Goal: Task Accomplishment & Management: Use online tool/utility

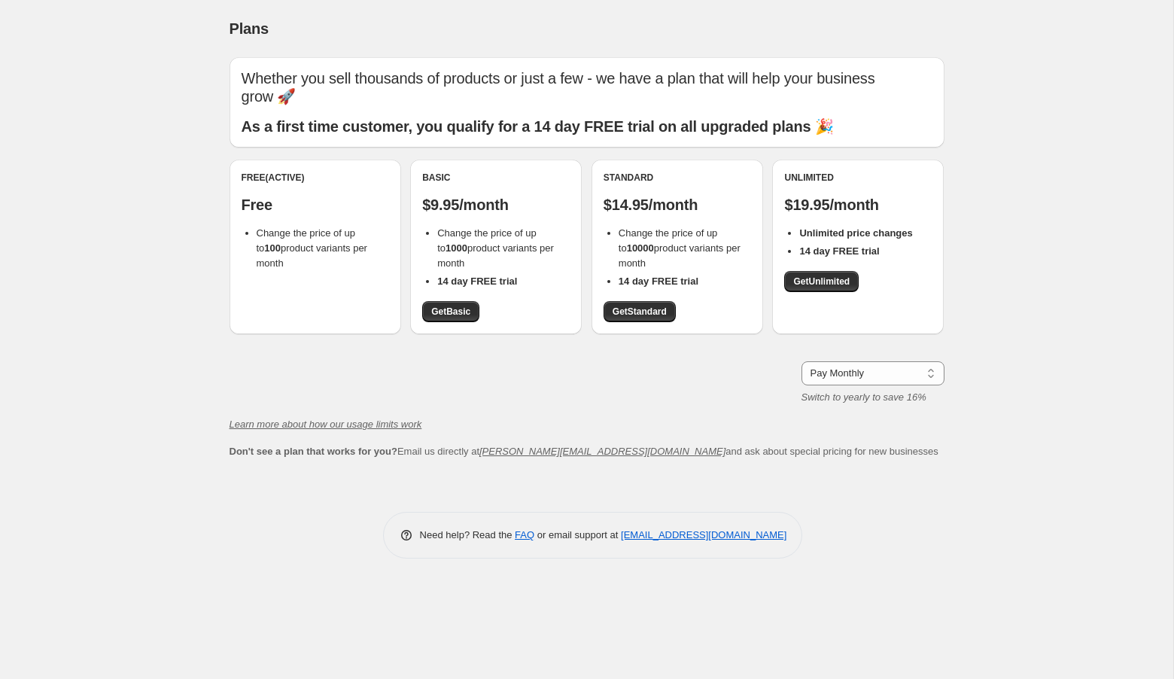
click at [337, 226] on li "Change the price of up to 100 product variants per month" at bounding box center [323, 248] width 132 height 45
click at [261, 196] on p "Free" at bounding box center [316, 205] width 148 height 18
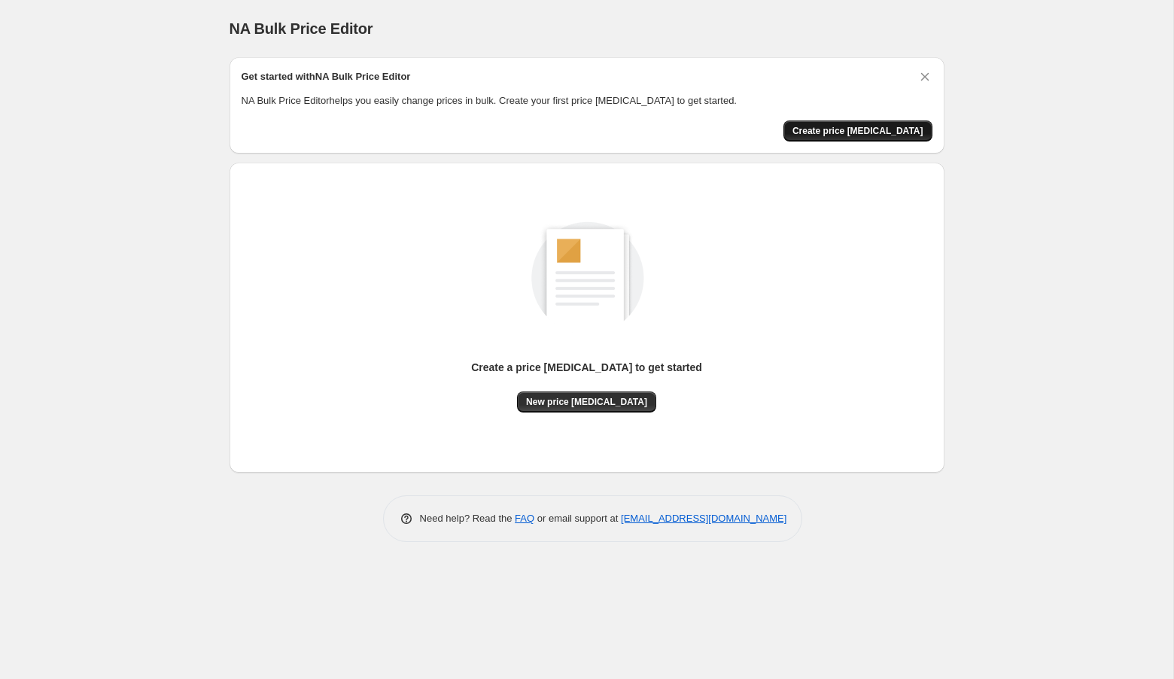
click at [863, 134] on span "Create price change job" at bounding box center [858, 131] width 131 height 12
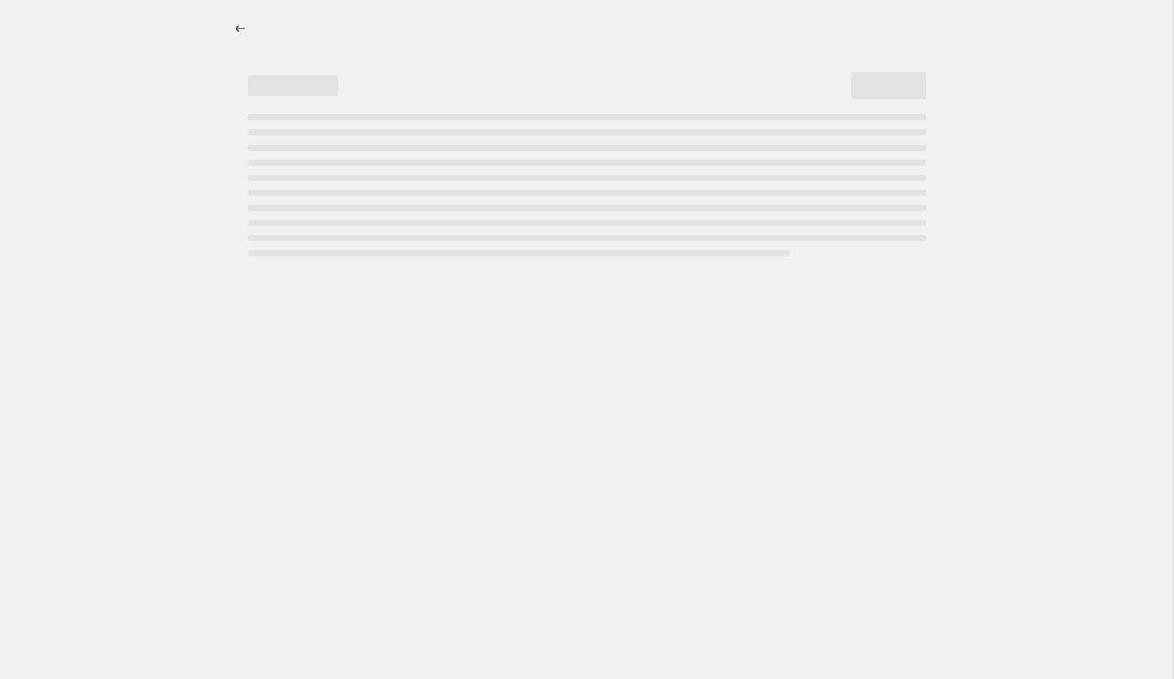
select select "percentage"
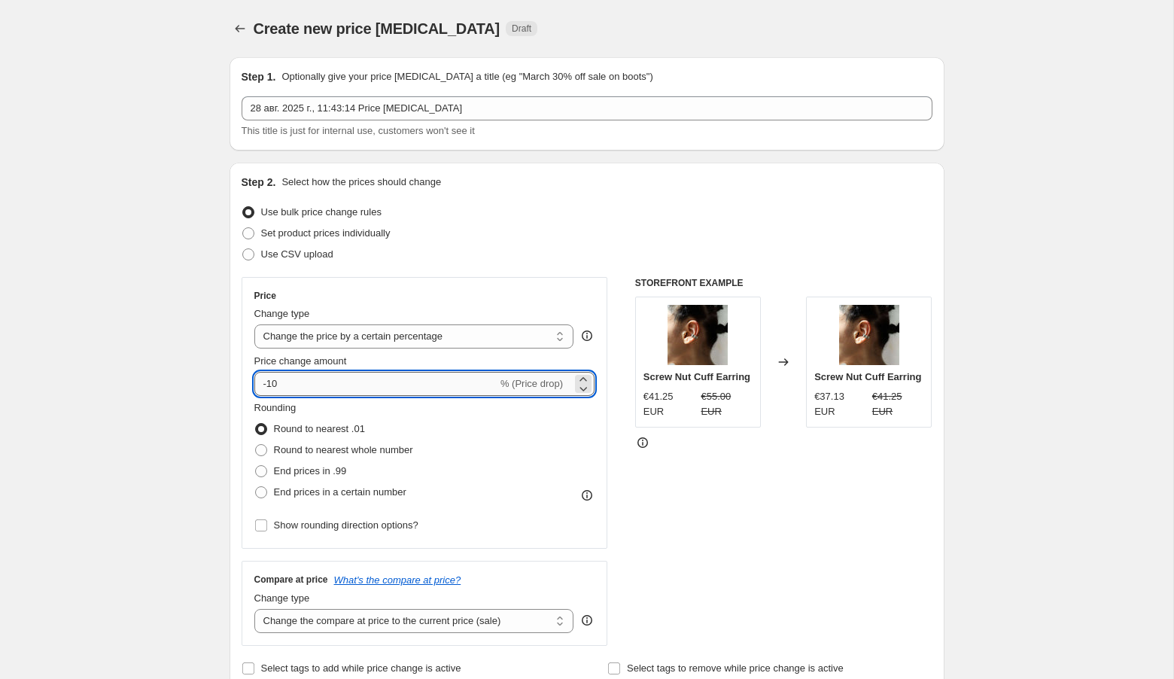
click at [462, 378] on input "-10" at bounding box center [375, 384] width 243 height 24
type input "25"
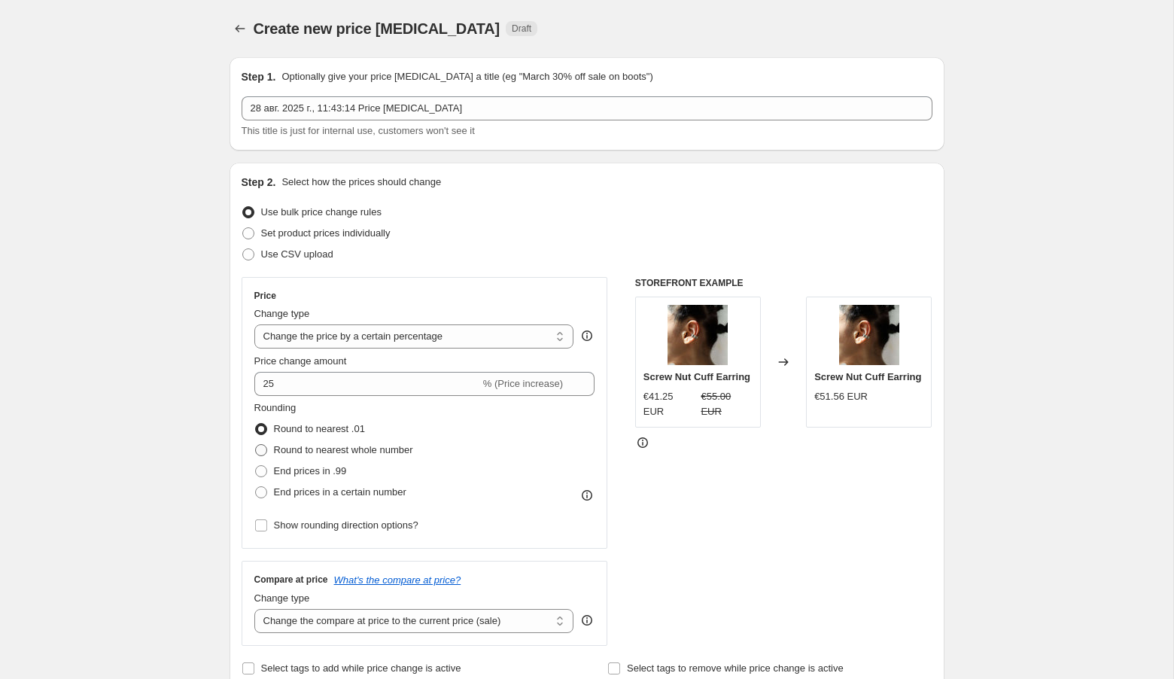
click at [306, 447] on span "Round to nearest whole number" at bounding box center [343, 449] width 139 height 11
click at [256, 445] on input "Round to nearest whole number" at bounding box center [255, 444] width 1 height 1
radio input "true"
click at [260, 491] on span at bounding box center [261, 492] width 12 height 12
click at [256, 487] on input "End prices in a certain number" at bounding box center [255, 486] width 1 height 1
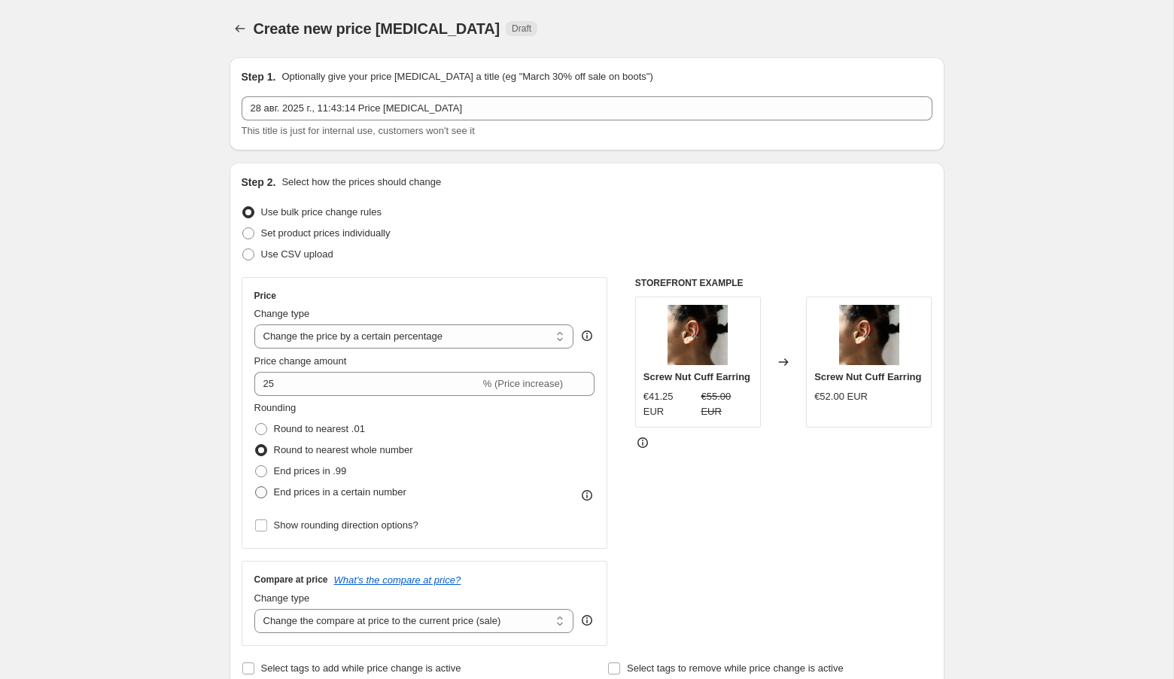
radio input "true"
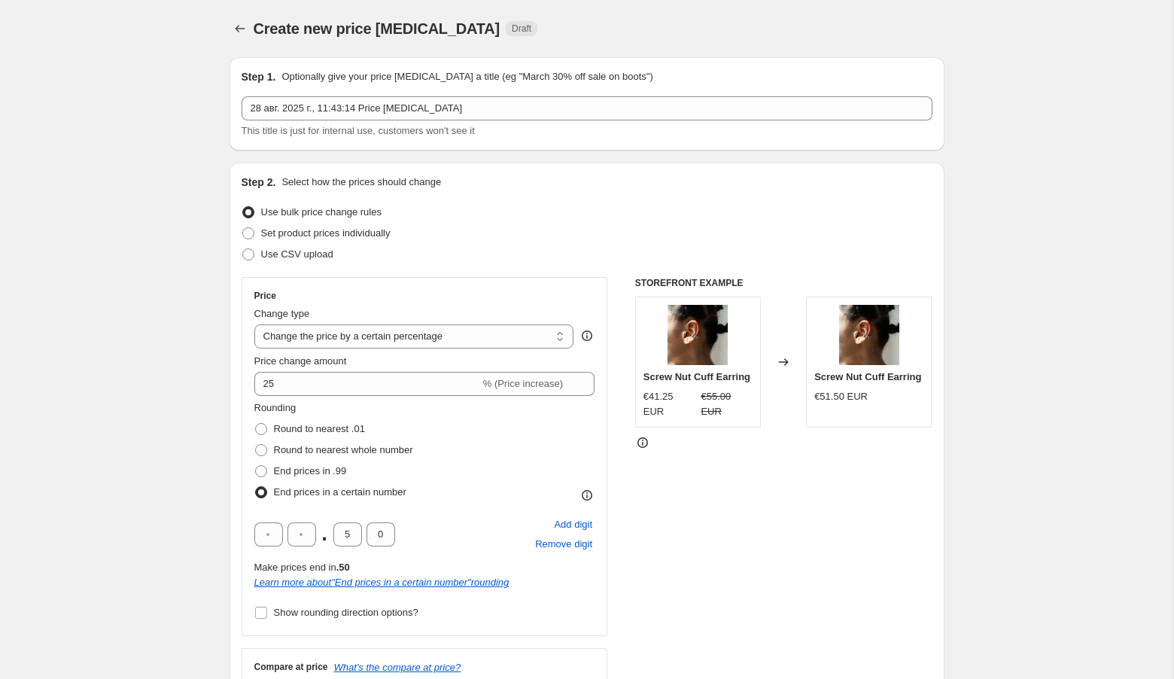
click at [260, 489] on span at bounding box center [261, 492] width 12 height 12
click at [256, 487] on input "End prices in a certain number" at bounding box center [255, 486] width 1 height 1
click at [260, 465] on span at bounding box center [261, 471] width 12 height 12
click at [256, 465] on input "End prices in .99" at bounding box center [255, 465] width 1 height 1
radio input "true"
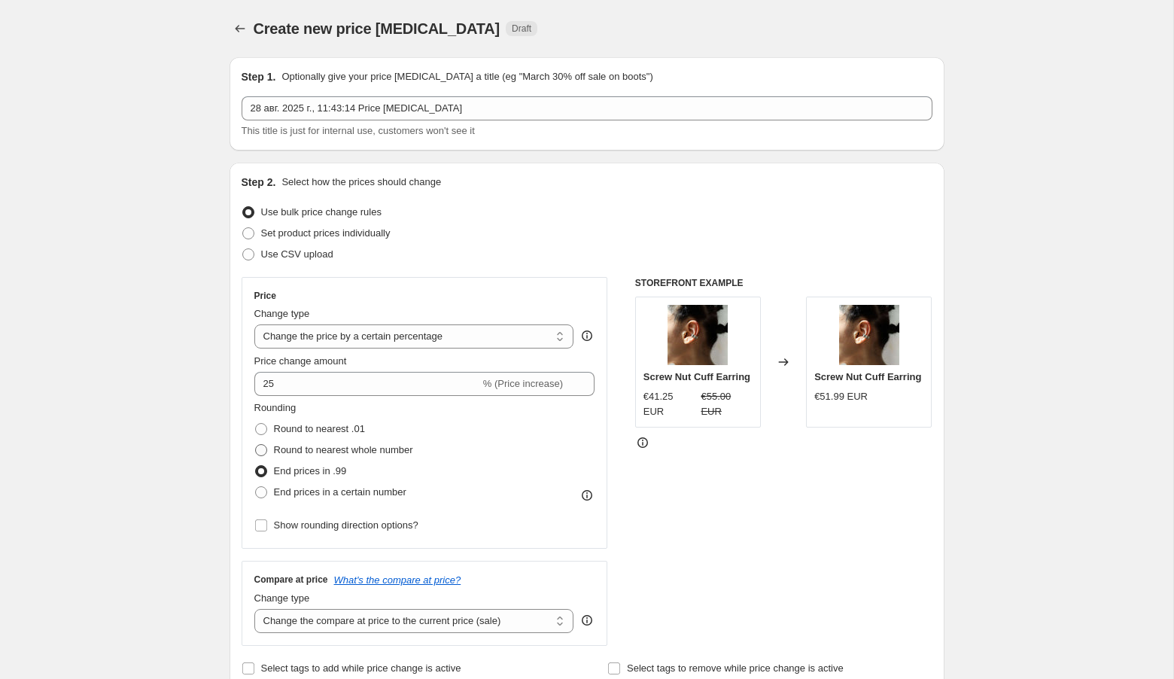
click at [258, 446] on span at bounding box center [261, 450] width 12 height 12
click at [256, 445] on input "Round to nearest whole number" at bounding box center [255, 444] width 1 height 1
radio input "true"
click at [261, 428] on span at bounding box center [261, 429] width 12 height 12
click at [256, 424] on input "Round to nearest .01" at bounding box center [255, 423] width 1 height 1
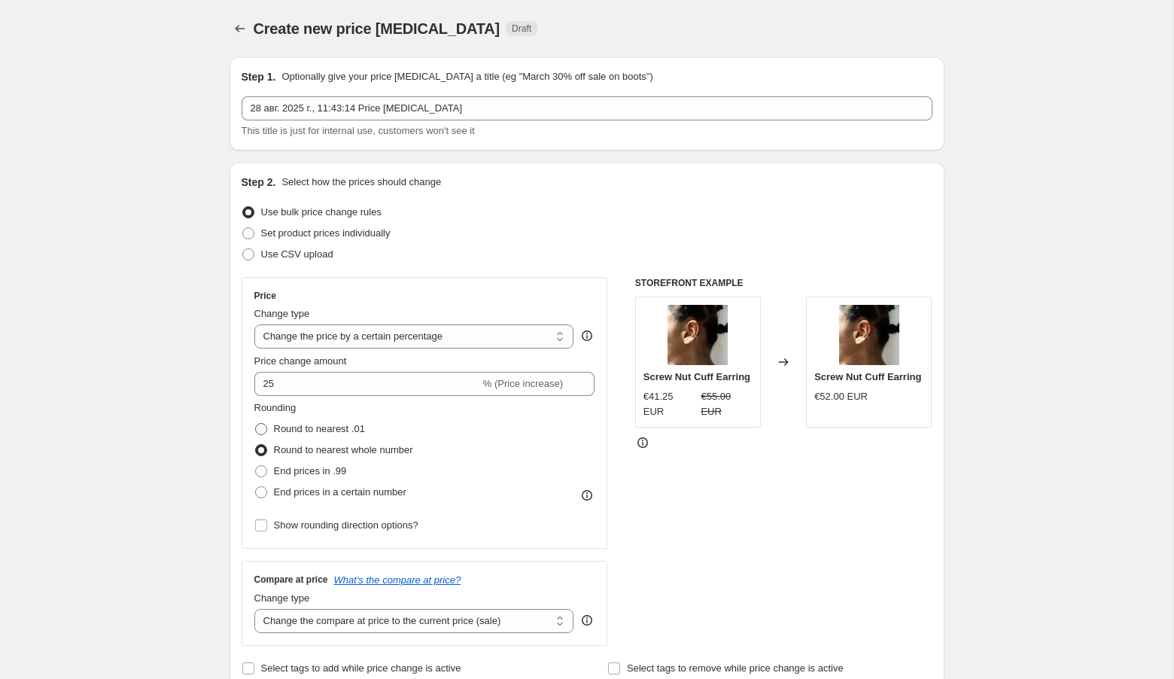
radio input "true"
click at [261, 449] on span at bounding box center [261, 450] width 12 height 12
click at [256, 445] on input "Round to nearest whole number" at bounding box center [255, 444] width 1 height 1
radio input "true"
drag, startPoint x: 273, startPoint y: 418, endPoint x: 419, endPoint y: 516, distance: 175.6
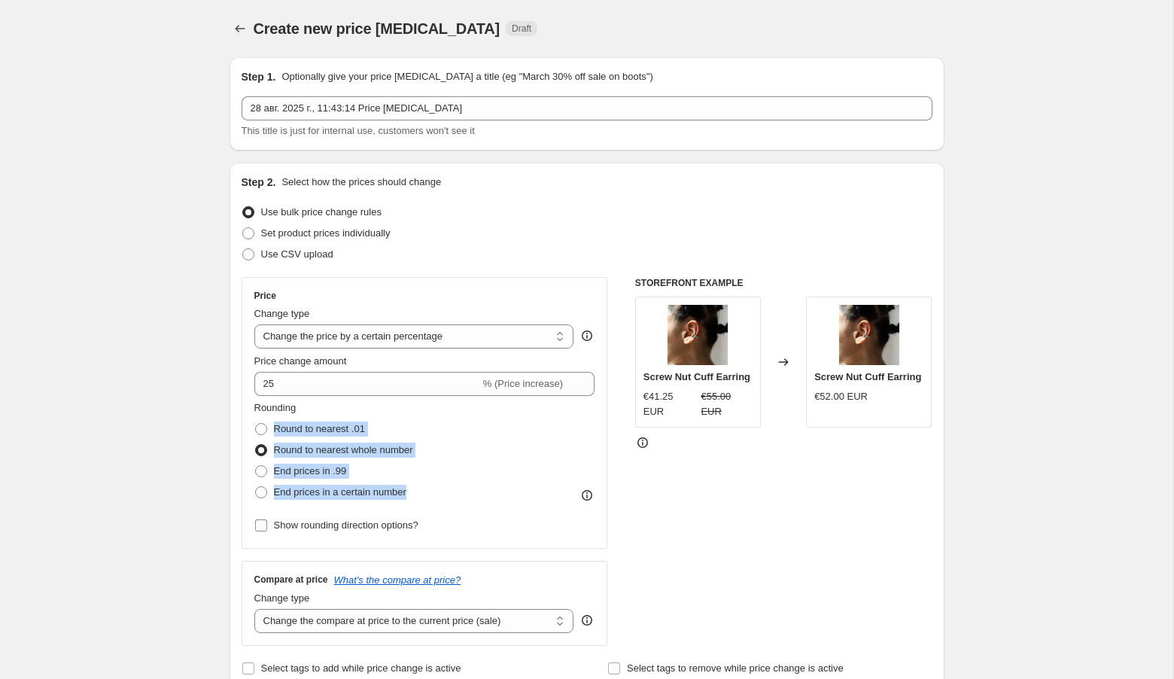
click at [419, 516] on div "Rounding Round to nearest .01 Round to nearest whole number End prices in .99 E…" at bounding box center [424, 468] width 341 height 136
copy div "Round to nearest .01 Round to nearest whole number End prices in .99 End prices…"
click at [266, 525] on input "Show rounding direction options?" at bounding box center [261, 525] width 12 height 12
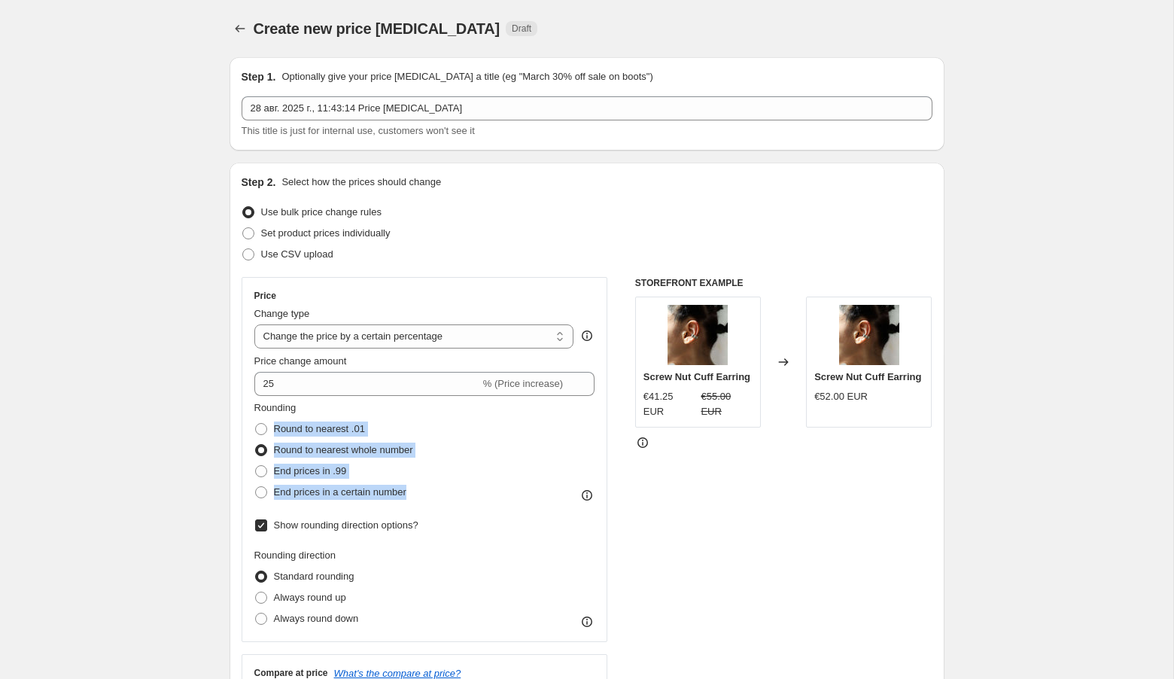
click at [266, 525] on input "Show rounding direction options?" at bounding box center [261, 525] width 12 height 12
checkbox input "false"
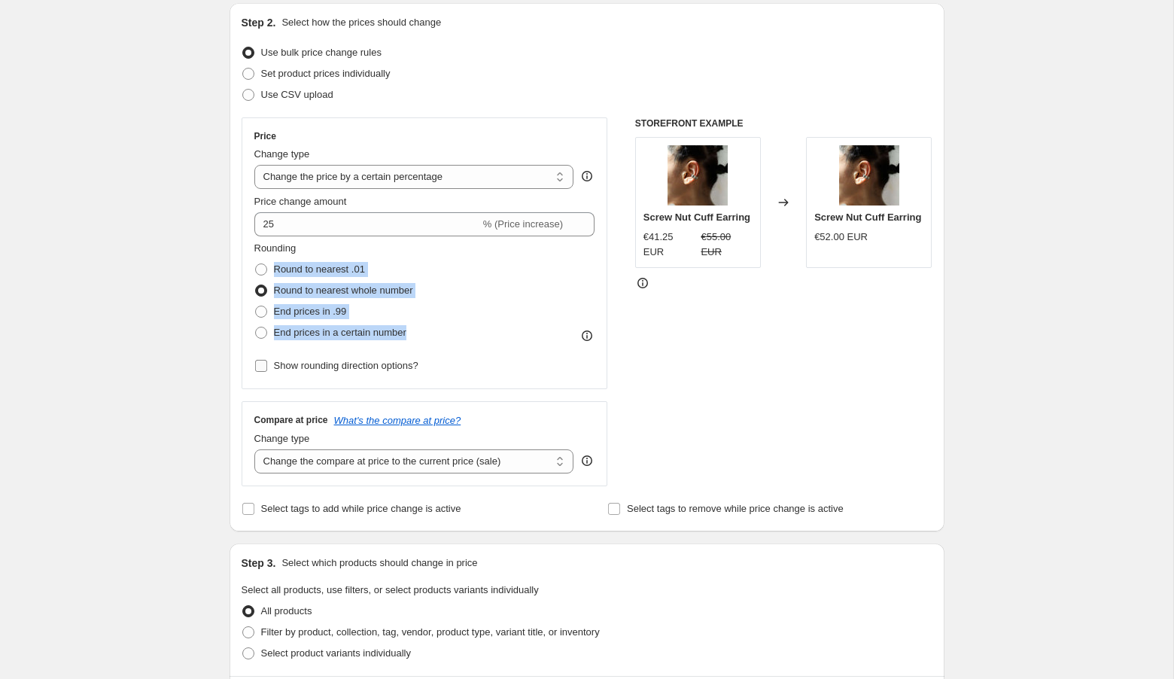
scroll to position [179, 0]
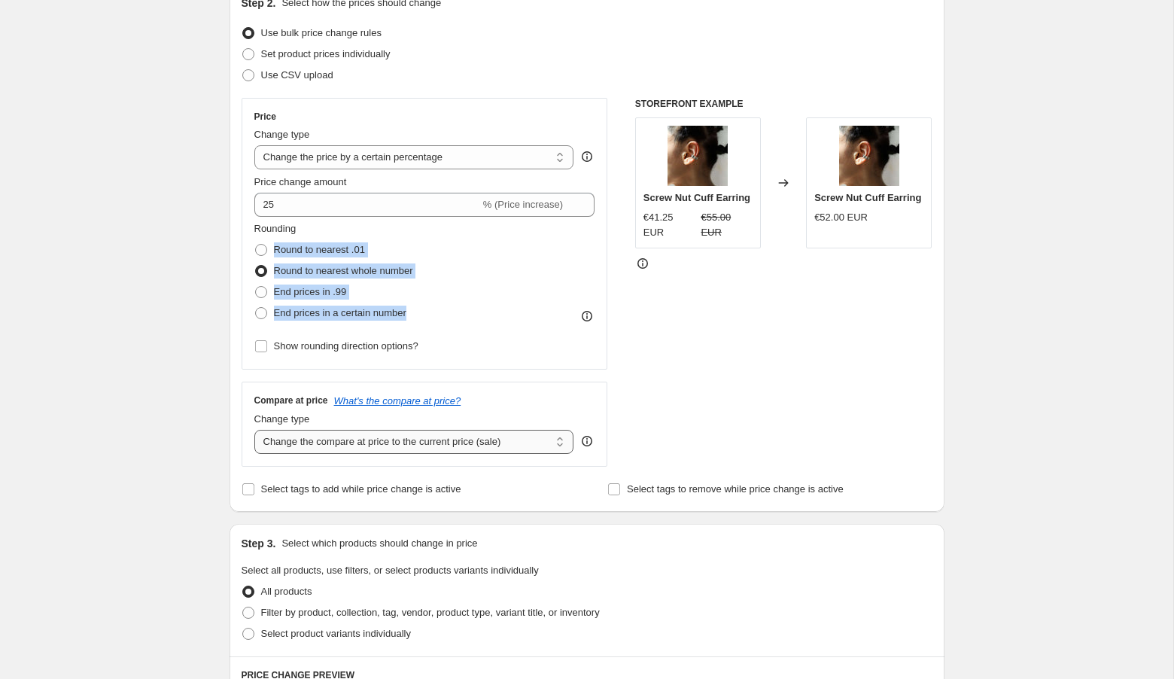
click at [337, 442] on select "Change the compare at price to the current price (sale) Change the compare at p…" at bounding box center [414, 442] width 320 height 24
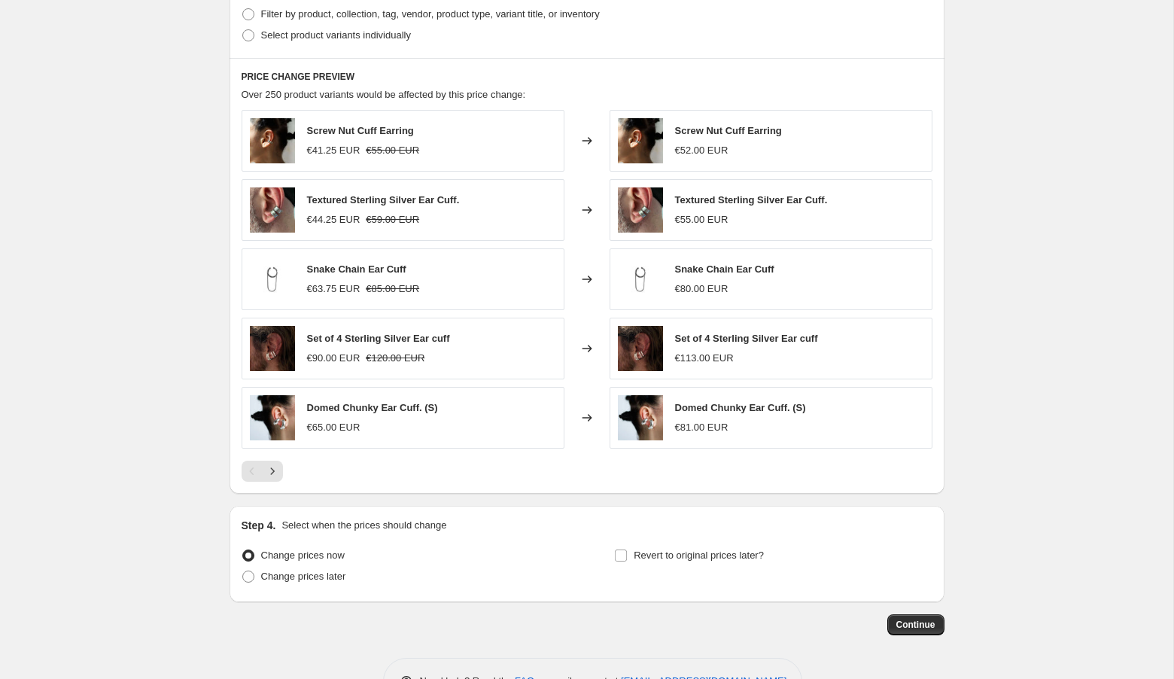
scroll to position [821, 0]
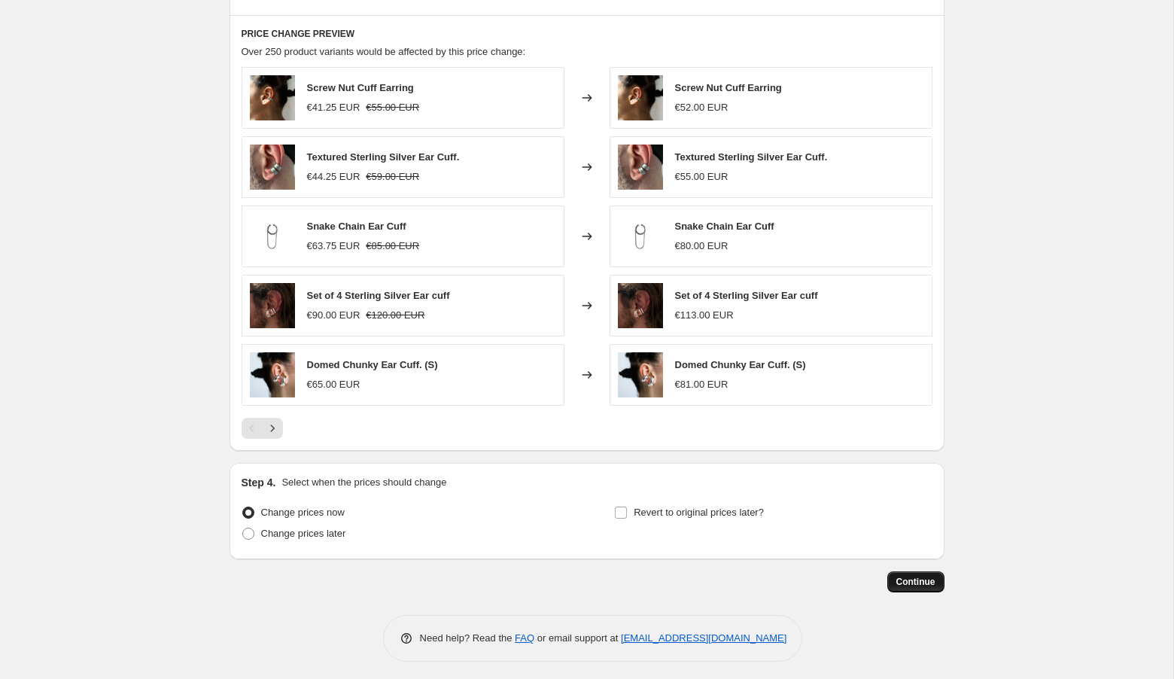
click at [906, 577] on span "Continue" at bounding box center [916, 582] width 39 height 12
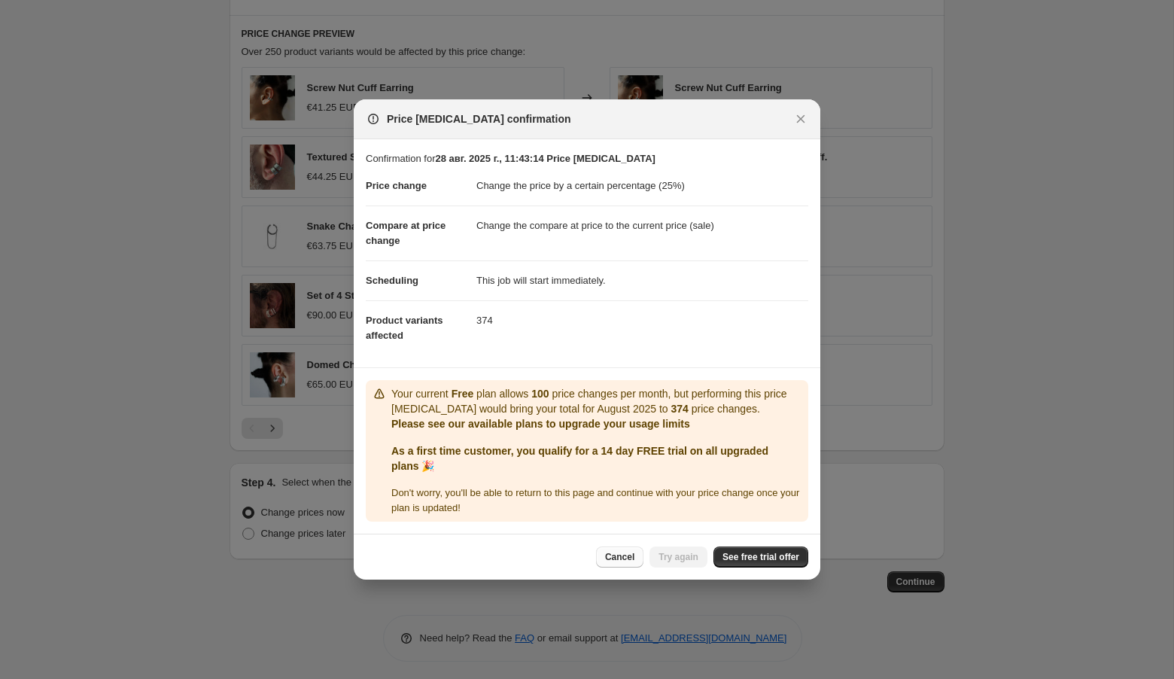
click at [615, 559] on span "Cancel" at bounding box center [619, 557] width 29 height 12
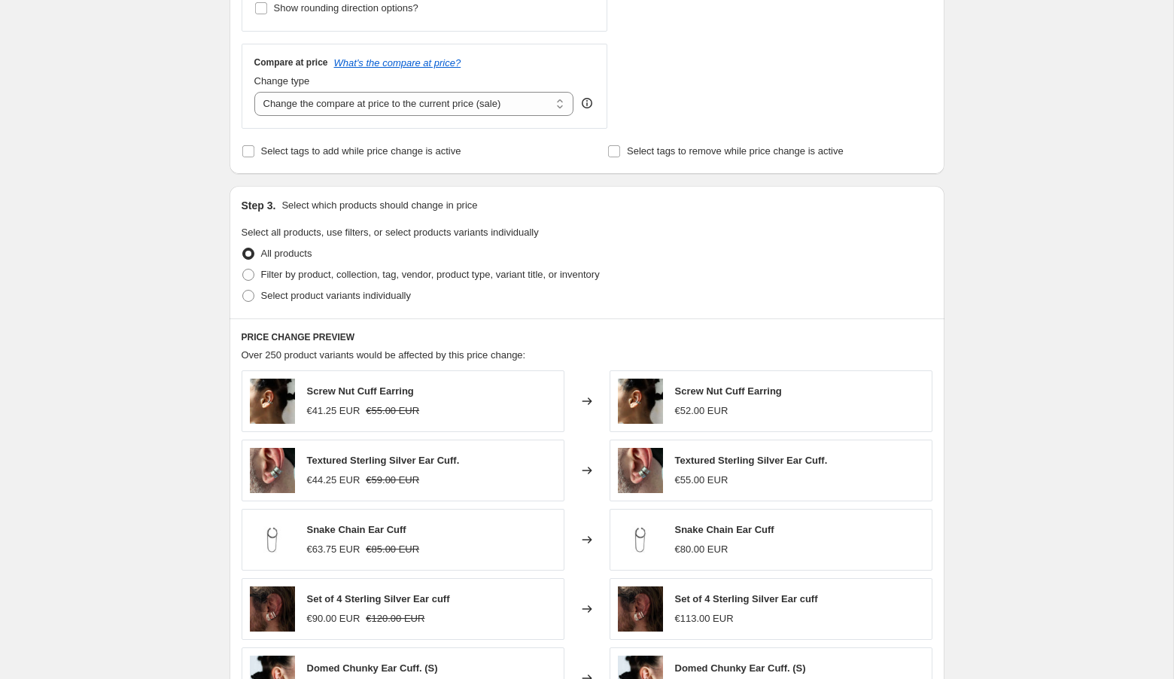
scroll to position [0, 0]
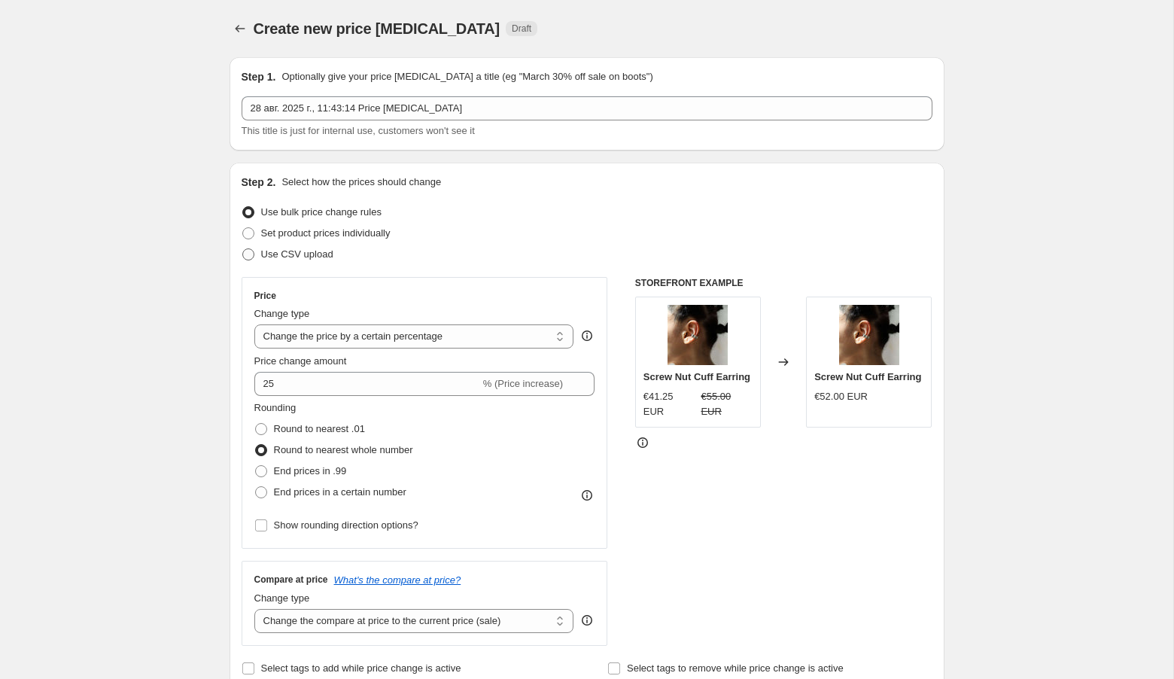
click at [288, 251] on span "Use CSV upload" at bounding box center [297, 253] width 72 height 11
click at [243, 249] on input "Use CSV upload" at bounding box center [242, 248] width 1 height 1
radio input "true"
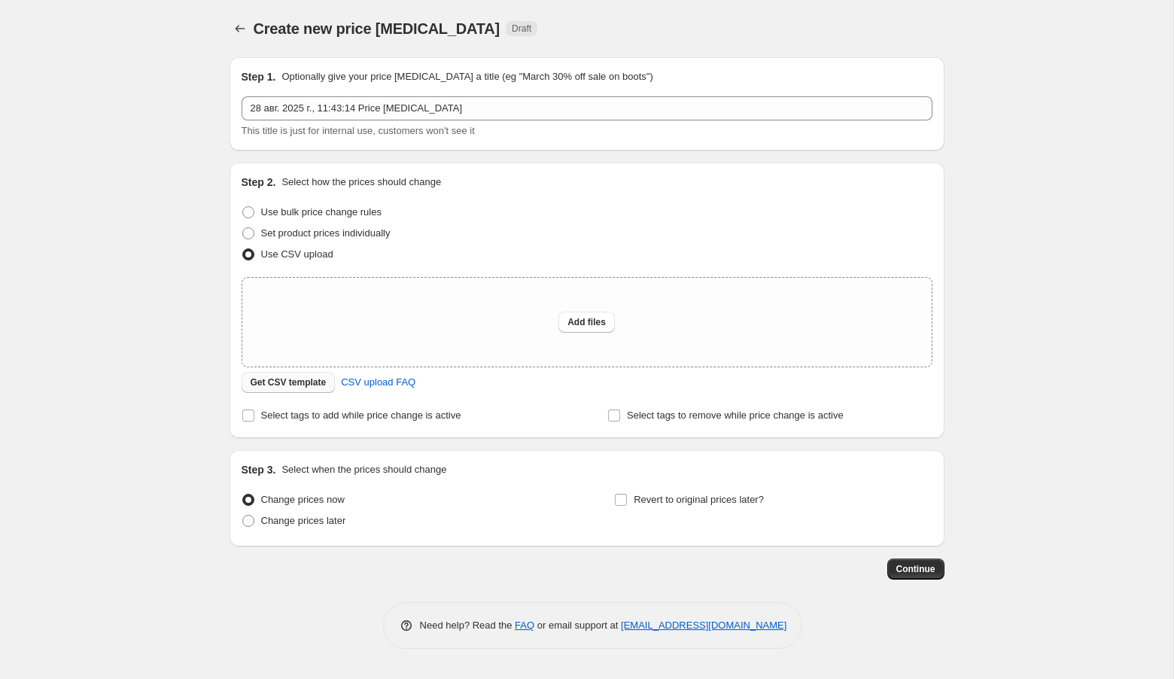
click at [303, 384] on span "Get CSV template" at bounding box center [289, 382] width 76 height 12
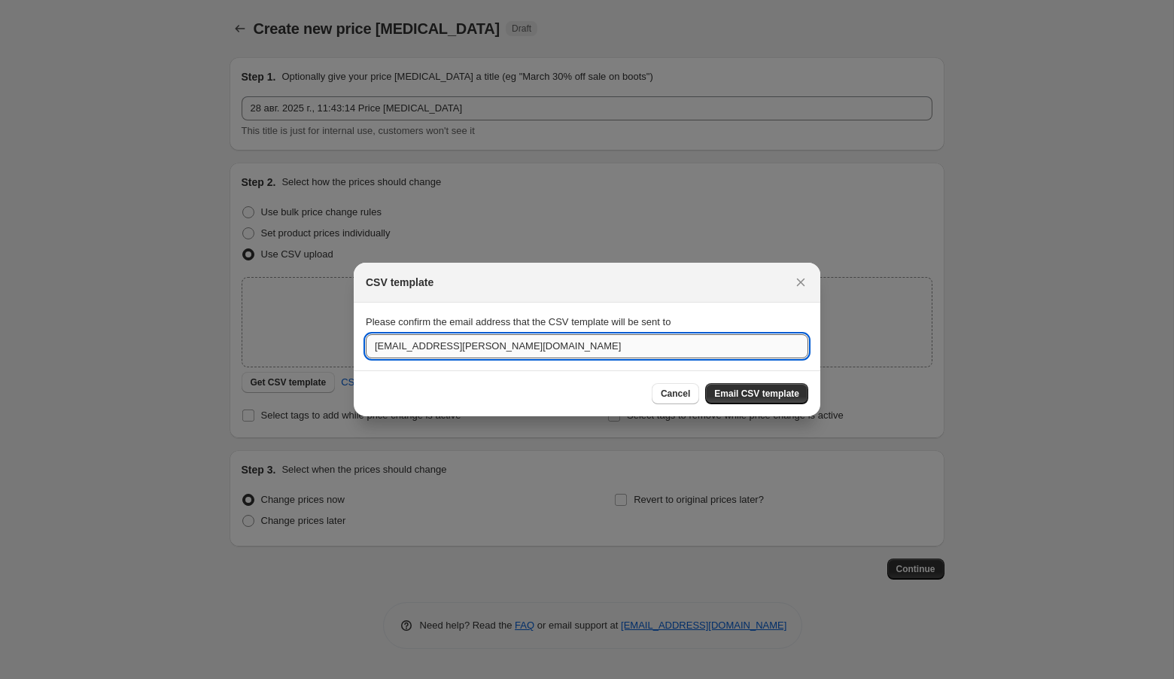
click at [718, 351] on input "info@dych.net" at bounding box center [587, 346] width 443 height 24
type input "gleb.danylevych@gmail.com"
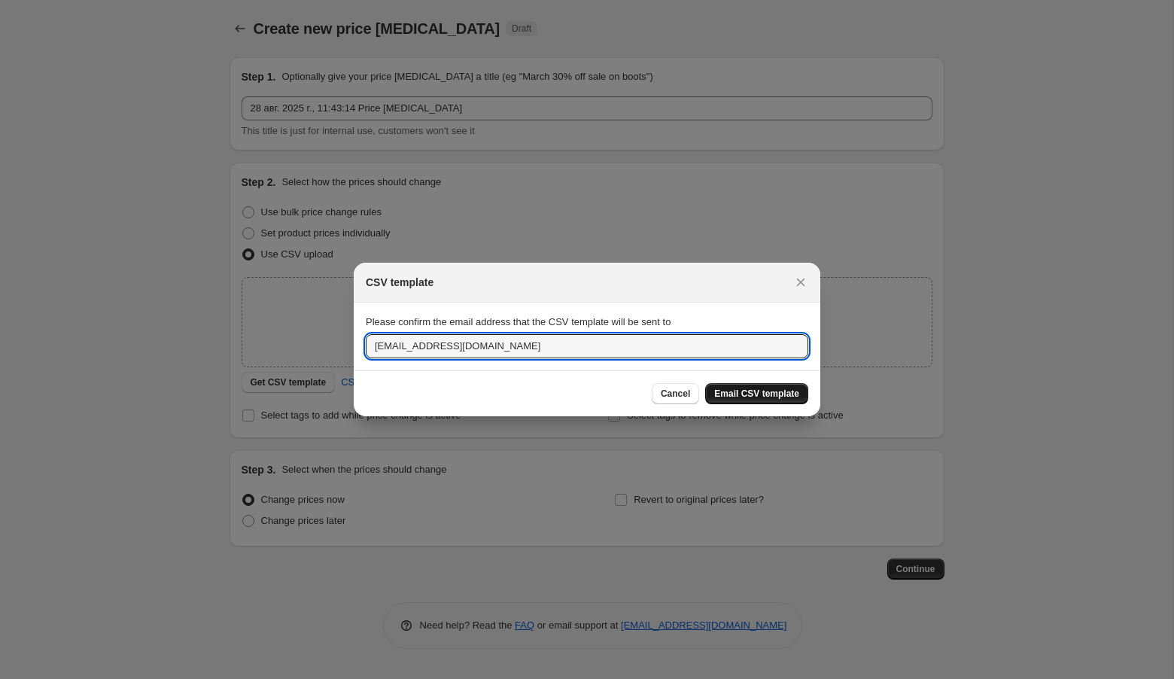
click at [758, 394] on span "Email CSV template" at bounding box center [756, 394] width 85 height 12
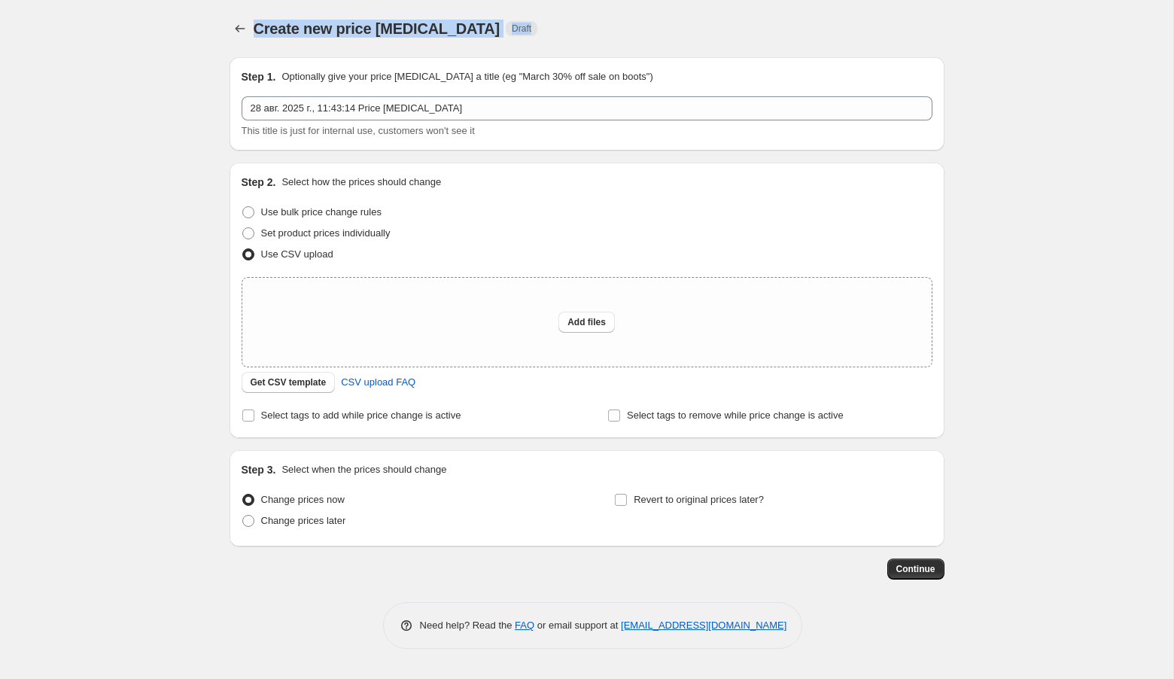
drag, startPoint x: 560, startPoint y: 35, endPoint x: 258, endPoint y: 30, distance: 301.9
click at [258, 29] on div "Create new price change job Draft" at bounding box center [495, 28] width 482 height 21
click at [601, 321] on span "Add files" at bounding box center [587, 322] width 38 height 12
type input "C:\fakepath\csv_template_user_54237_discounted.csv"
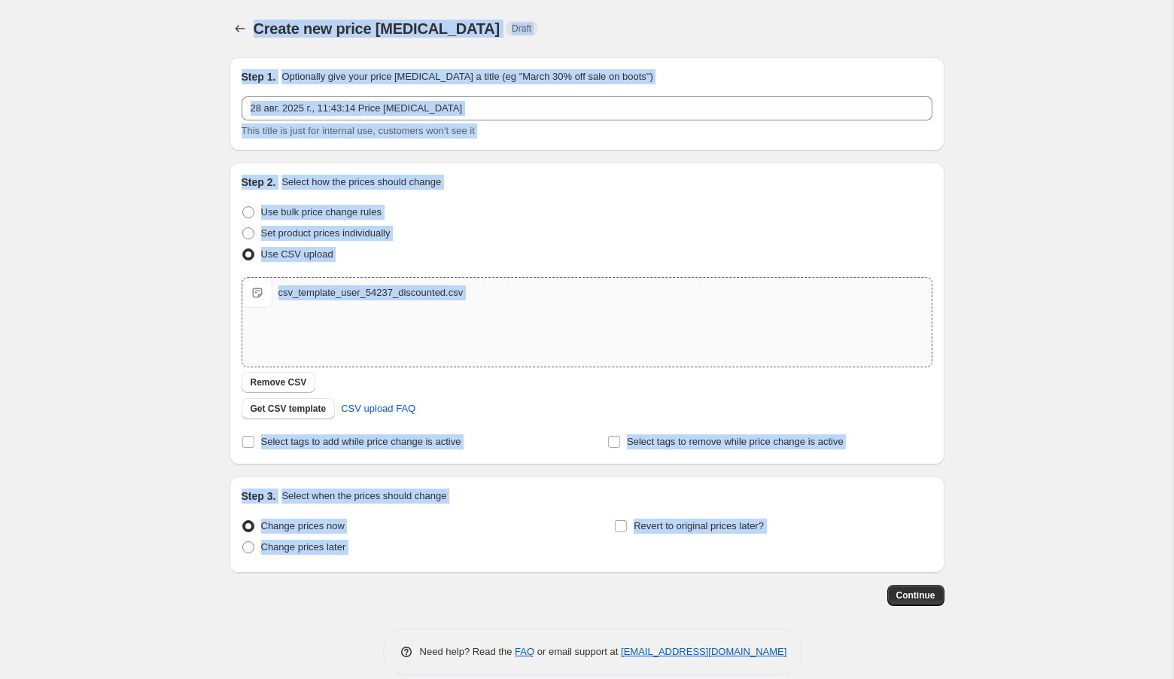
drag, startPoint x: 204, startPoint y: 56, endPoint x: 520, endPoint y: 638, distance: 661.6
click at [520, 638] on div "Create new price change job. This page is ready Create new price change job Dra…" at bounding box center [587, 349] width 1174 height 698
copy div "Create new price change job Draft Step 1. Optionally give your price change job…"
click at [212, 461] on div "Create new price change job. This page is ready Create new price change job Dra…" at bounding box center [587, 349] width 751 height 698
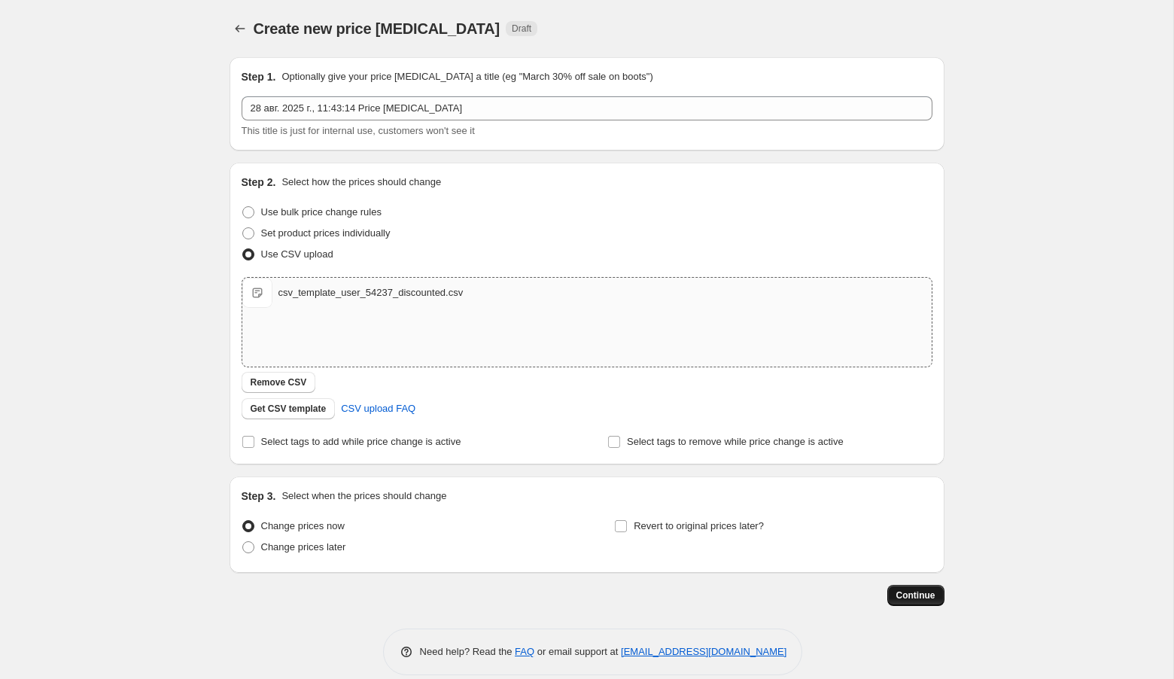
click at [927, 598] on span "Continue" at bounding box center [916, 595] width 39 height 12
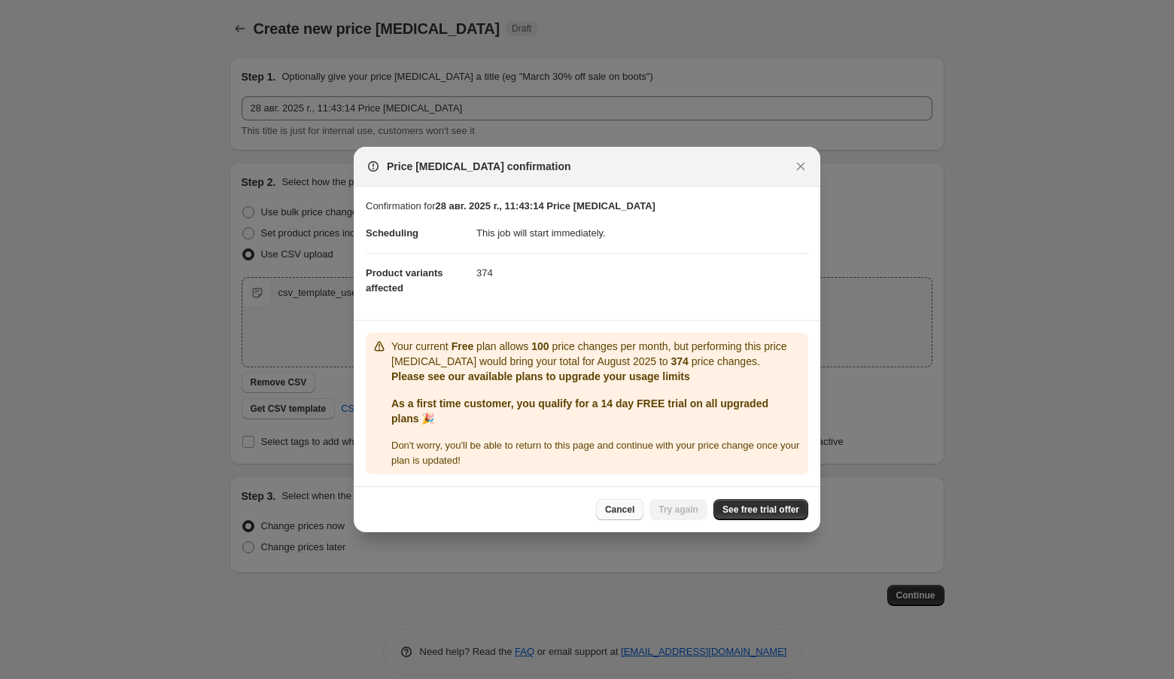
click at [619, 510] on span "Cancel" at bounding box center [619, 510] width 29 height 12
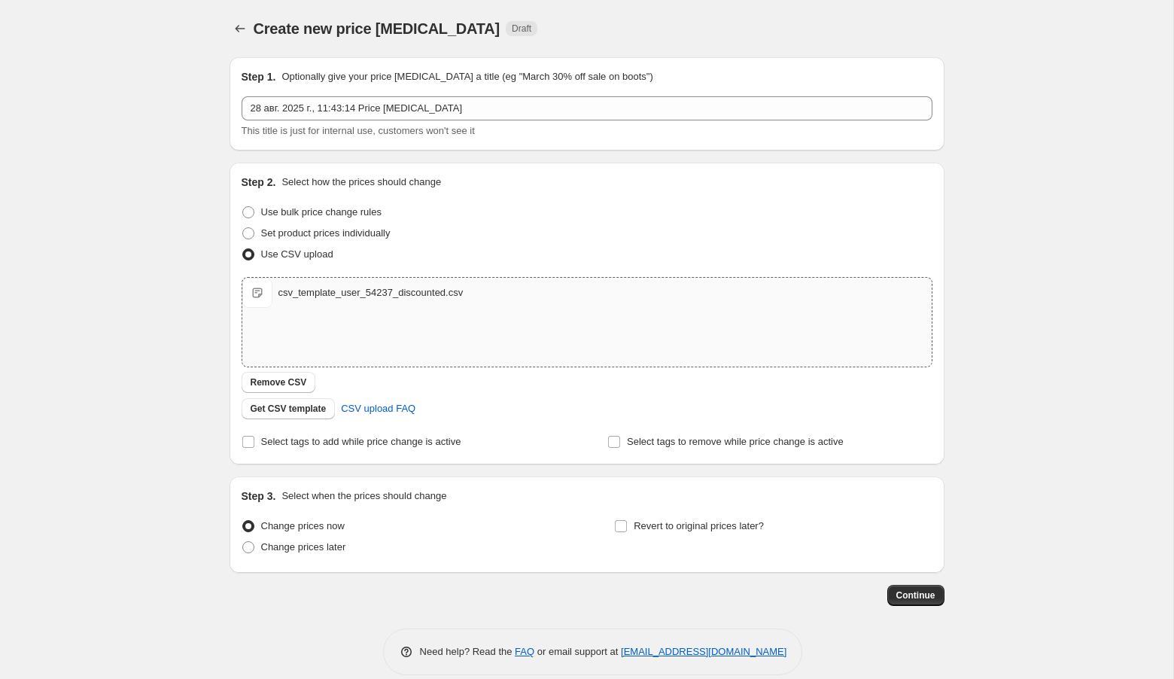
click at [279, 291] on div "csv_template_user_54237_discounted.csv" at bounding box center [371, 292] width 185 height 15
type input "C:\fakepath\csv_template_user_54237_discounted_no_rings.csv"
click at [904, 596] on span "Continue" at bounding box center [916, 595] width 39 height 12
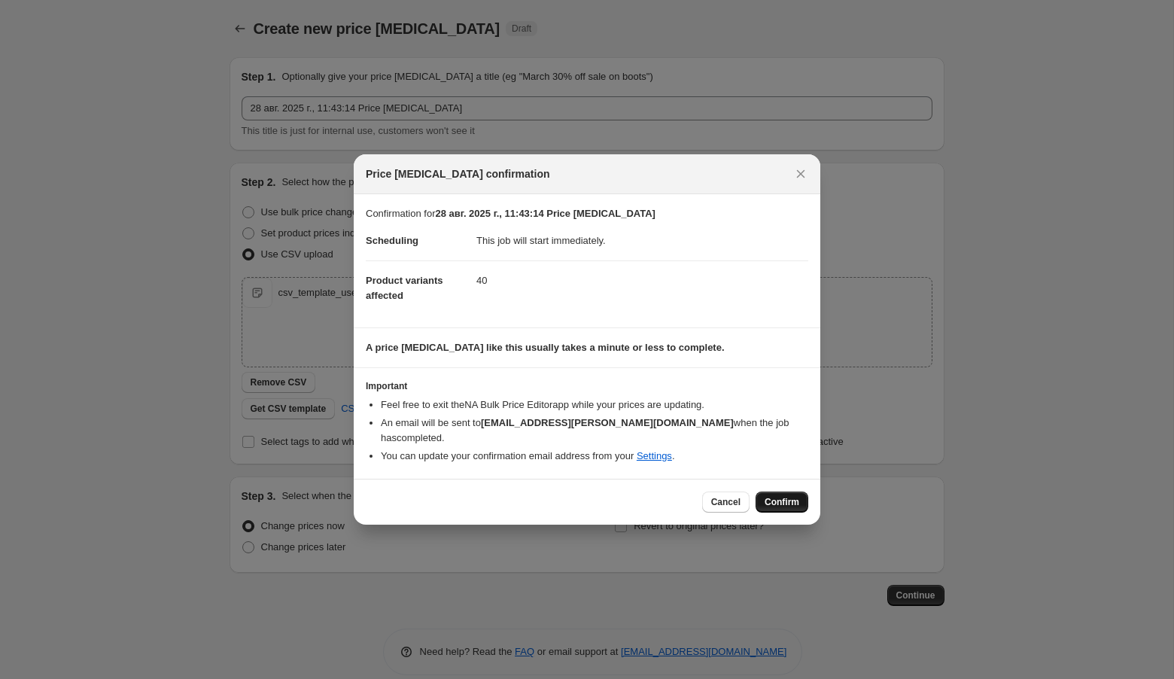
click at [778, 496] on span "Confirm" at bounding box center [782, 502] width 35 height 12
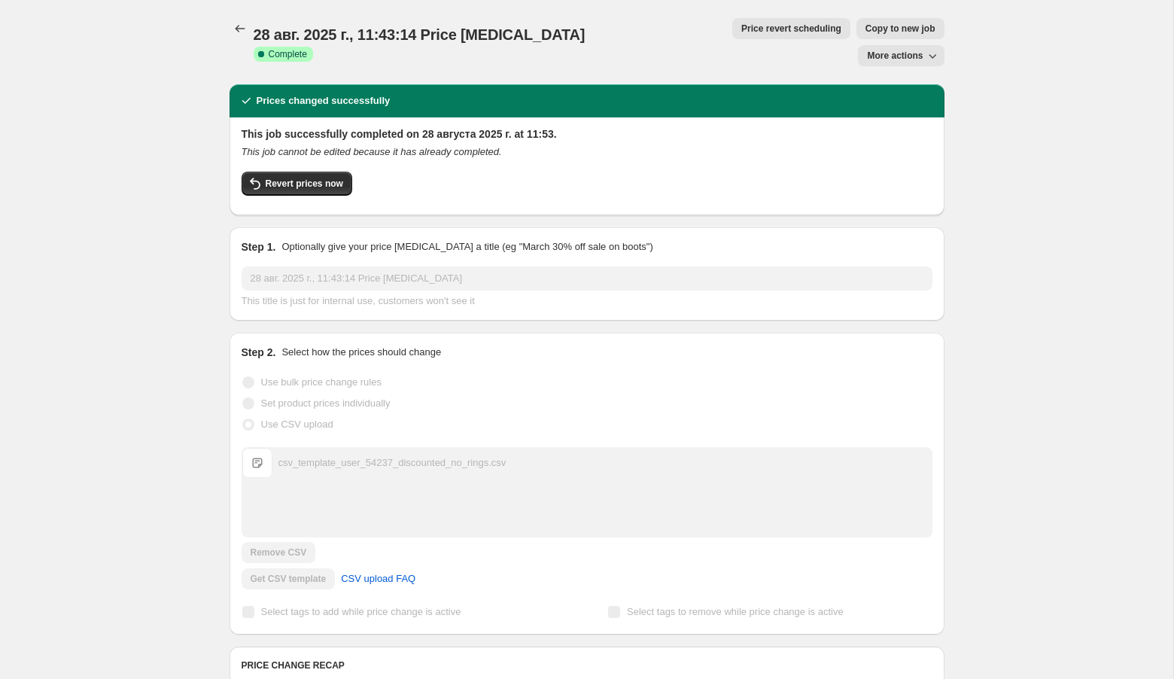
scroll to position [572, 0]
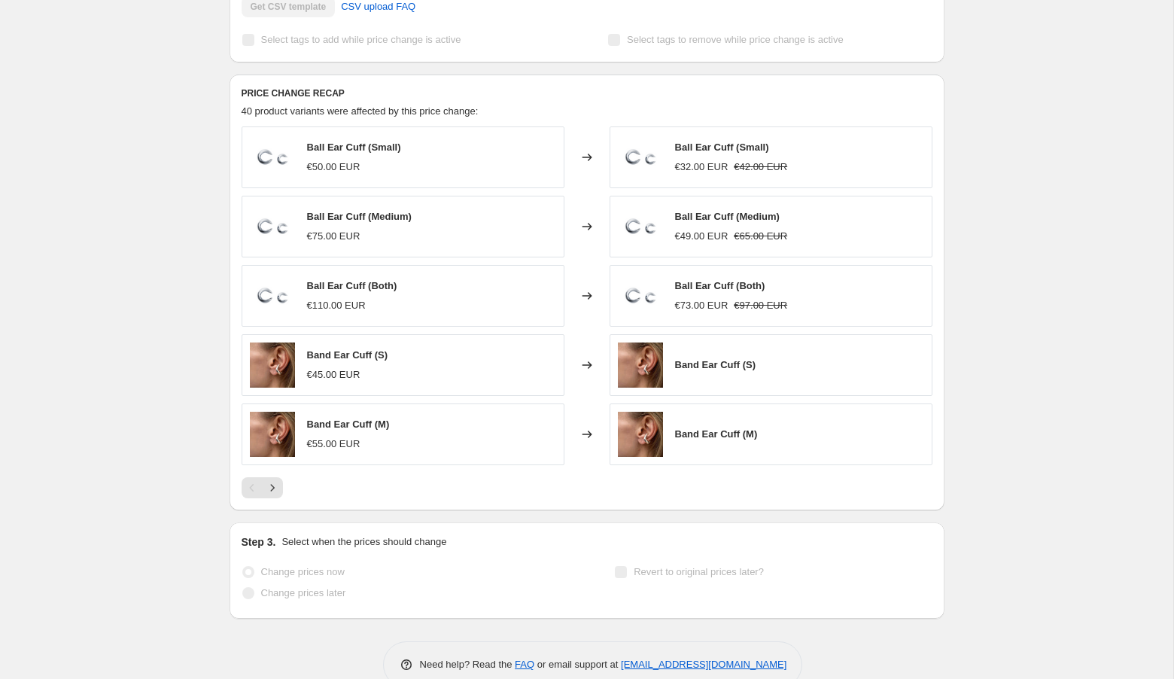
click at [492, 562] on div "Change prices now" at bounding box center [401, 572] width 318 height 21
click at [276, 480] on icon "Next" at bounding box center [272, 487] width 15 height 15
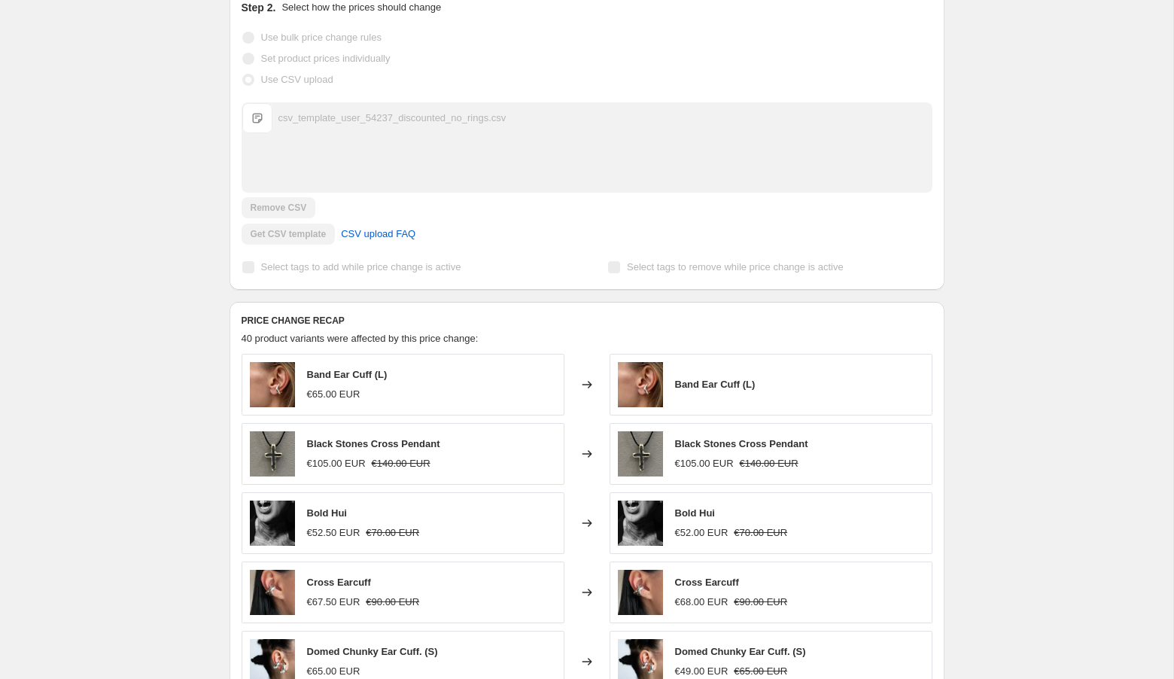
scroll to position [0, 0]
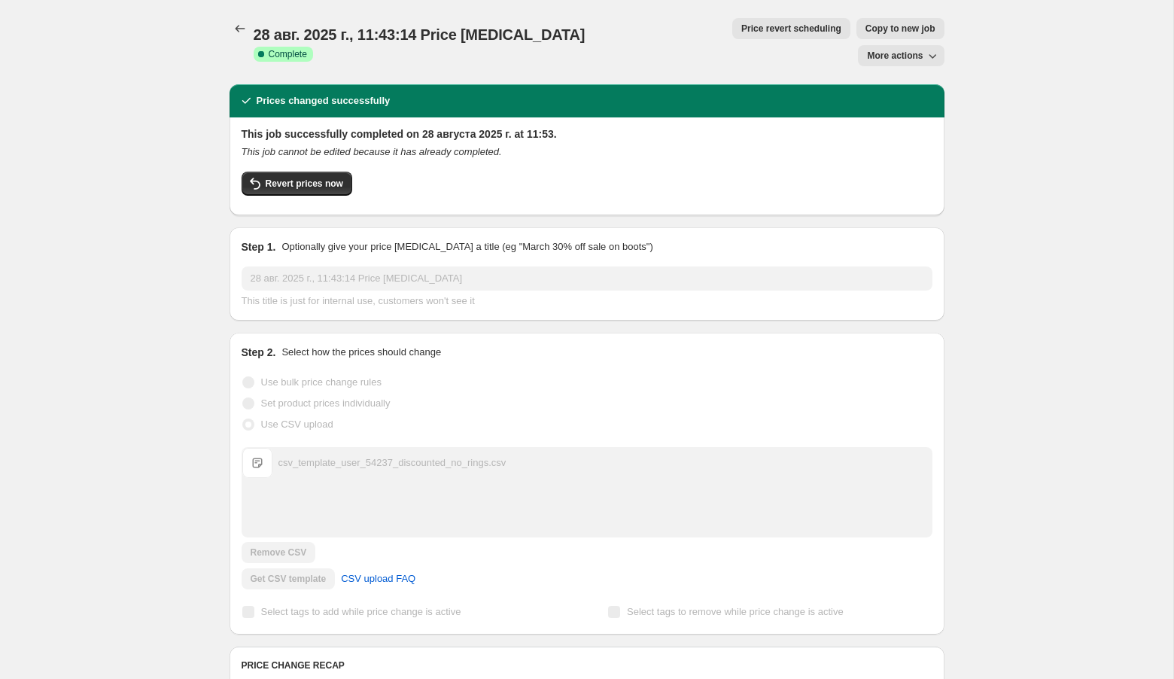
click at [923, 50] on span "More actions" at bounding box center [895, 56] width 56 height 12
click at [313, 178] on span "Revert prices now" at bounding box center [305, 184] width 78 height 12
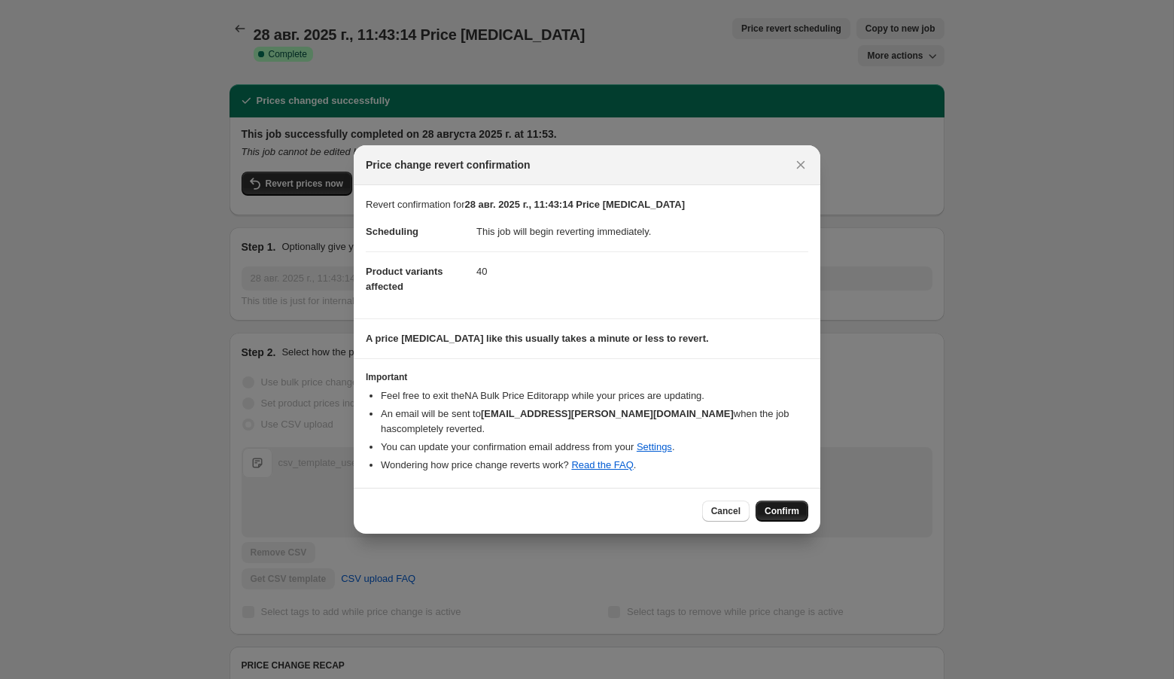
click at [780, 505] on span "Confirm" at bounding box center [782, 511] width 35 height 12
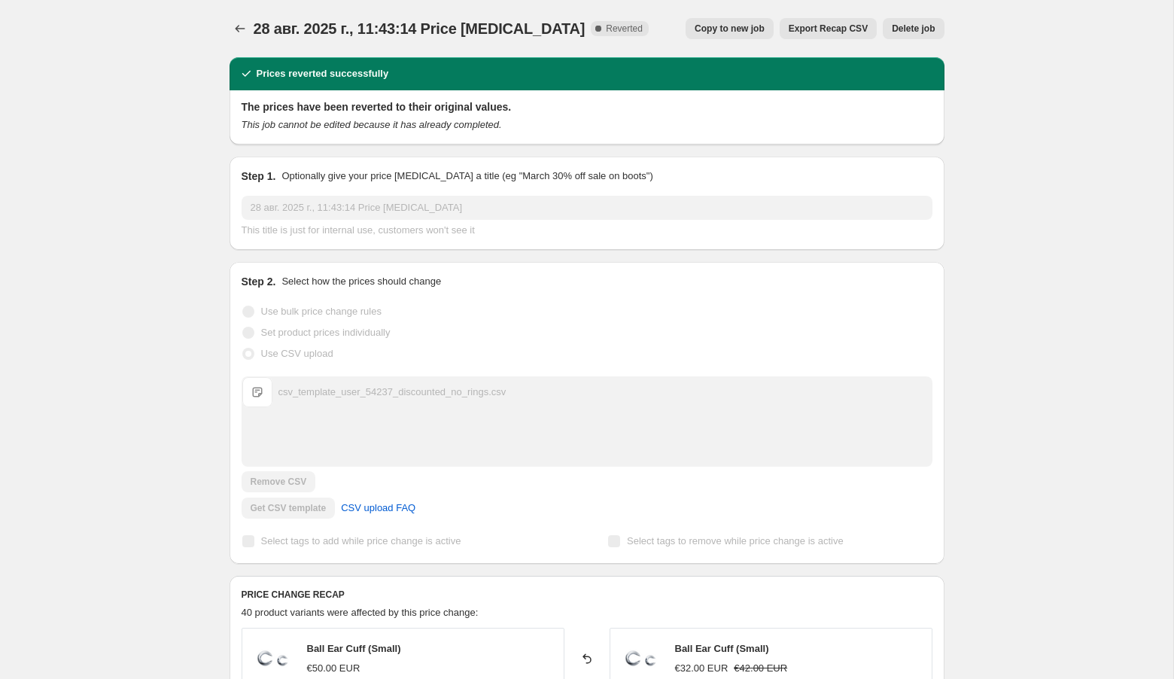
click at [815, 29] on span "Export Recap CSV" at bounding box center [828, 29] width 79 height 12
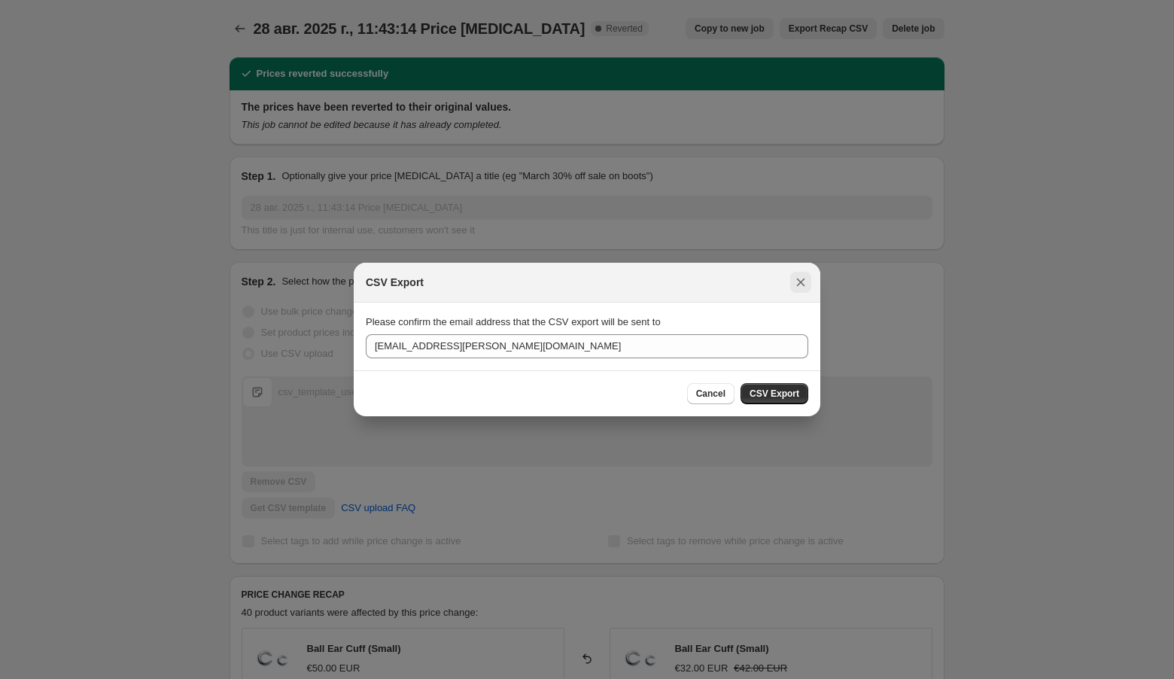
click at [800, 279] on icon "Close" at bounding box center [800, 282] width 15 height 15
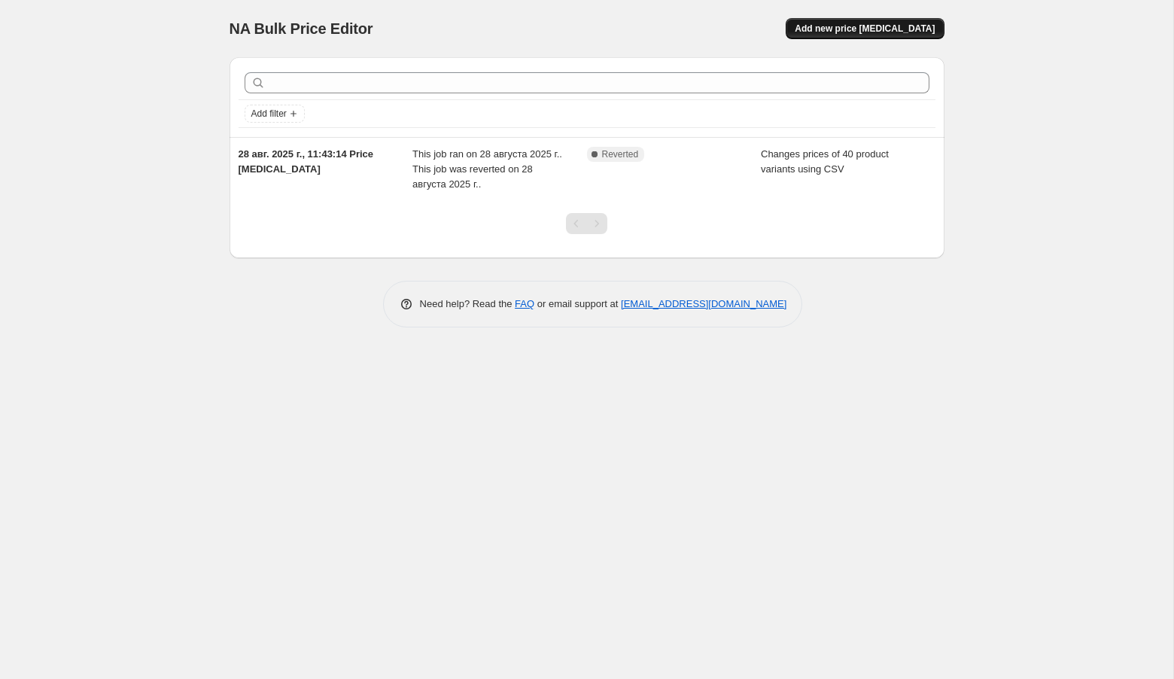
click at [849, 27] on span "Add new price change job" at bounding box center [865, 29] width 140 height 12
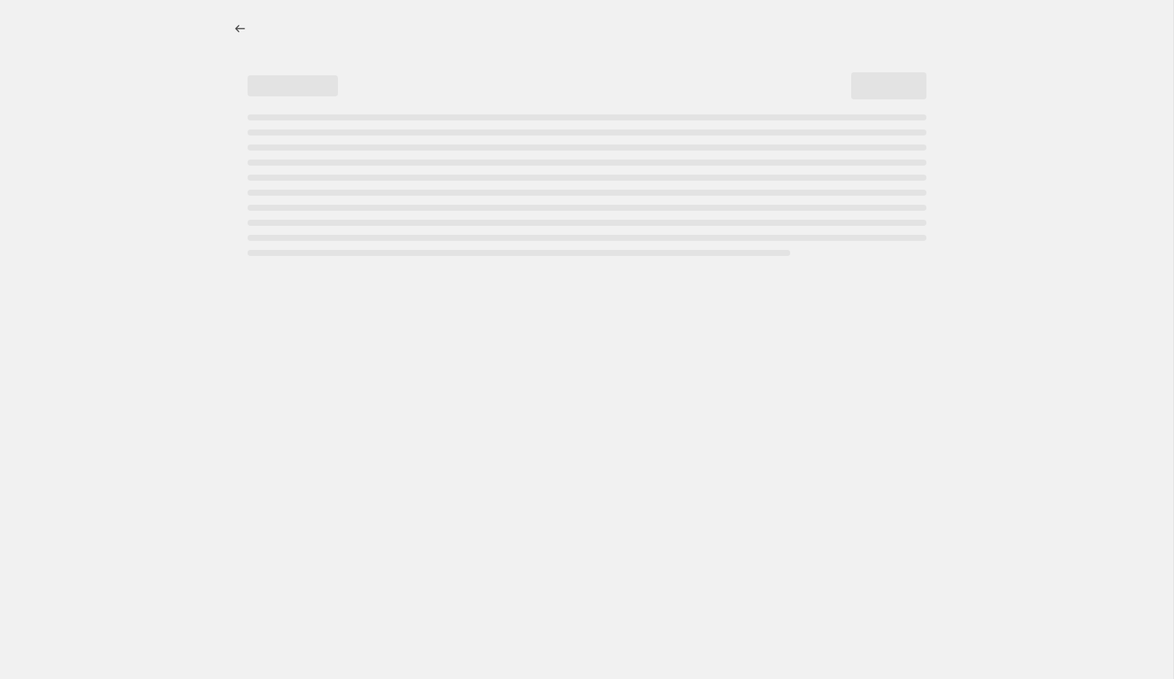
select select "percentage"
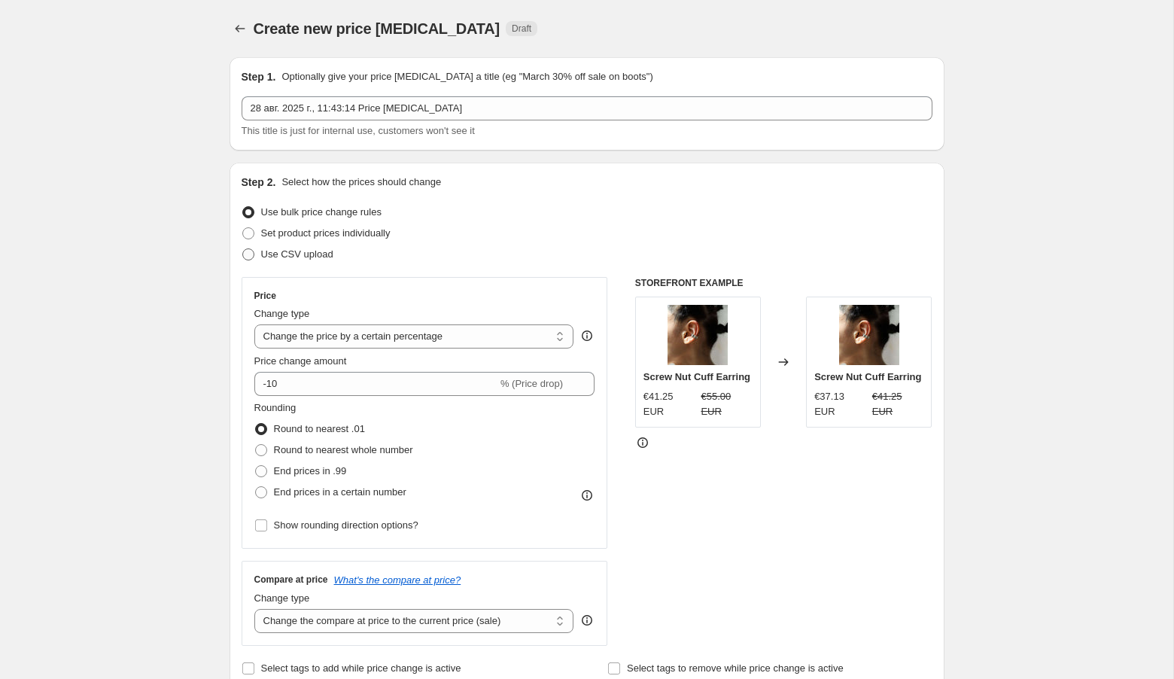
click at [328, 257] on span "Use CSV upload" at bounding box center [297, 253] width 72 height 11
click at [243, 249] on input "Use CSV upload" at bounding box center [242, 248] width 1 height 1
radio input "true"
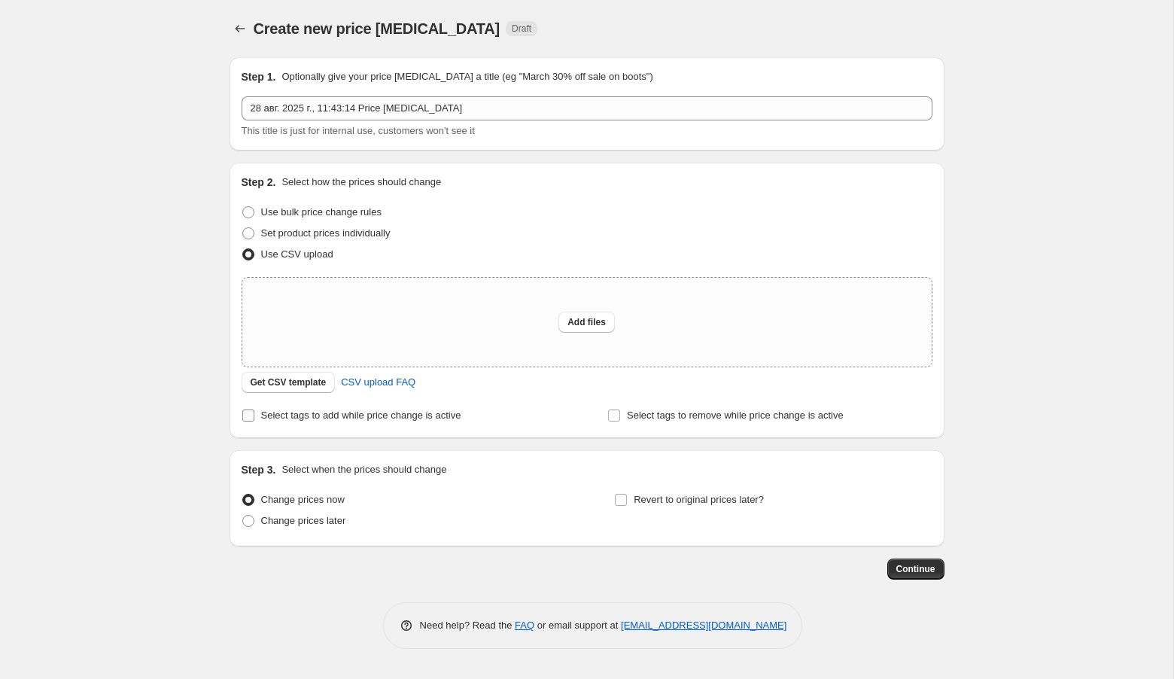
click at [307, 422] on span "Select tags to add while price change is active" at bounding box center [361, 415] width 200 height 15
click at [254, 422] on input "Select tags to add while price change is active" at bounding box center [248, 416] width 12 height 12
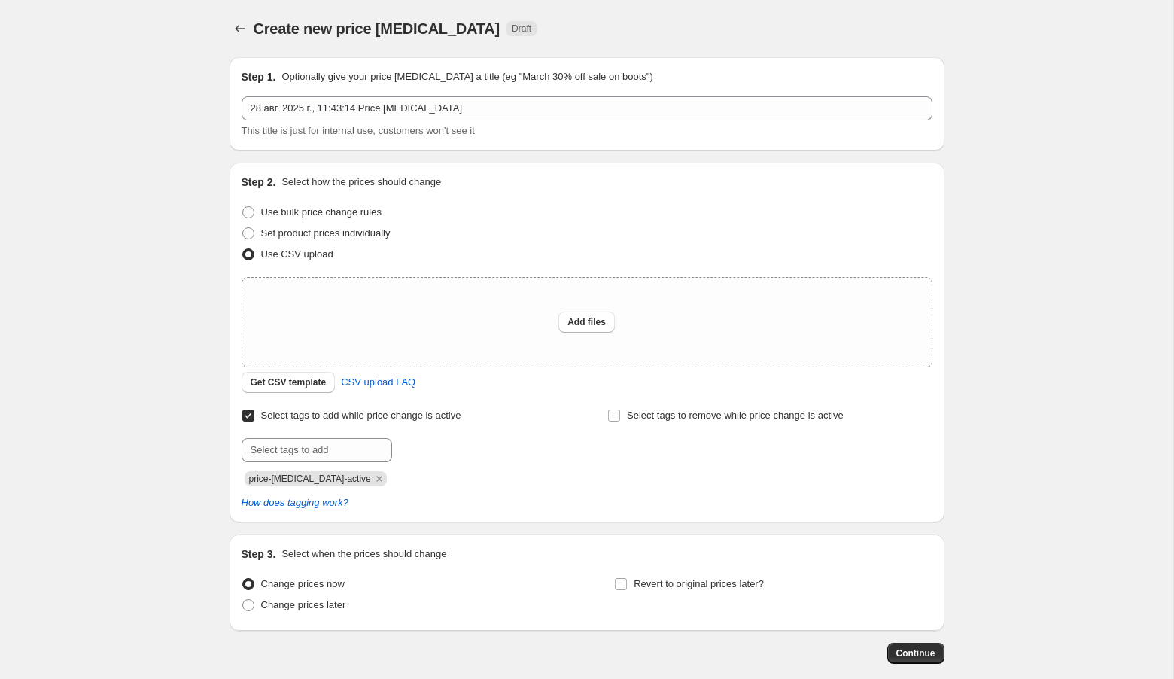
click at [249, 418] on input "Select tags to add while price change is active" at bounding box center [248, 416] width 12 height 12
checkbox input "false"
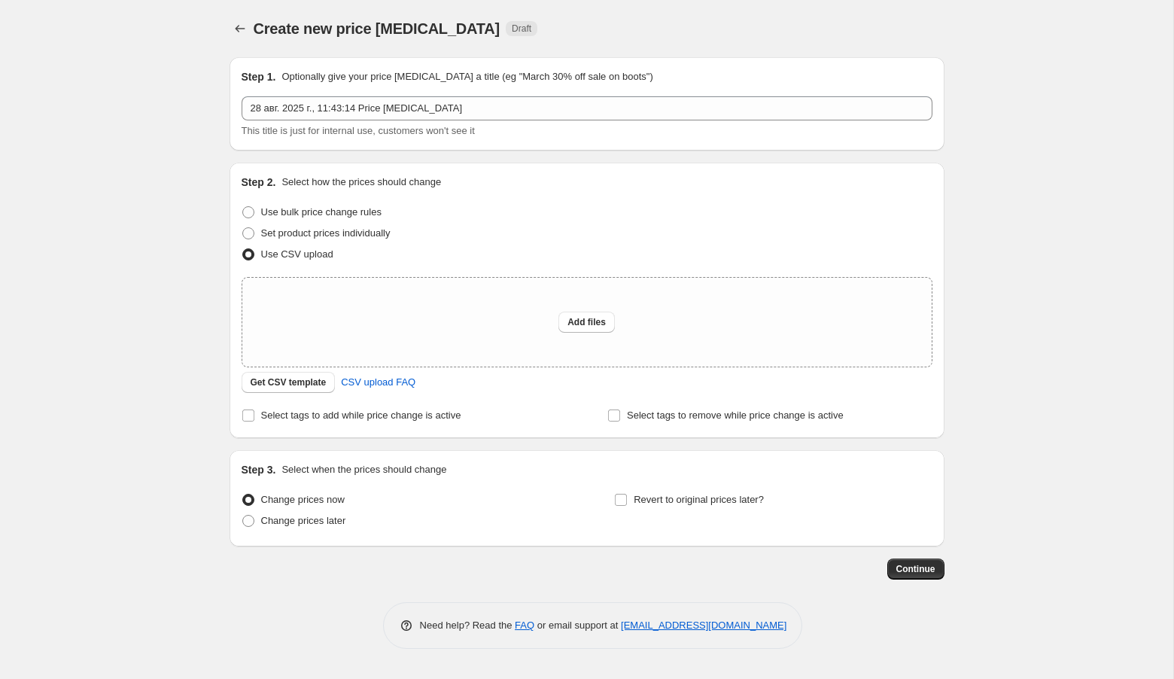
click at [312, 501] on span "Change prices now" at bounding box center [303, 499] width 84 height 11
click at [243, 495] on input "Change prices now" at bounding box center [242, 494] width 1 height 1
click at [623, 501] on input "Revert to original prices later?" at bounding box center [621, 500] width 12 height 12
checkbox input "true"
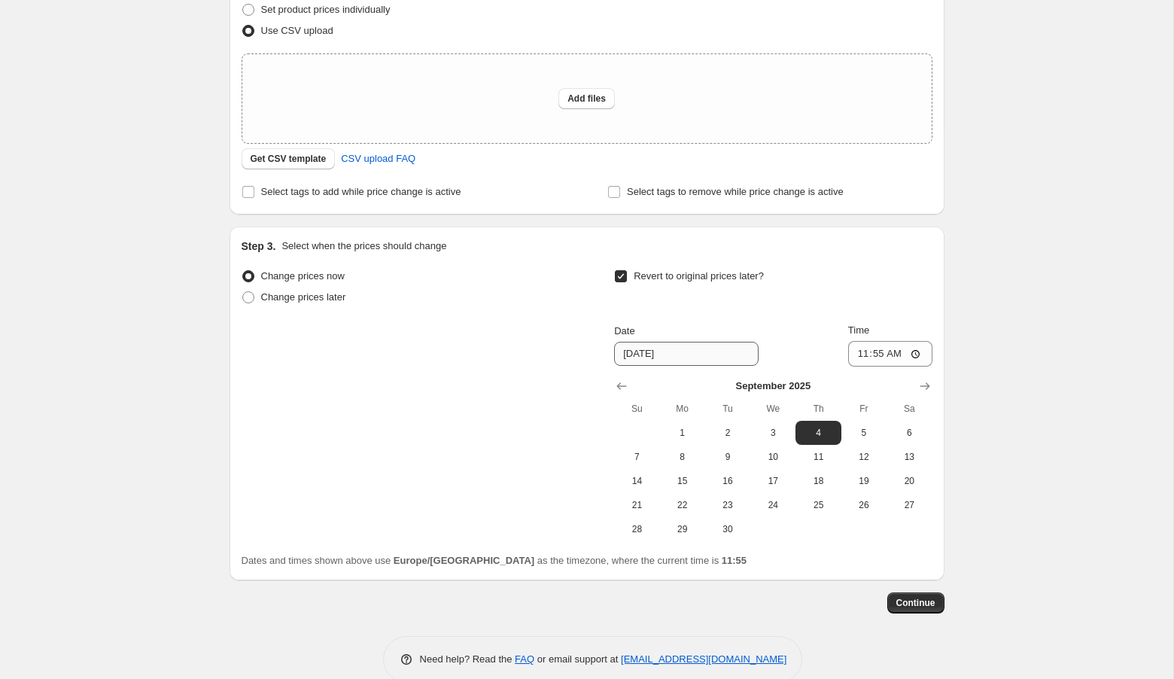
scroll to position [248, 0]
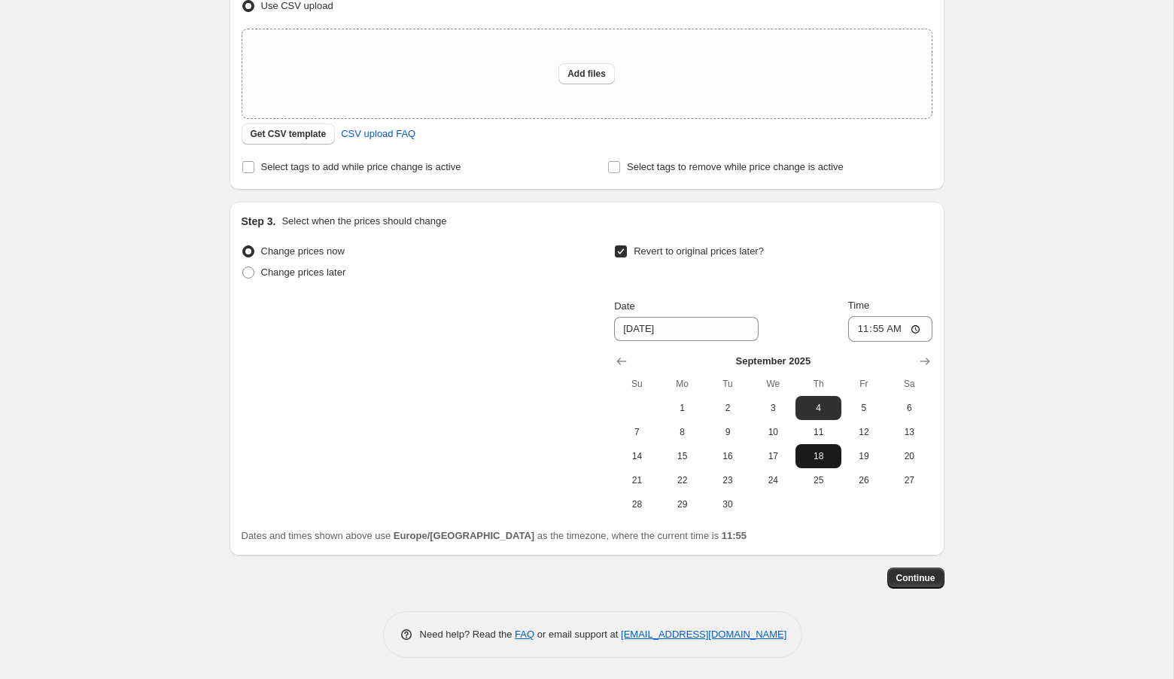
click at [821, 452] on span "18" at bounding box center [818, 456] width 33 height 12
type input "9/18/2025"
click at [910, 574] on span "Continue" at bounding box center [916, 578] width 39 height 12
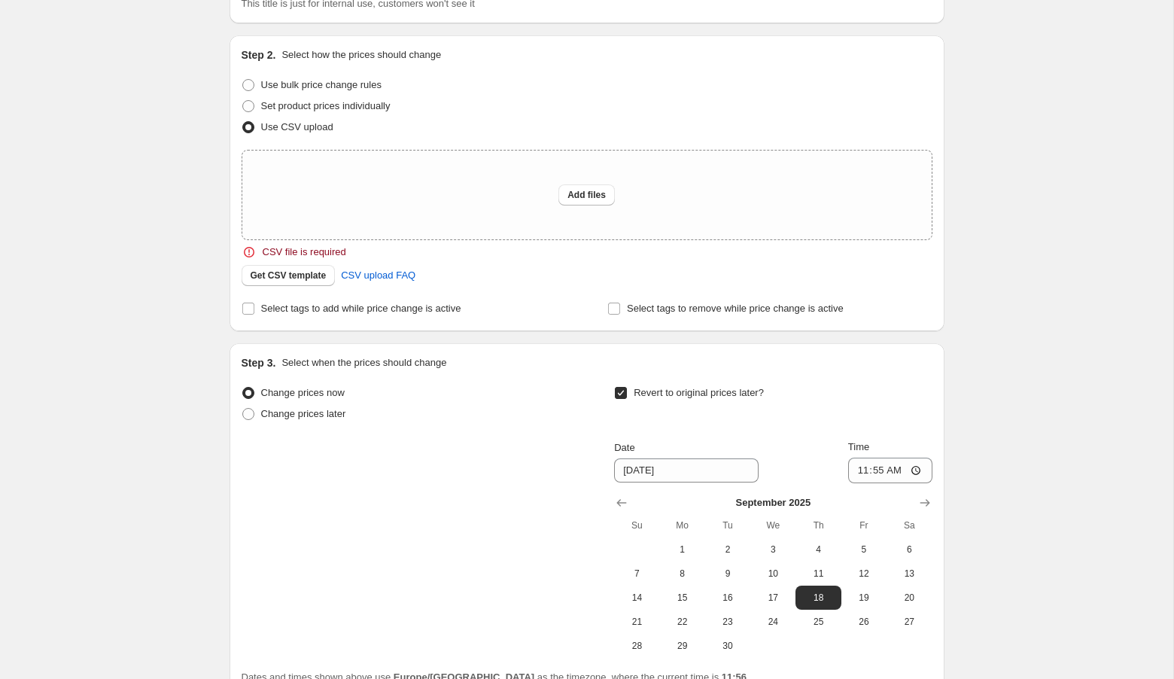
scroll to position [213, 0]
click at [598, 196] on span "Add files" at bounding box center [587, 193] width 38 height 12
type input "C:\fakepath\csv_template_user_54237_discounted_no_rings.csv"
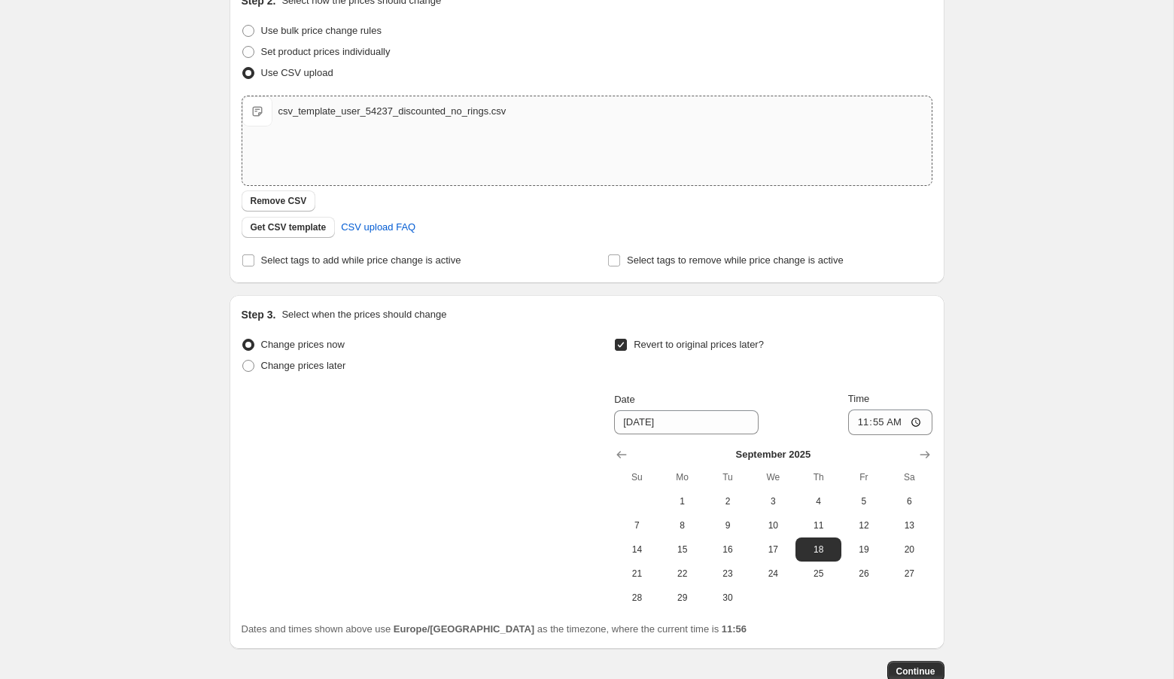
scroll to position [275, 0]
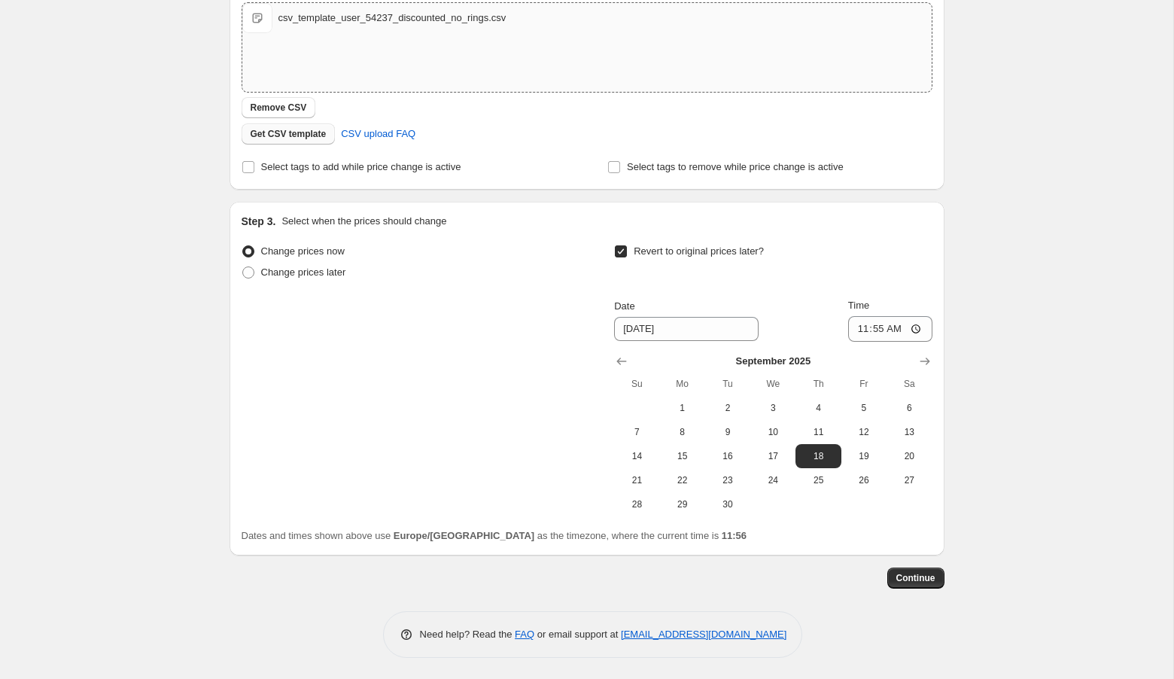
click at [281, 138] on span "Get CSV template" at bounding box center [289, 134] width 76 height 12
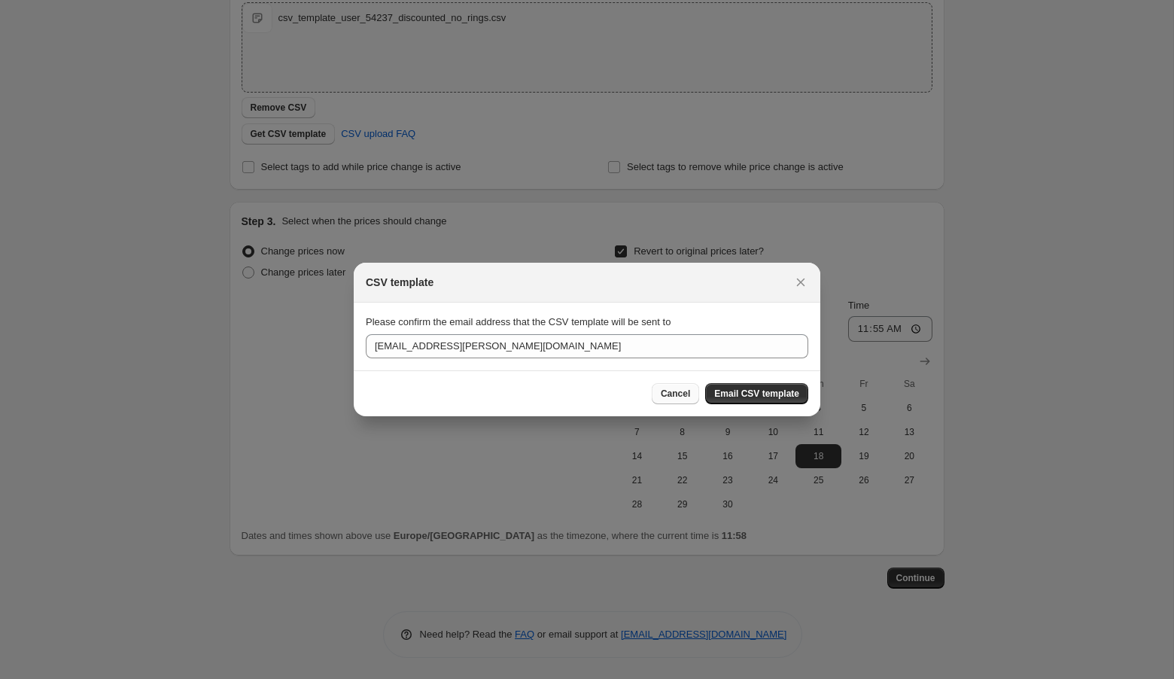
click at [668, 392] on span "Cancel" at bounding box center [675, 394] width 29 height 12
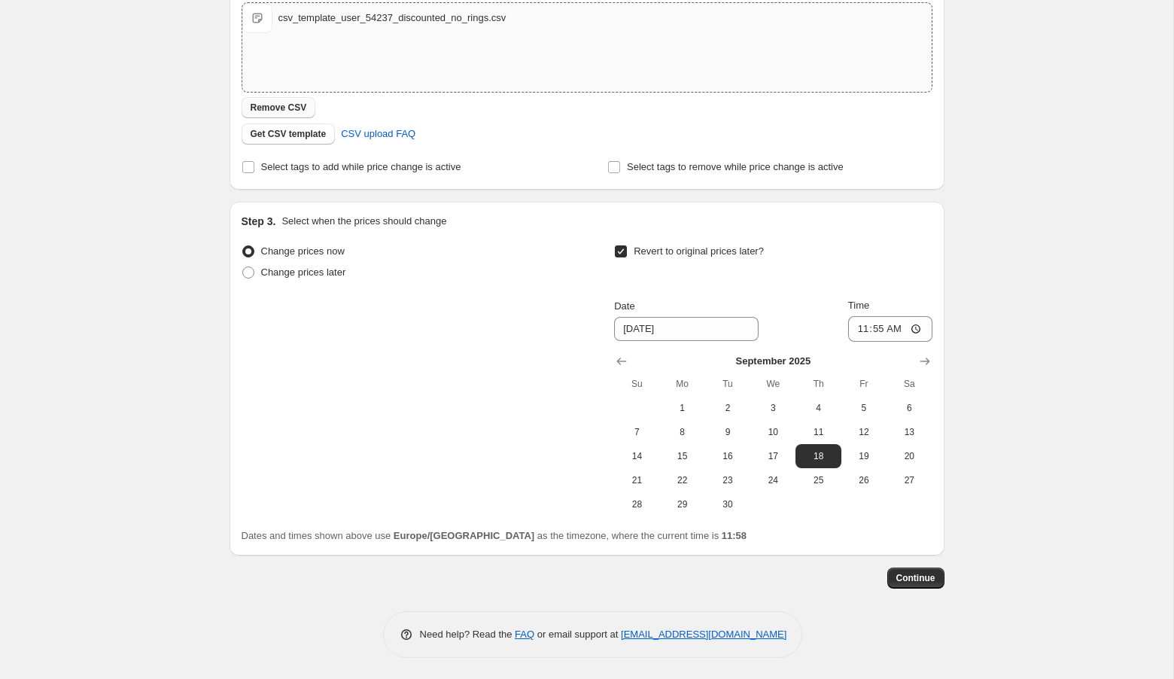
drag, startPoint x: 310, startPoint y: 135, endPoint x: 286, endPoint y: 104, distance: 39.2
click at [286, 104] on div "Upload files csv_template_user_54237_discounted_no_rings.csv csv_template_user_…" at bounding box center [587, 73] width 691 height 142
click at [287, 109] on span "Remove CSV" at bounding box center [279, 108] width 56 height 12
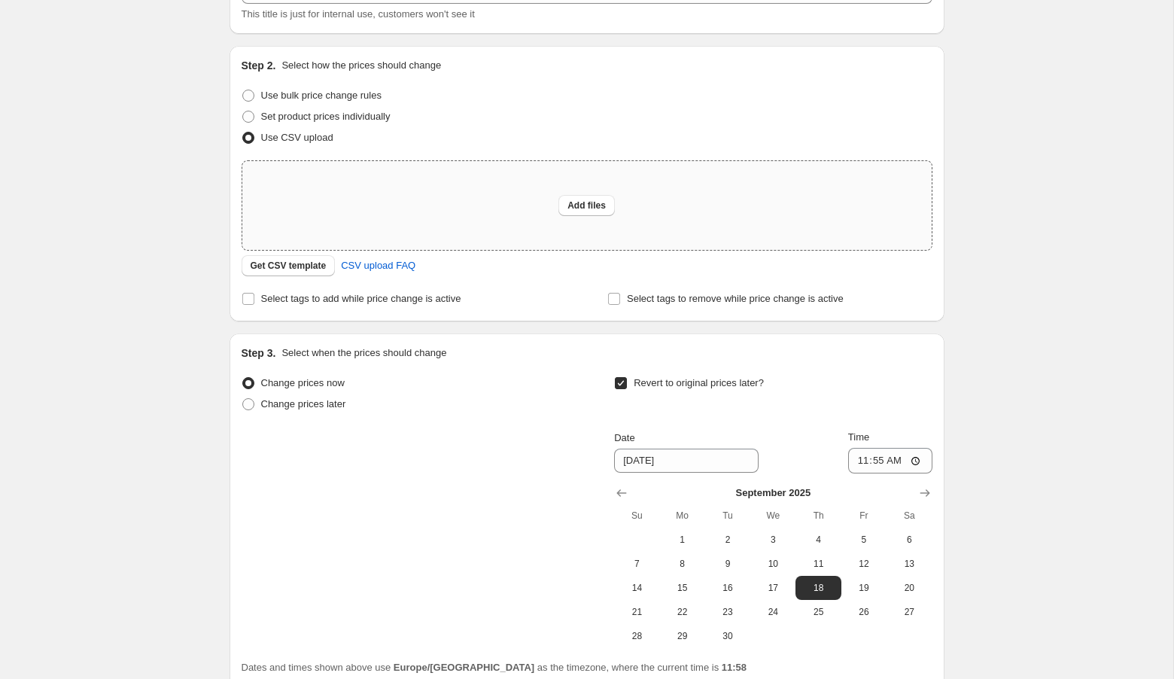
scroll to position [81, 0]
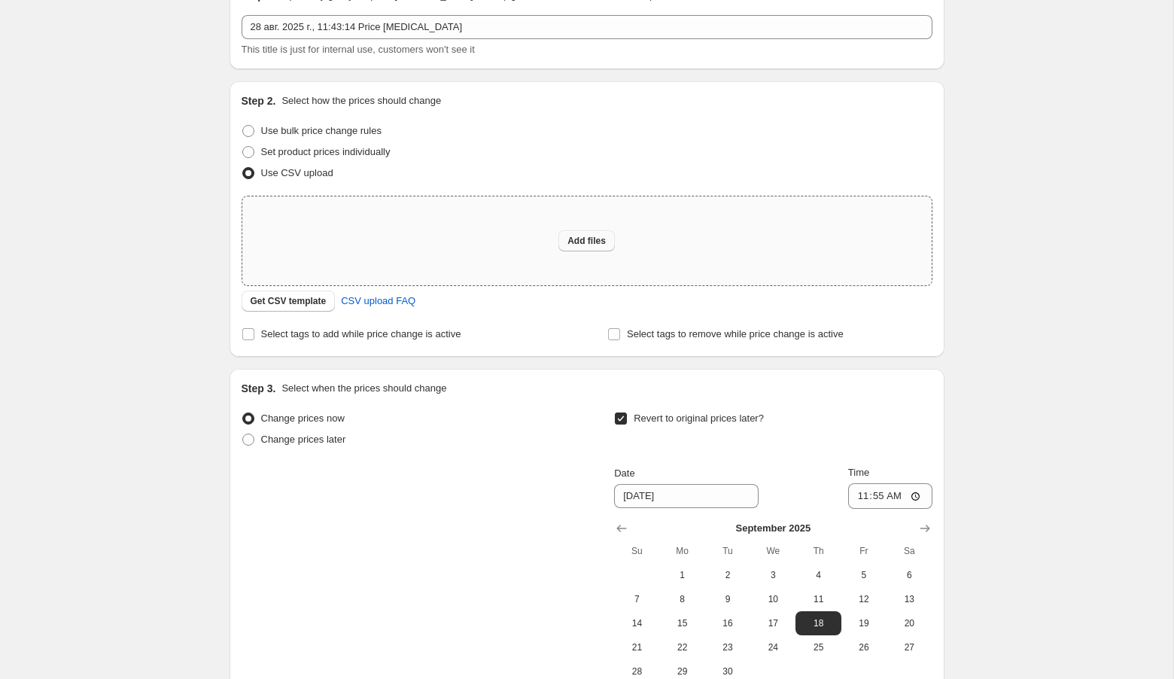
click at [577, 242] on span "Add files" at bounding box center [587, 241] width 38 height 12
type input "C:\fakepath\csv_template_user_54237 - csv_template_user_54237.csv"
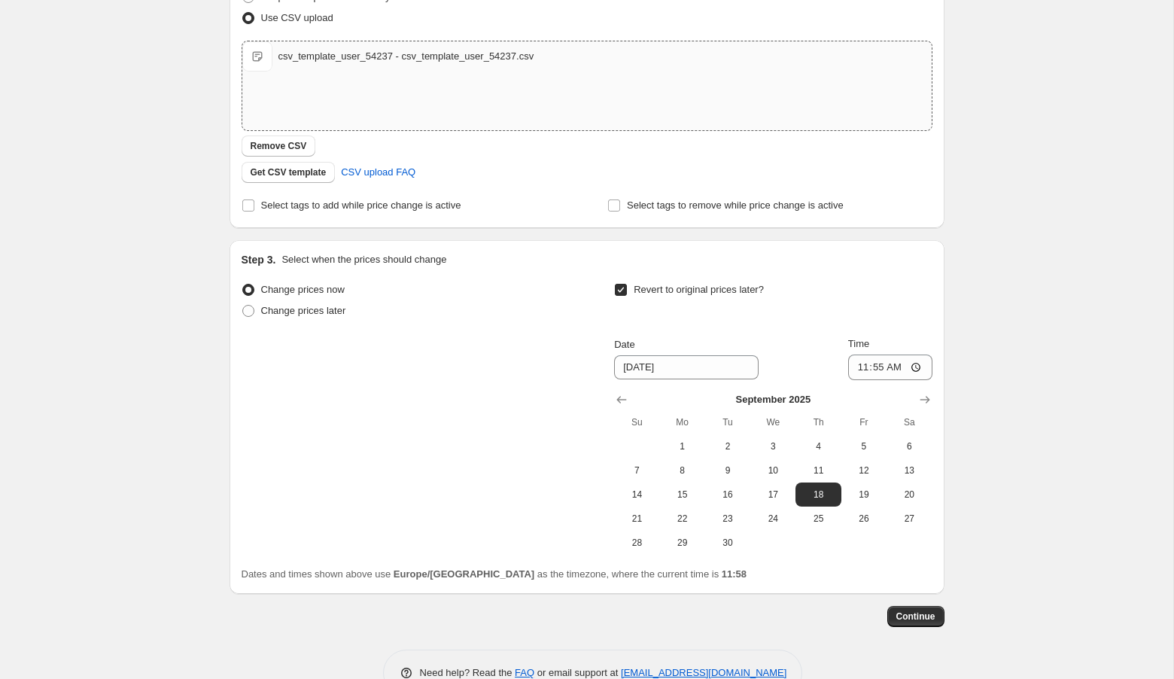
scroll to position [275, 0]
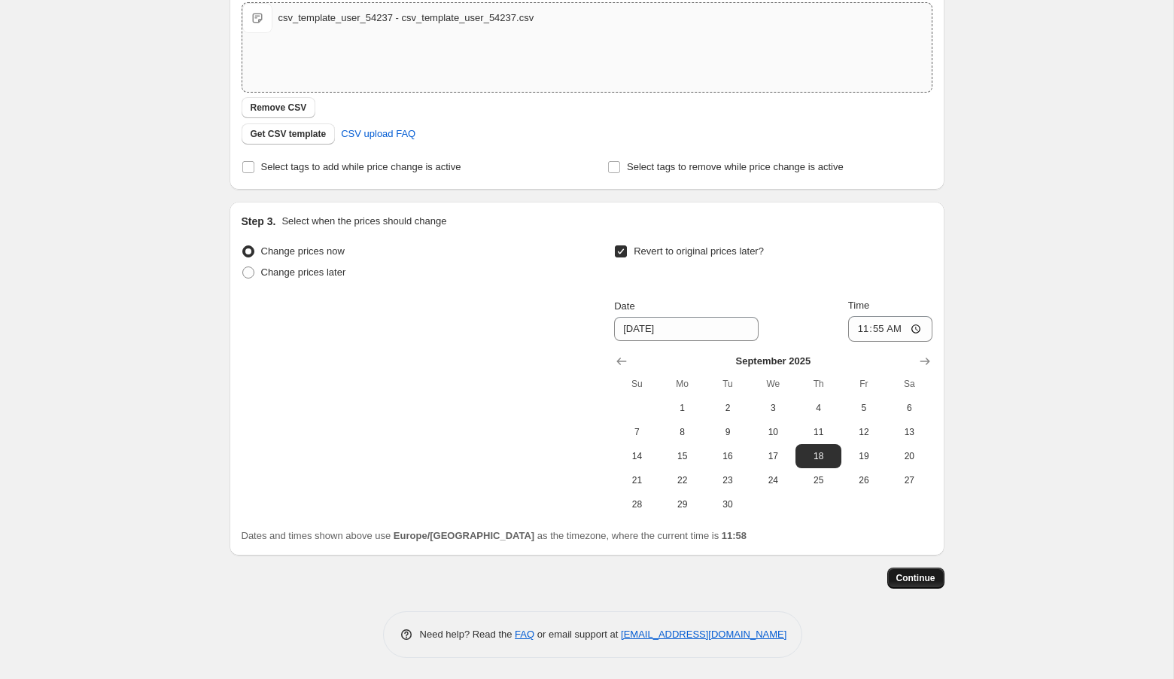
click at [911, 577] on span "Continue" at bounding box center [916, 578] width 39 height 12
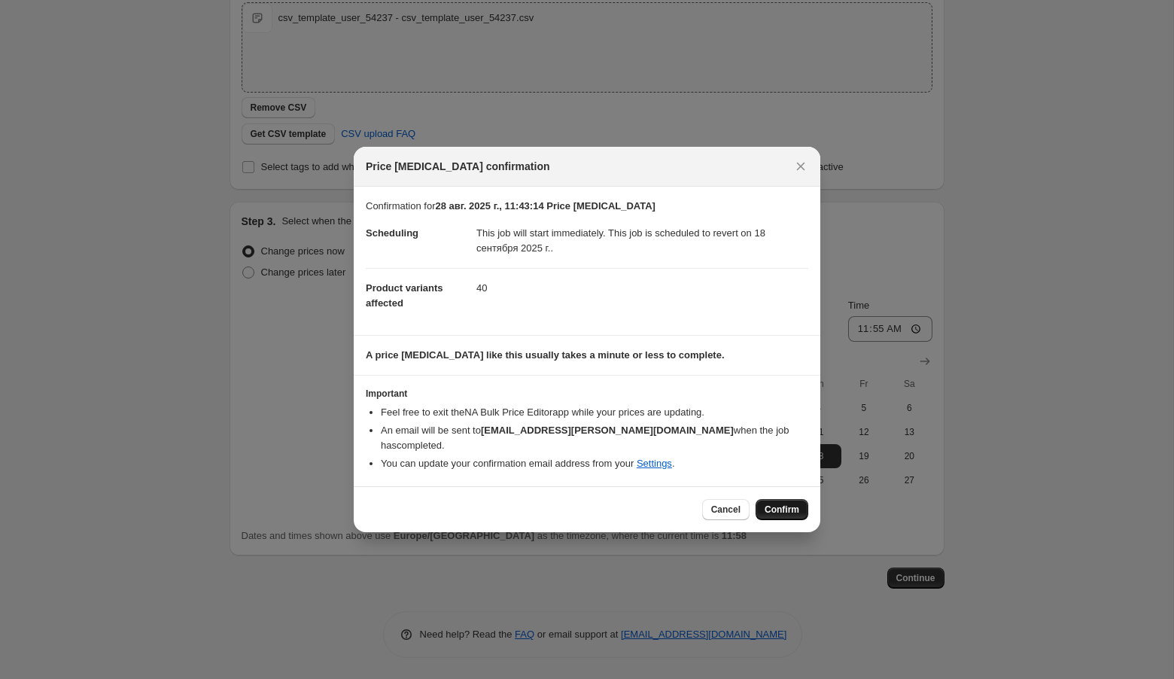
click at [774, 504] on span "Confirm" at bounding box center [782, 510] width 35 height 12
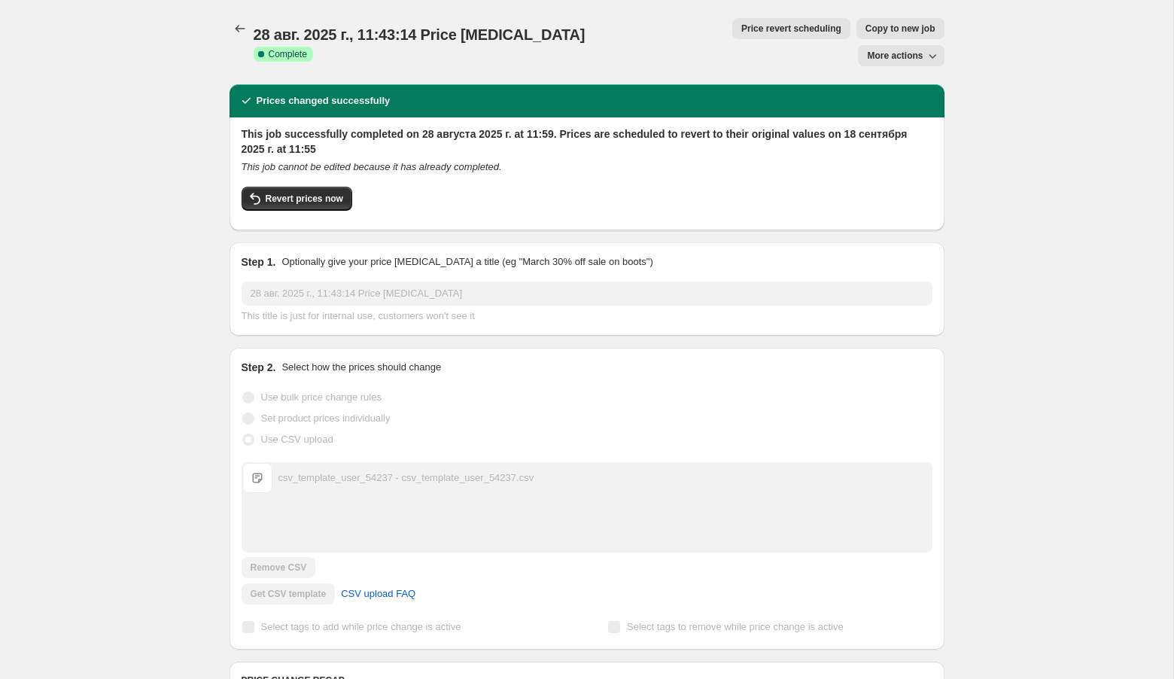
click at [906, 50] on span "More actions" at bounding box center [895, 56] width 56 height 12
click at [306, 193] on span "Revert prices now" at bounding box center [305, 199] width 78 height 12
checkbox input "false"
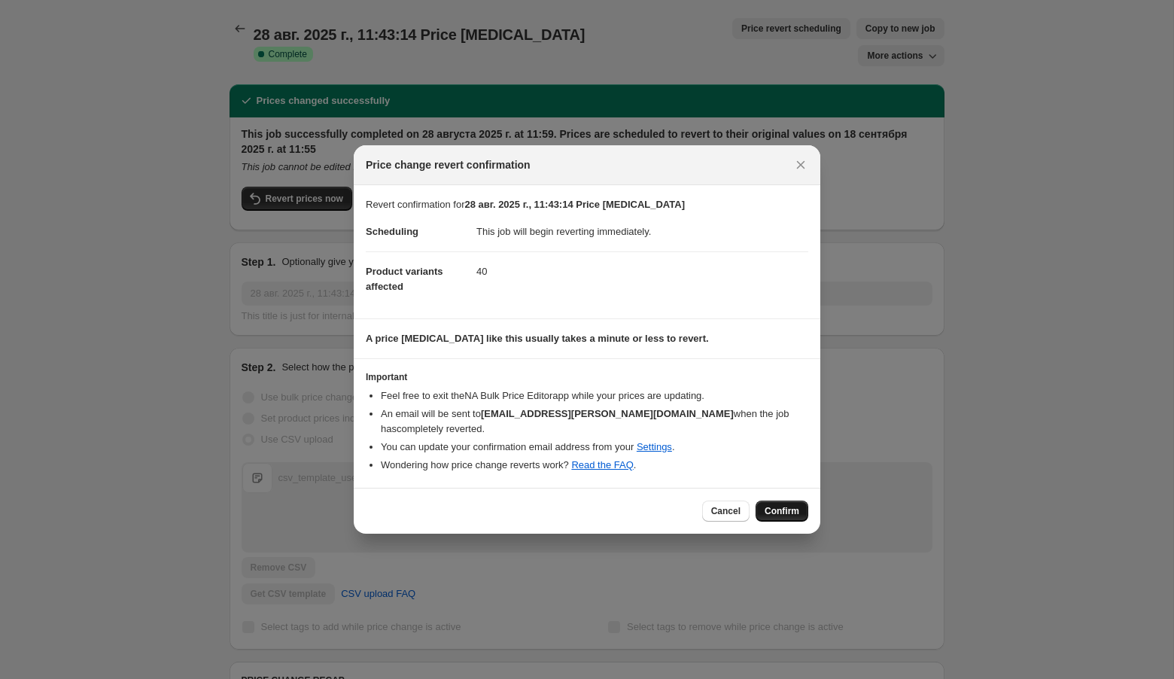
click at [793, 507] on span "Confirm" at bounding box center [782, 511] width 35 height 12
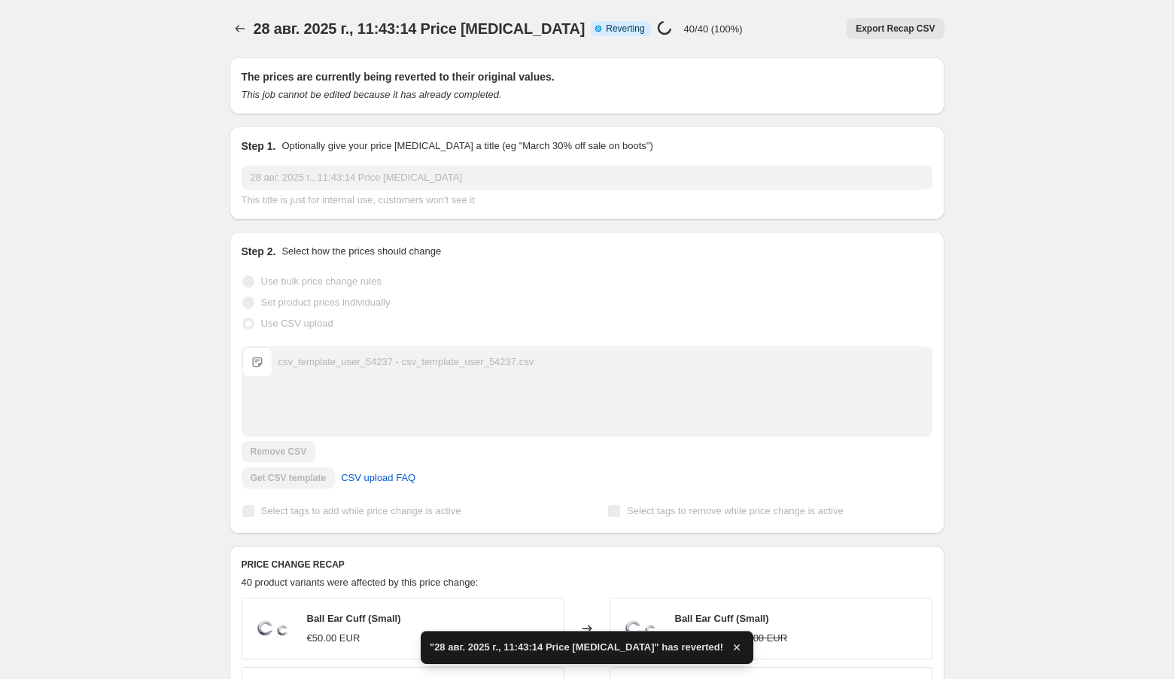
checkbox input "true"
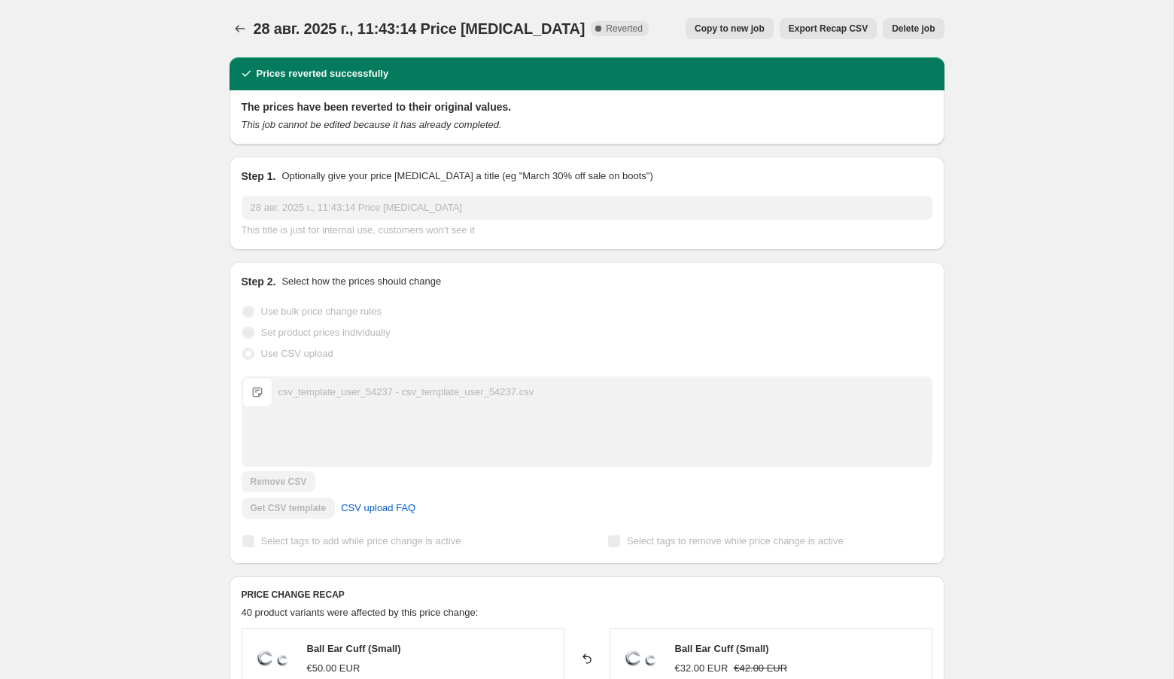
click at [240, 31] on icon "Price change jobs" at bounding box center [240, 28] width 15 height 15
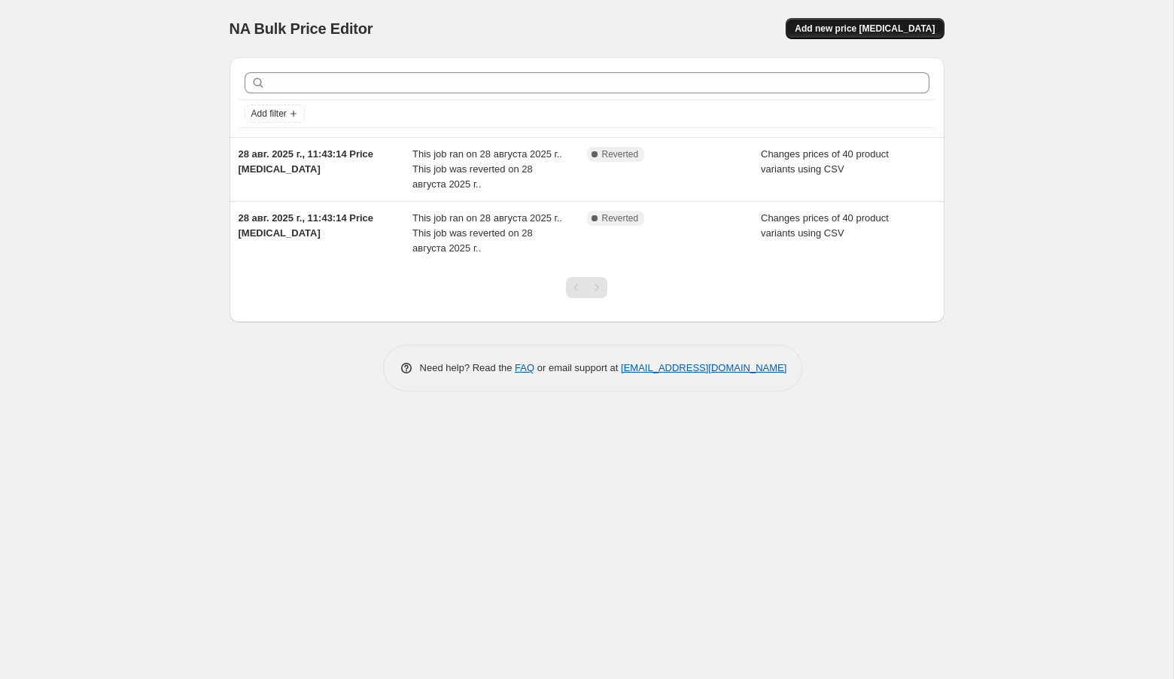
click at [876, 31] on span "Add new price change job" at bounding box center [865, 29] width 140 height 12
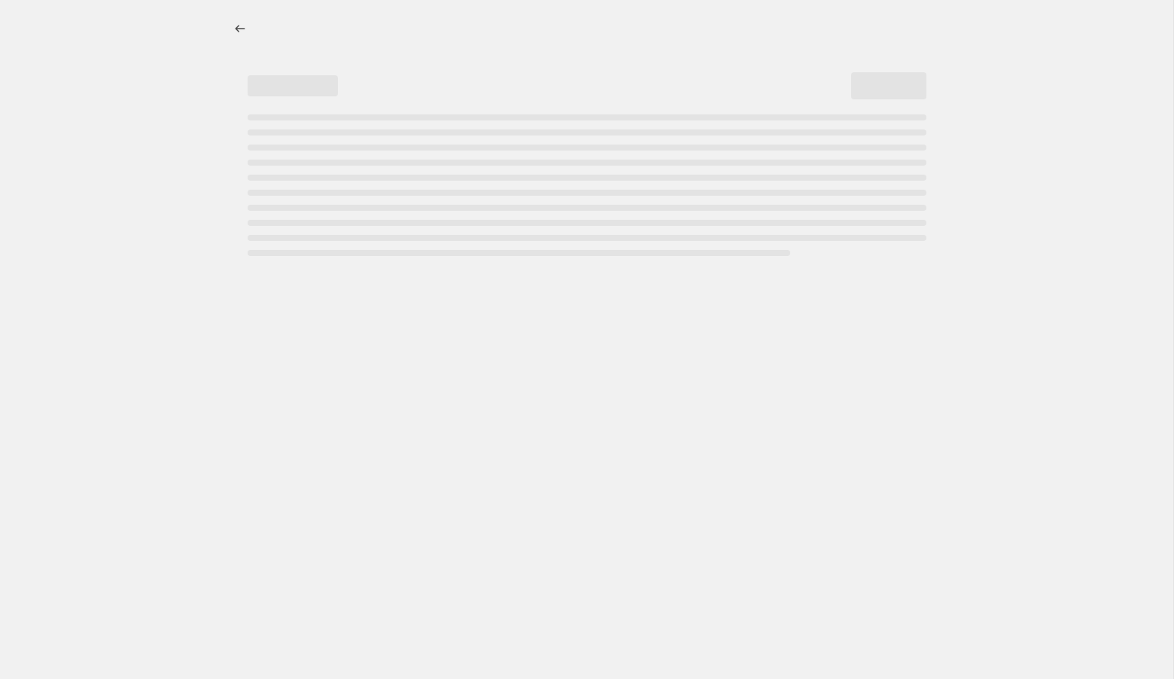
select select "percentage"
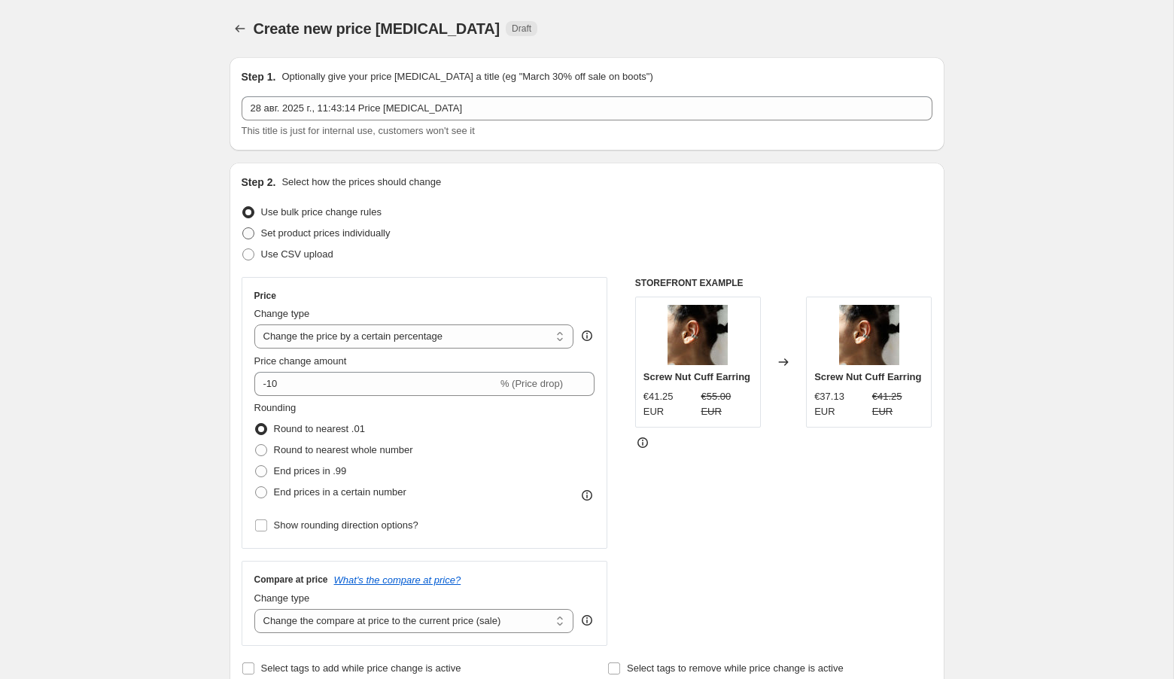
click at [252, 233] on span at bounding box center [248, 233] width 12 height 12
click at [243, 228] on input "Set product prices individually" at bounding box center [242, 227] width 1 height 1
radio input "true"
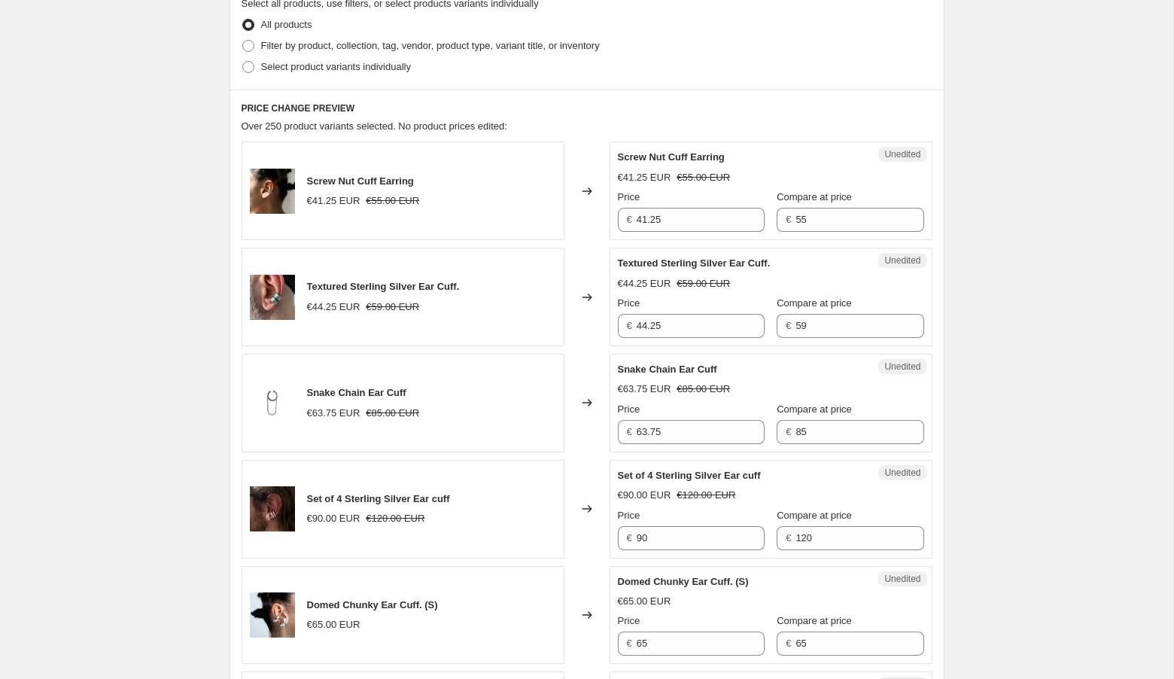
scroll to position [364, 0]
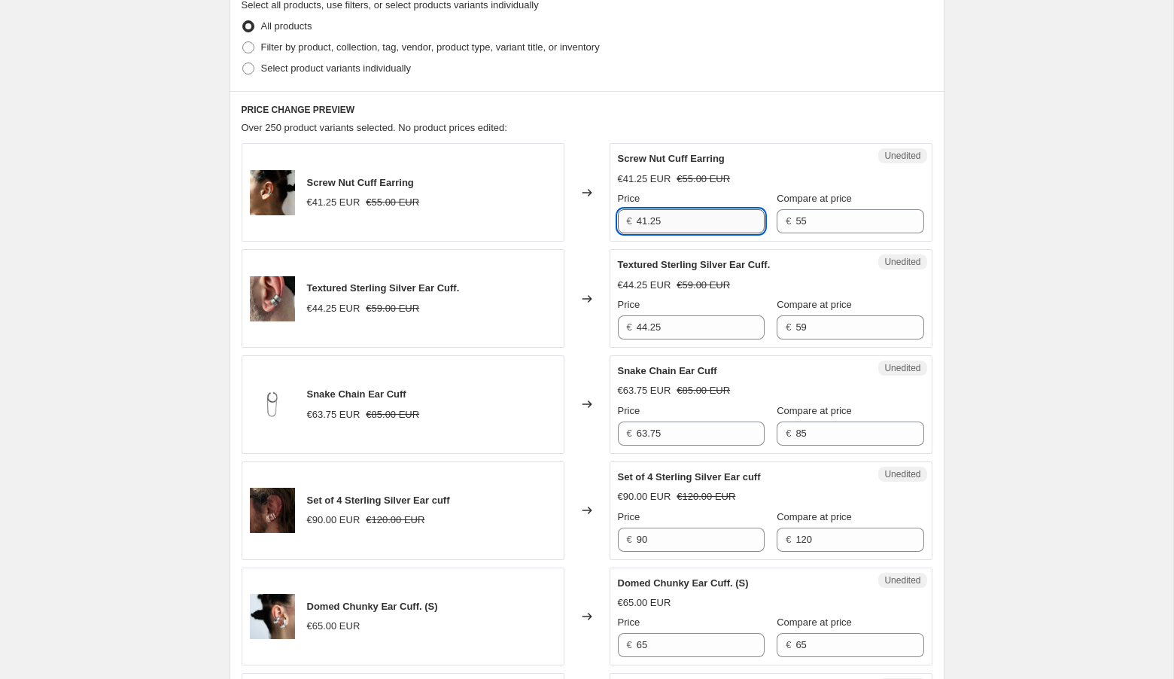
click at [731, 228] on input "41.25" at bounding box center [701, 221] width 128 height 24
click at [697, 220] on input "41.25" at bounding box center [701, 221] width 128 height 24
type input "41"
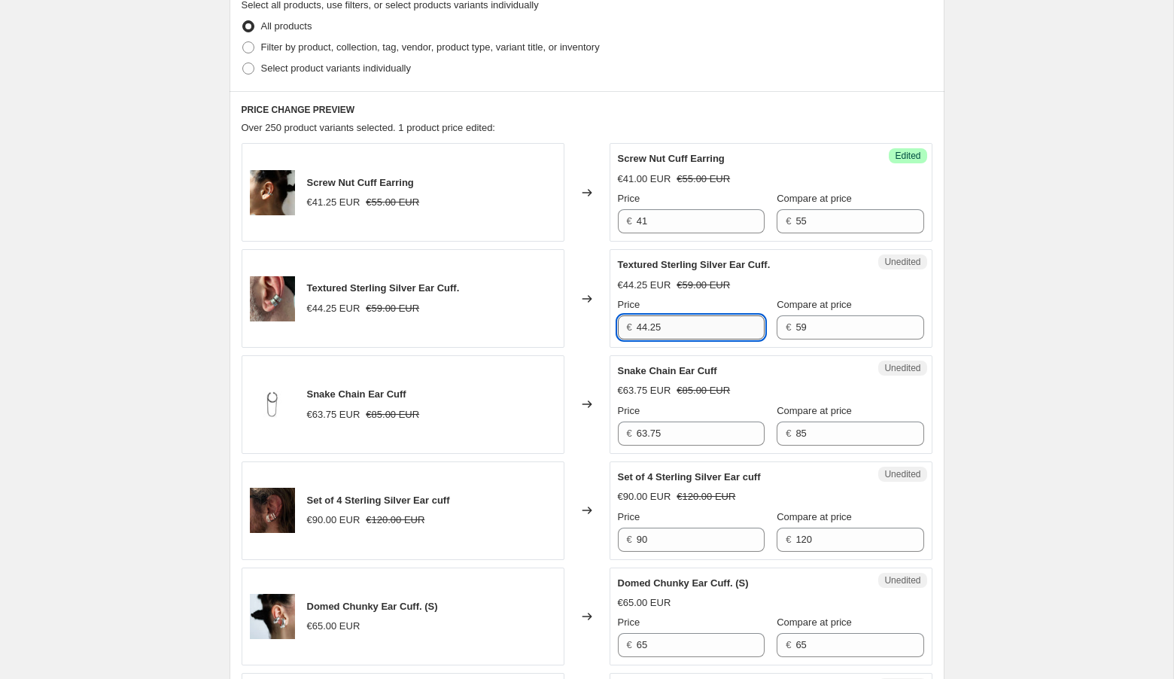
click at [674, 326] on input "44.25" at bounding box center [701, 327] width 128 height 24
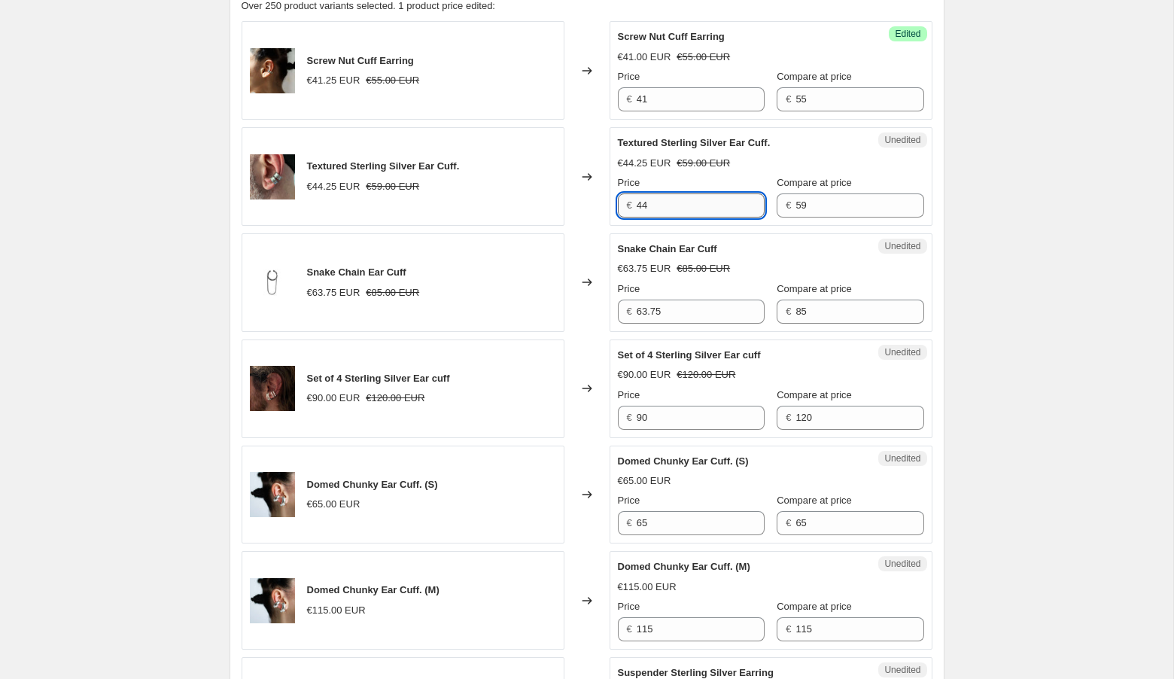
scroll to position [488, 0]
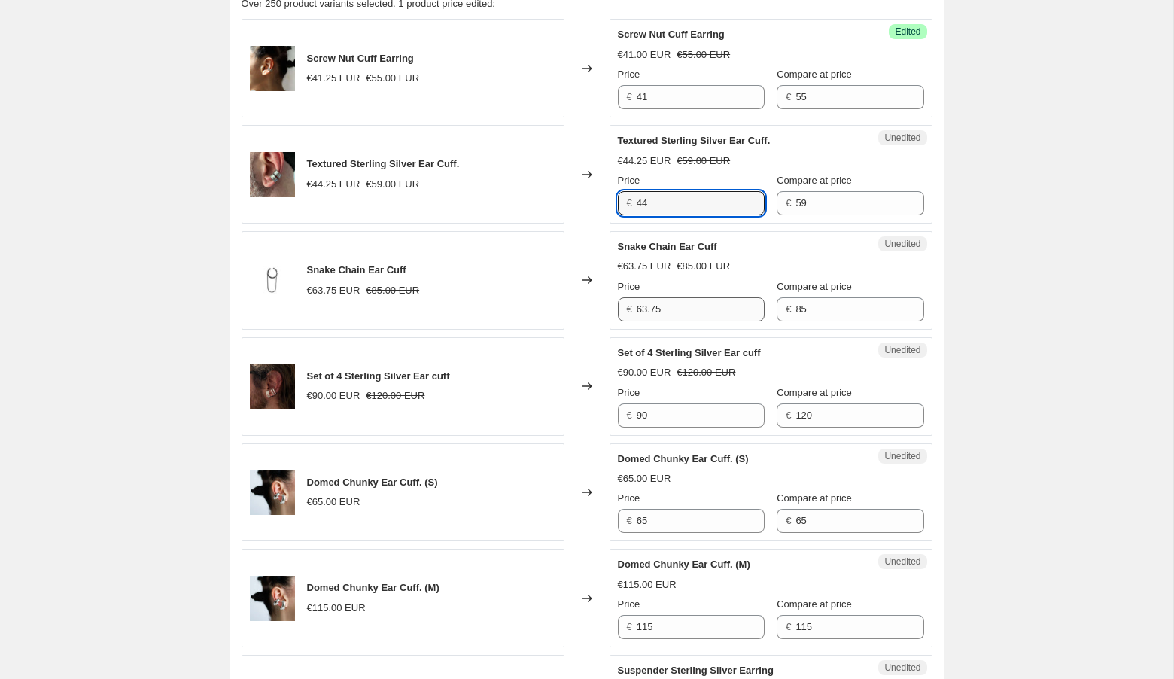
type input "44.25"
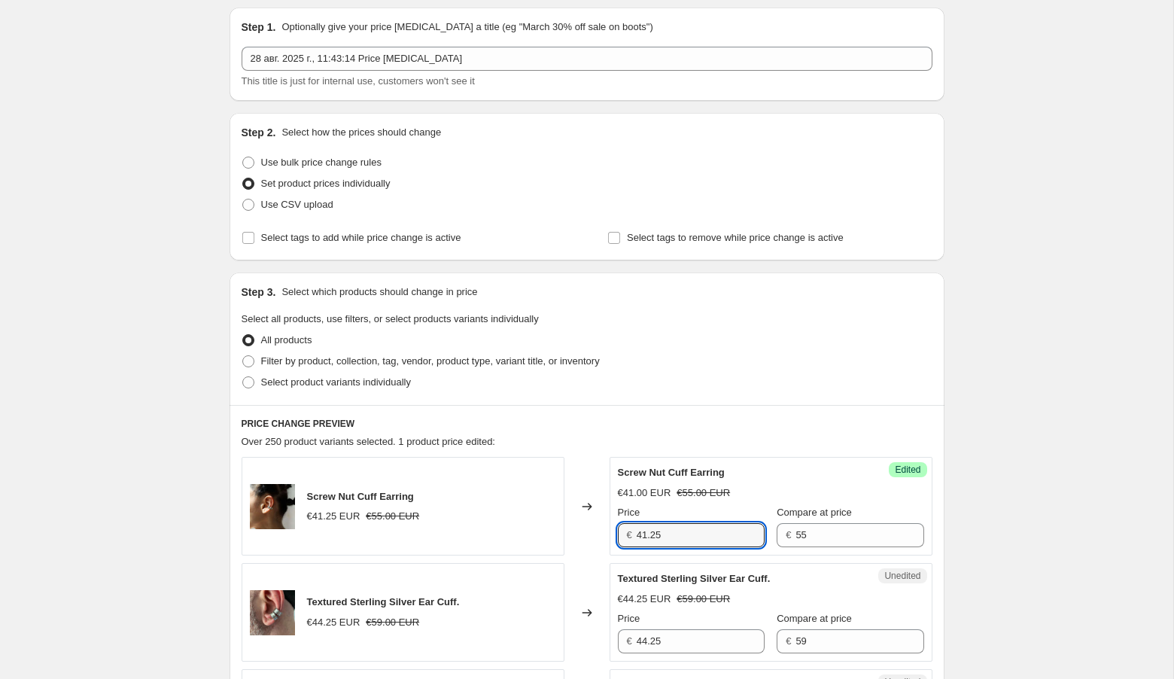
scroll to position [51, 0]
type input "41.25"
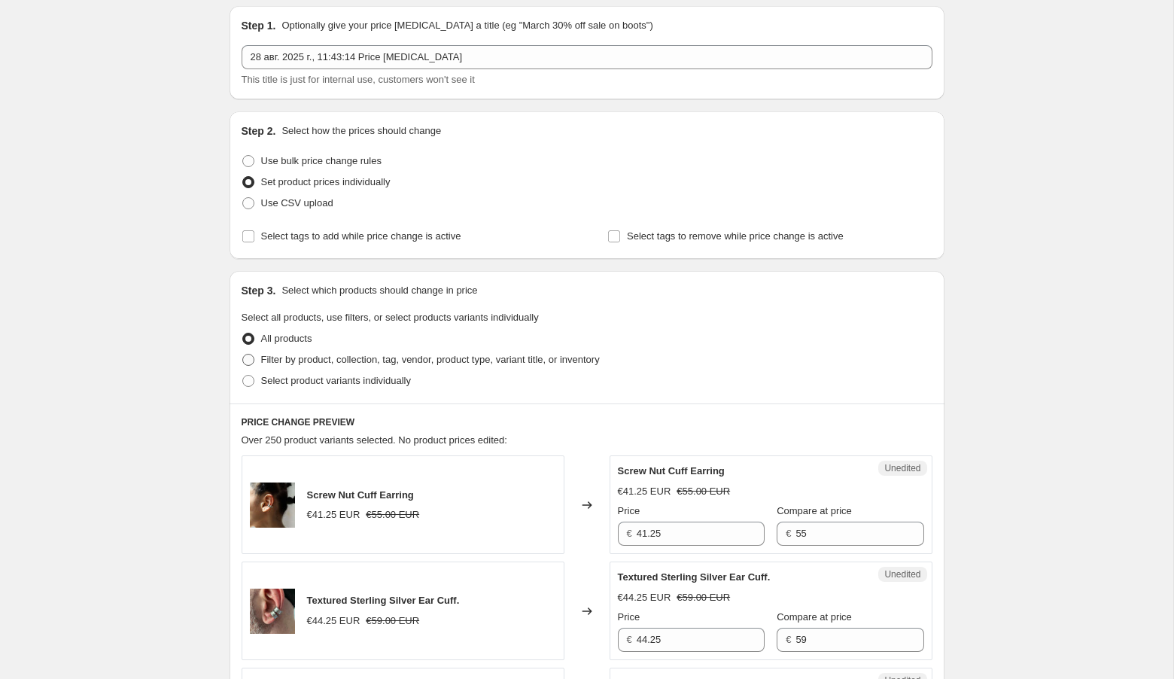
click at [375, 355] on span "Filter by product, collection, tag, vendor, product type, variant title, or inv…" at bounding box center [430, 359] width 339 height 11
click at [243, 355] on input "Filter by product, collection, tag, vendor, product type, variant title, or inv…" at bounding box center [242, 354] width 1 height 1
radio input "true"
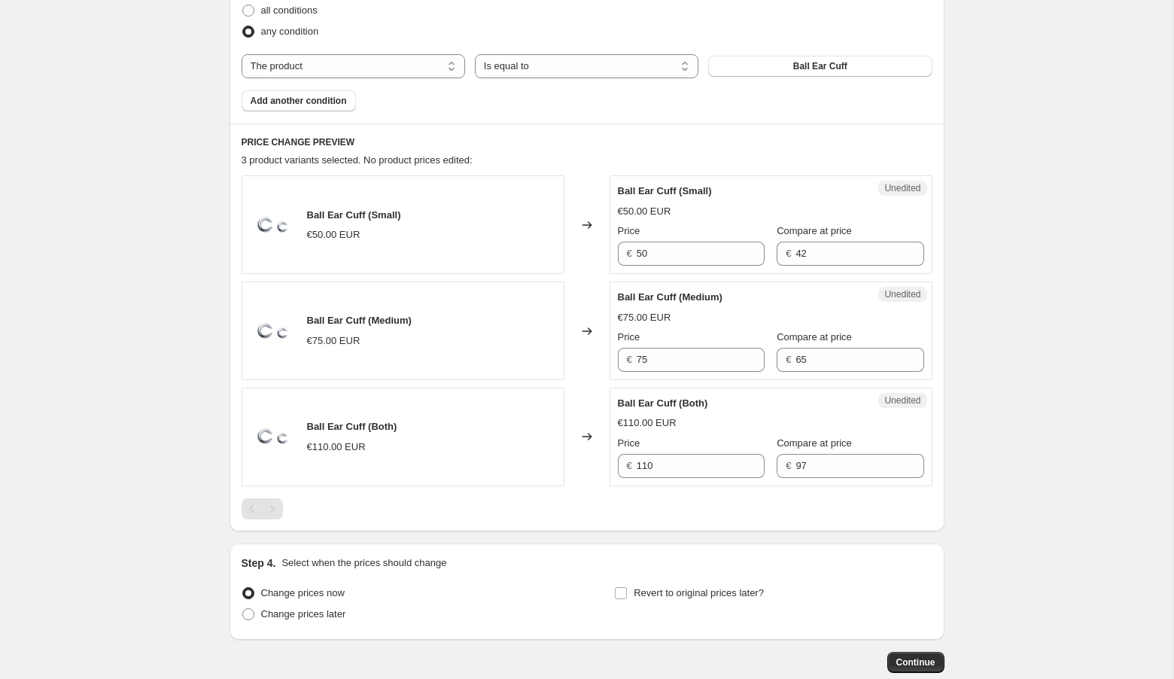
scroll to position [502, 0]
click at [388, 66] on select "The product The product's collection The product's tag The product's vendor The…" at bounding box center [354, 65] width 224 height 24
select select "collection"
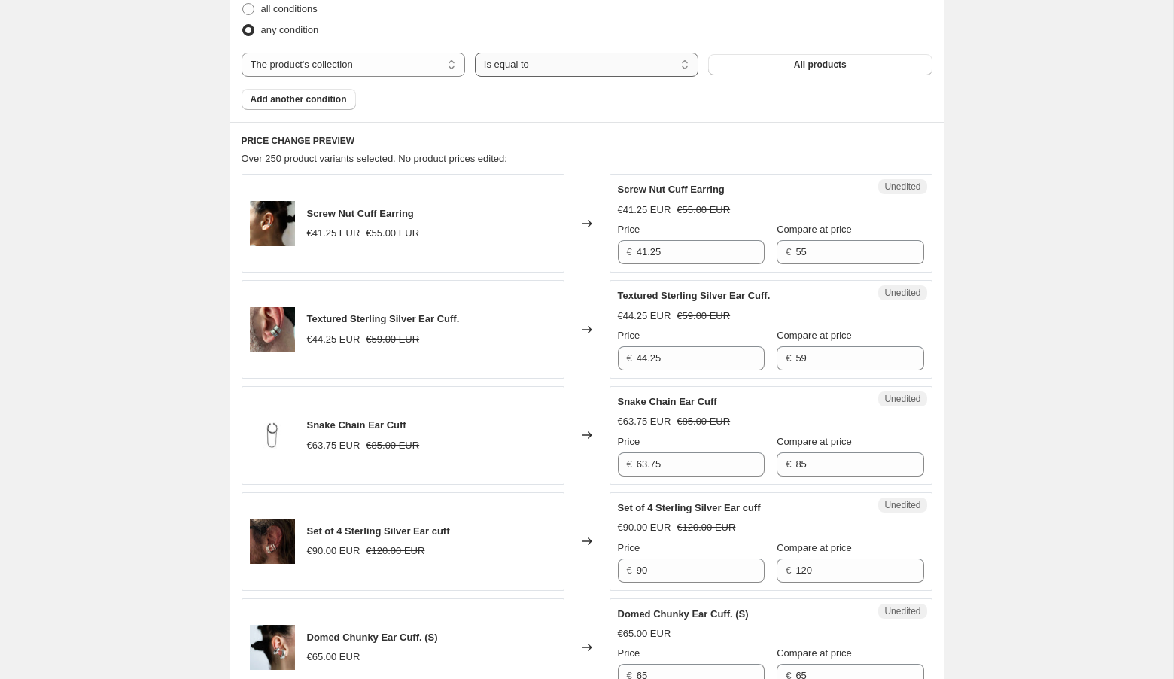
click at [565, 66] on select "Is equal to Is not equal to" at bounding box center [587, 65] width 224 height 24
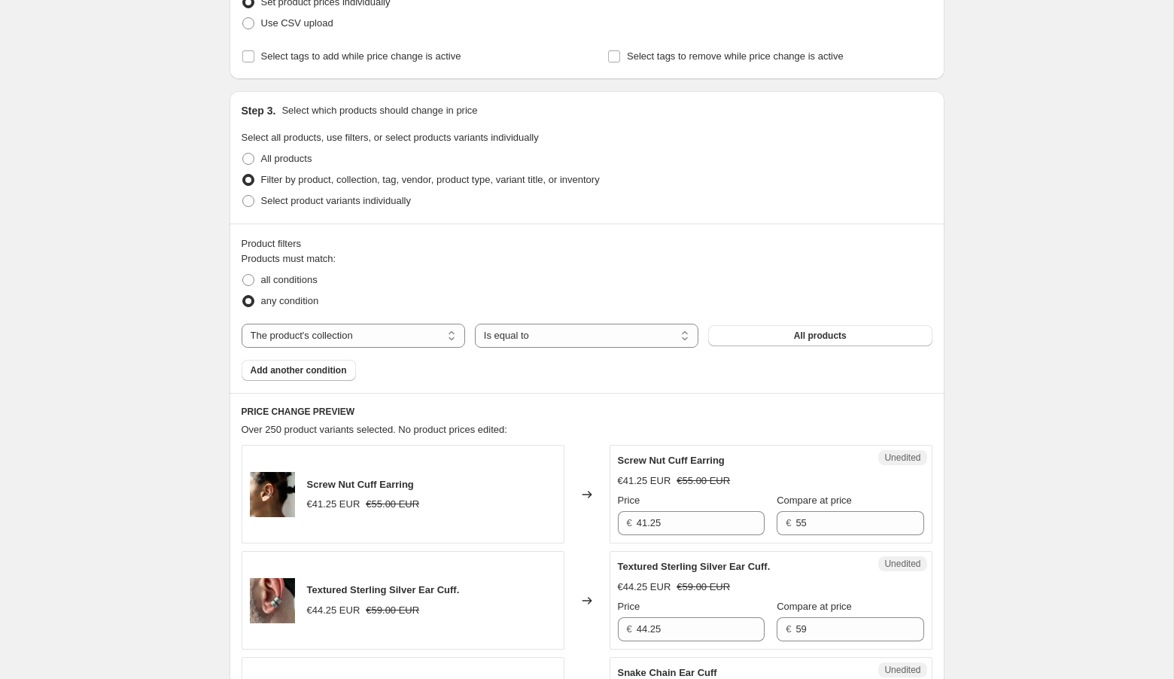
scroll to position [237, 0]
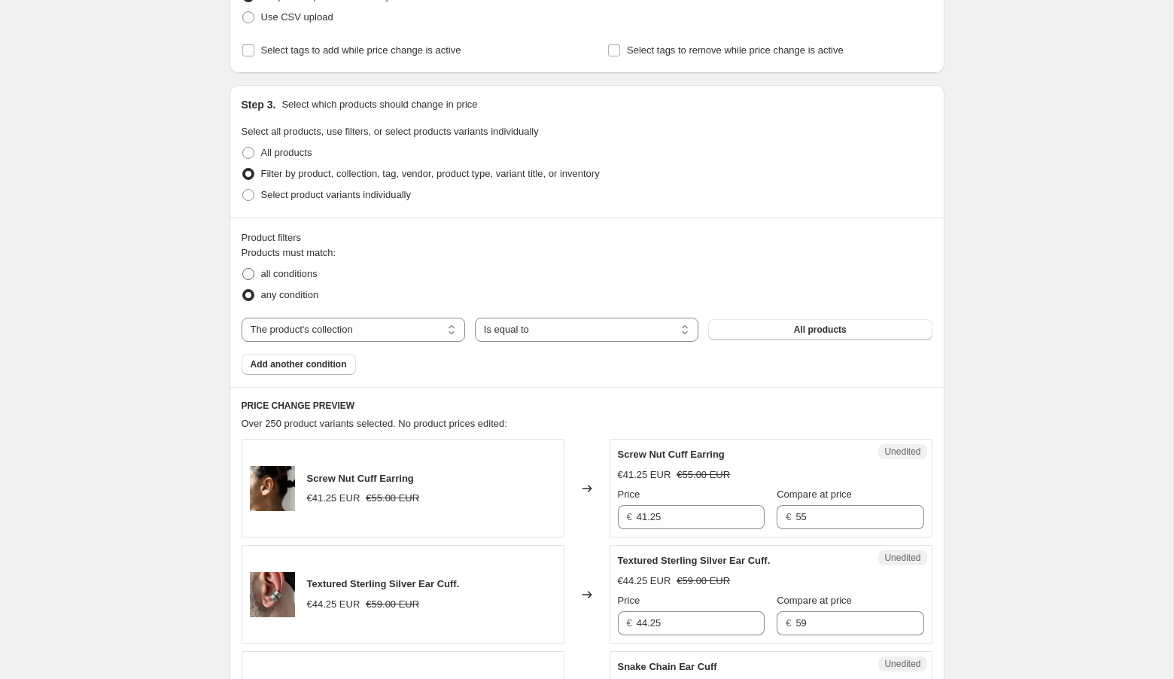
click at [297, 273] on span "all conditions" at bounding box center [289, 273] width 56 height 11
click at [243, 269] on input "all conditions" at bounding box center [242, 268] width 1 height 1
radio input "true"
click at [370, 330] on select "The product The product's collection The product's tag The product's vendor The…" at bounding box center [354, 330] width 224 height 24
select select "tag"
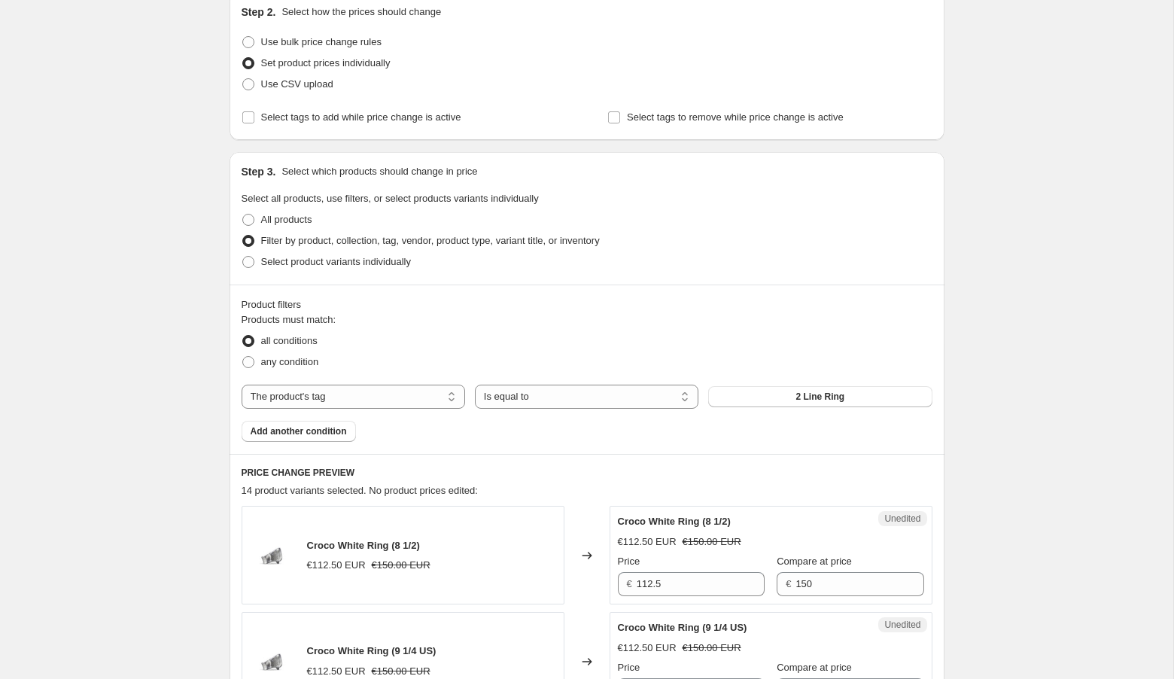
scroll to position [118, 0]
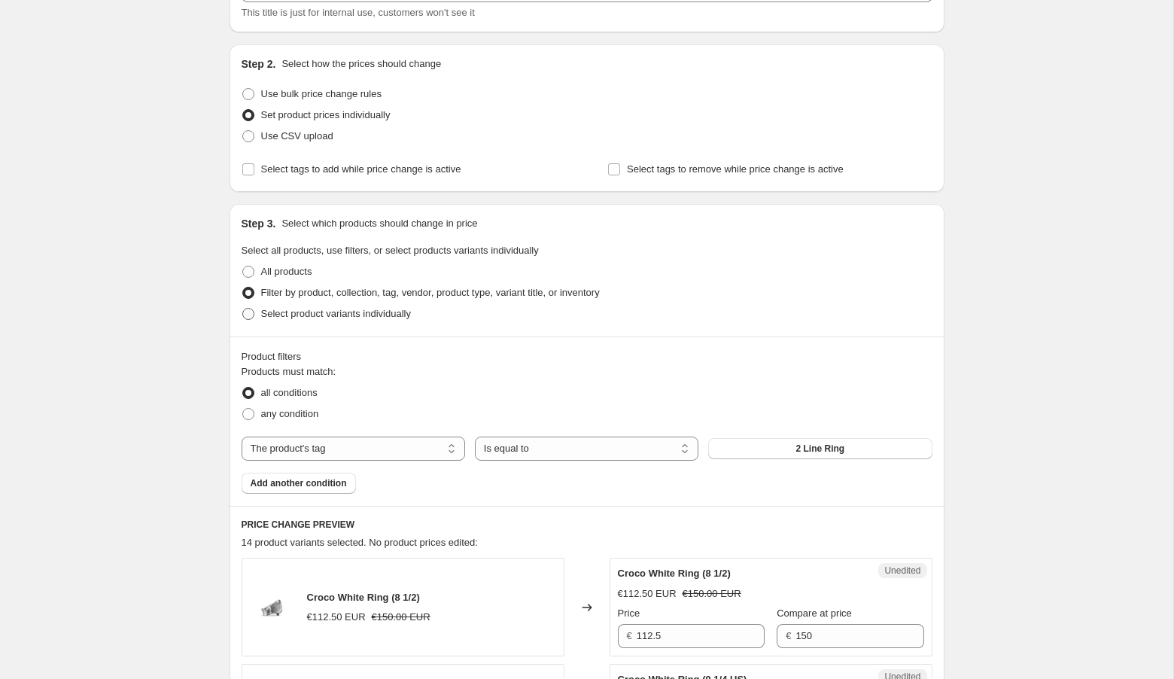
click at [294, 315] on span "Select product variants individually" at bounding box center [336, 313] width 150 height 11
click at [243, 309] on input "Select product variants individually" at bounding box center [242, 308] width 1 height 1
radio input "true"
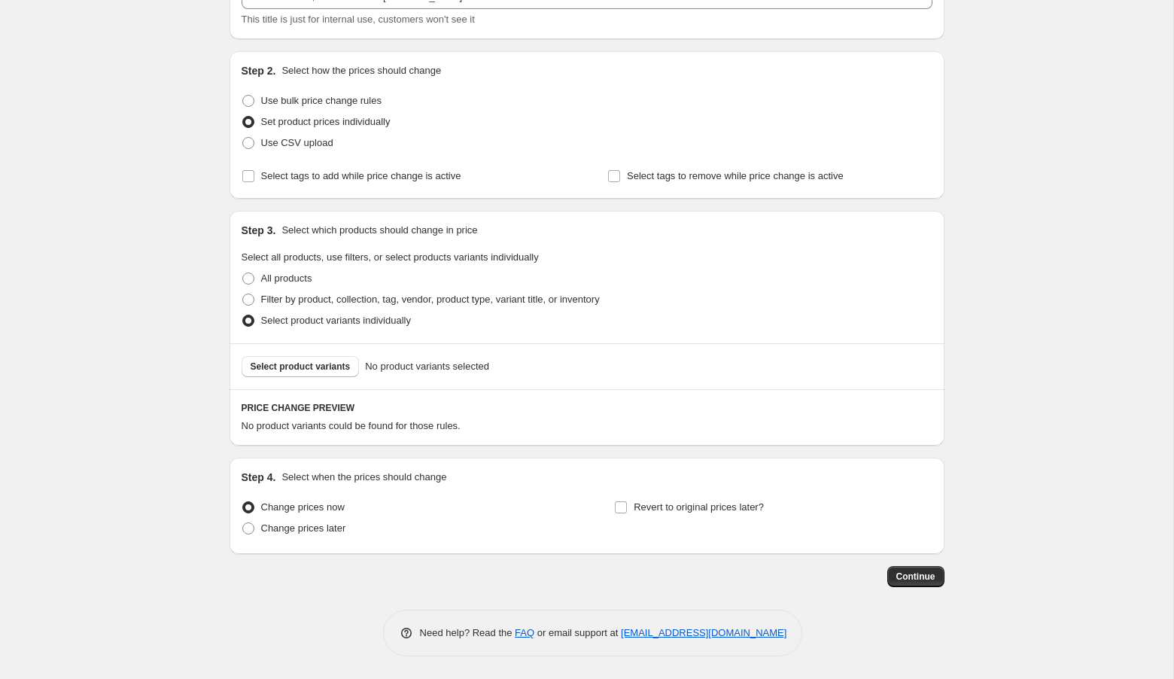
scroll to position [110, 0]
click at [324, 370] on span "Select product variants" at bounding box center [301, 368] width 100 height 12
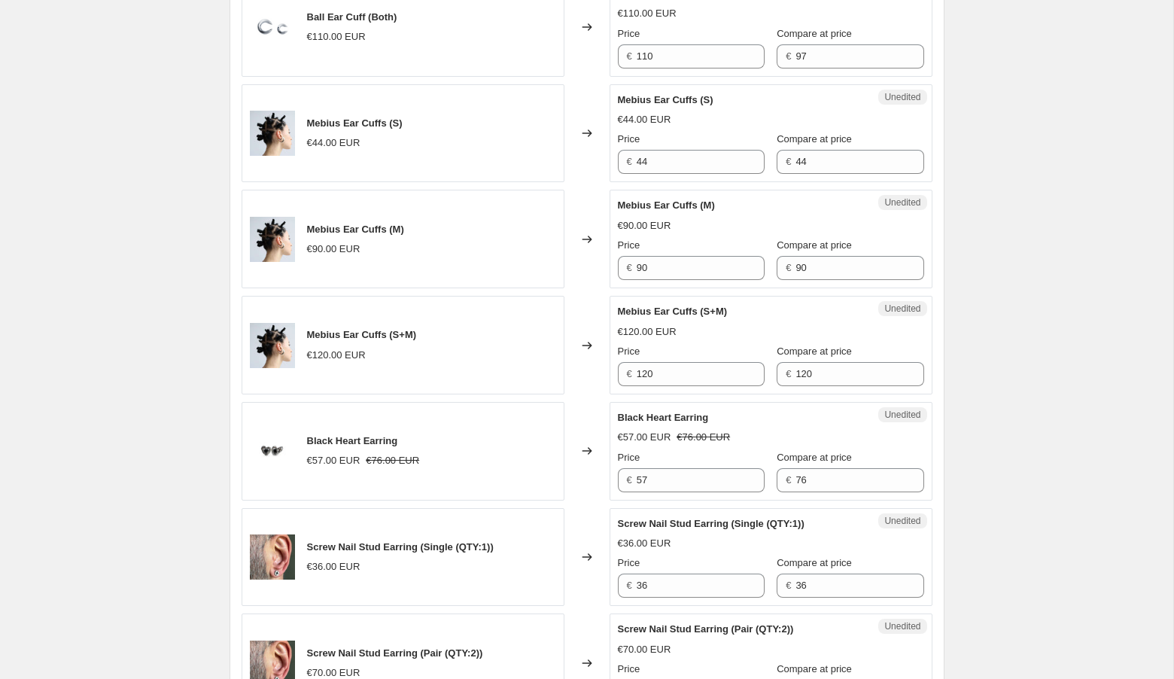
scroll to position [2296, 0]
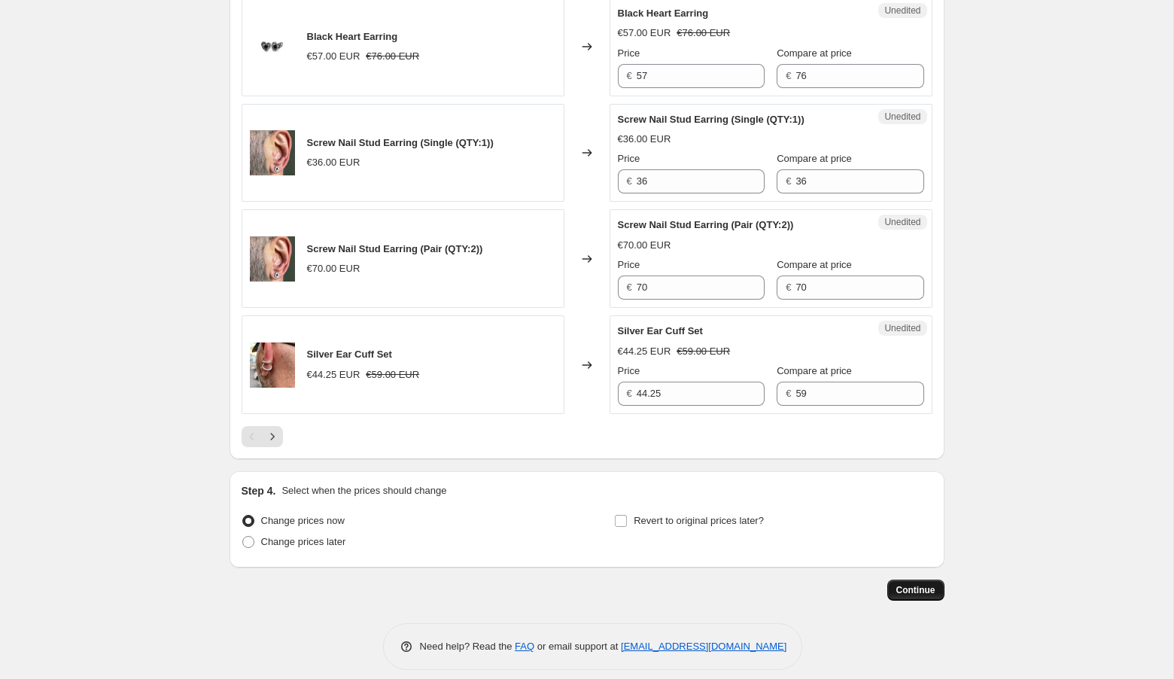
click at [917, 584] on span "Continue" at bounding box center [916, 590] width 39 height 12
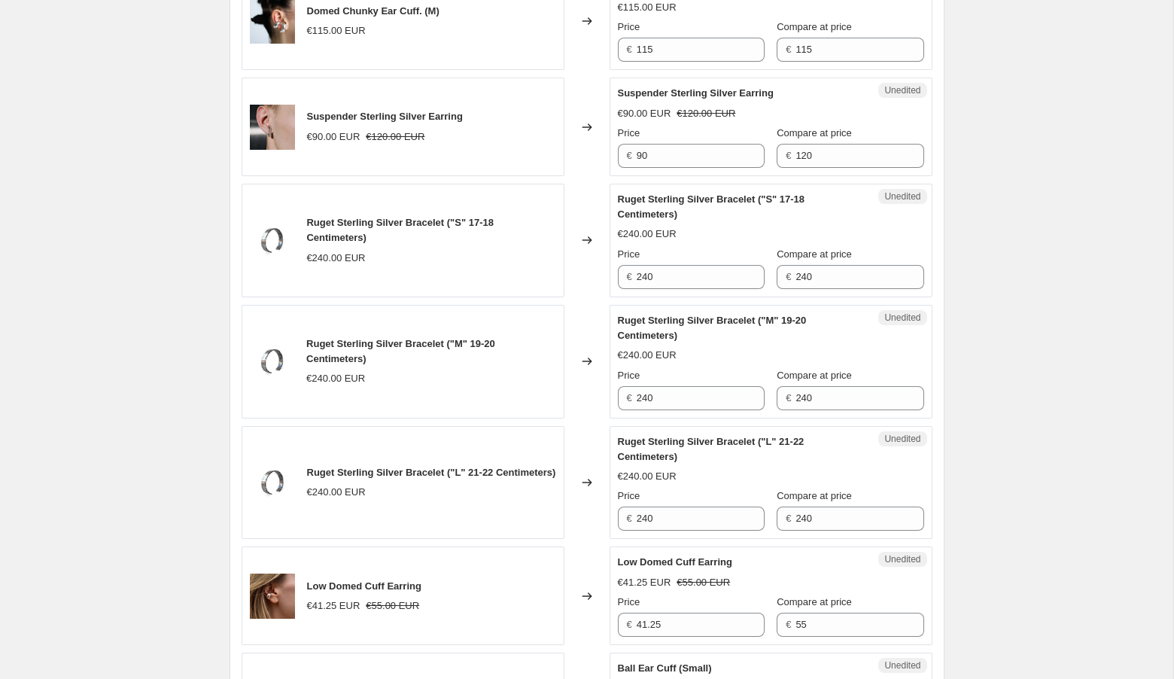
scroll to position [1107, 0]
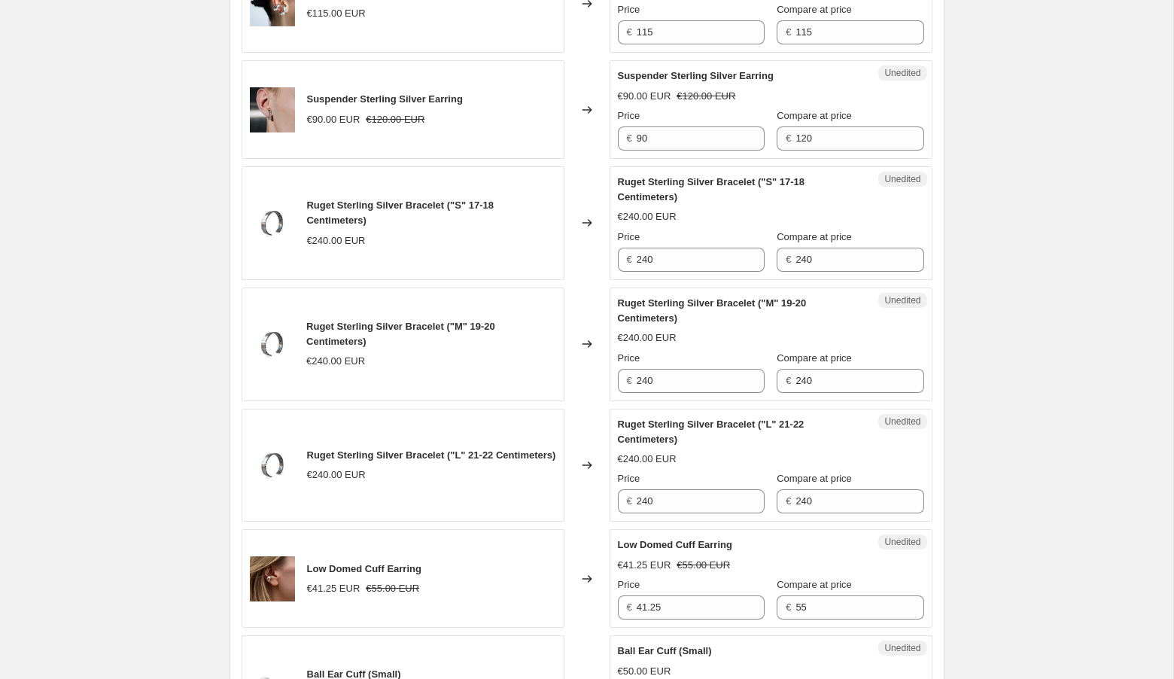
click at [585, 337] on icon at bounding box center [587, 344] width 15 height 15
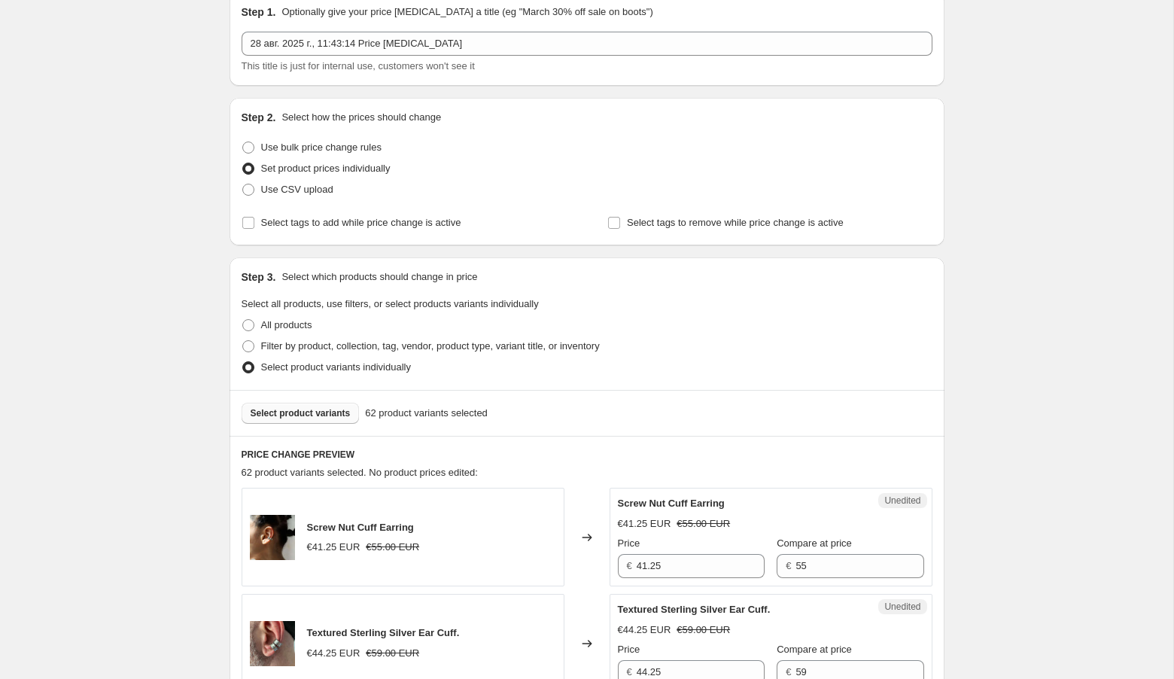
scroll to position [60, 0]
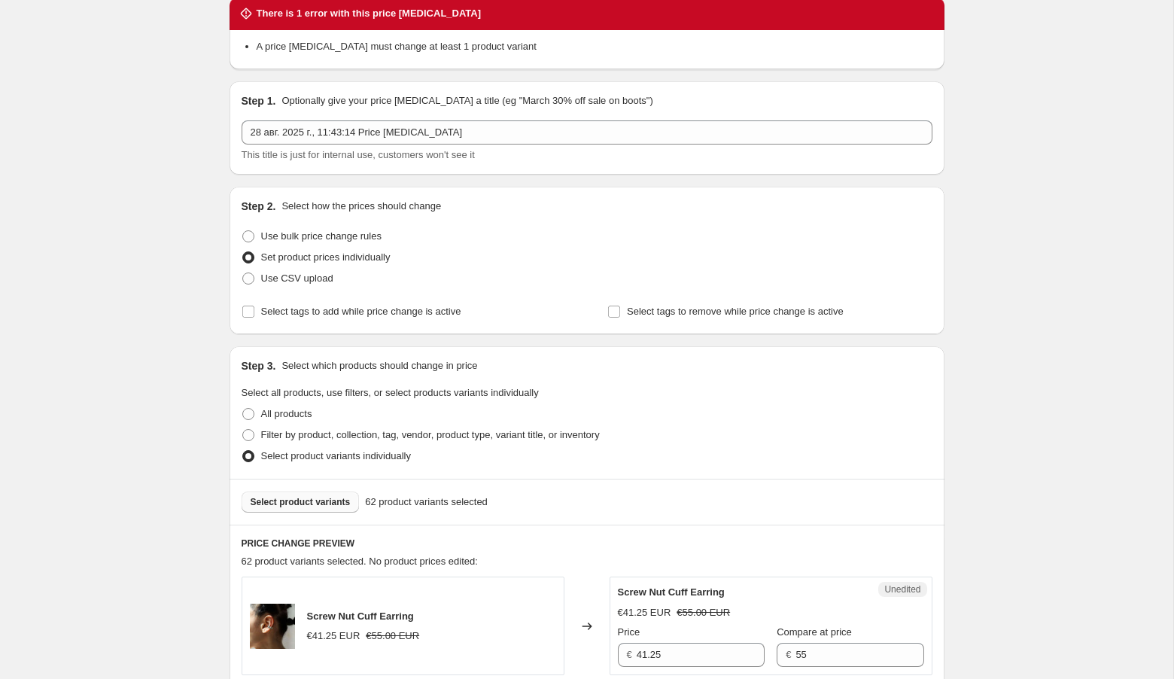
click at [336, 504] on span "Select product variants" at bounding box center [301, 502] width 100 height 12
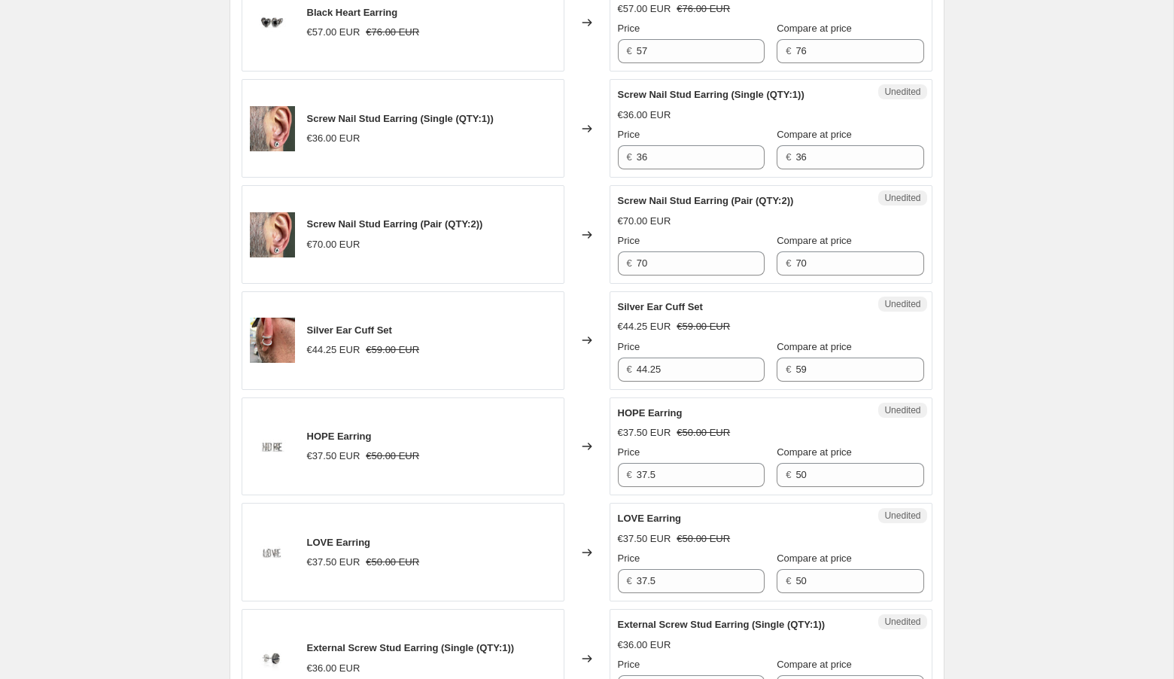
scroll to position [2251, 0]
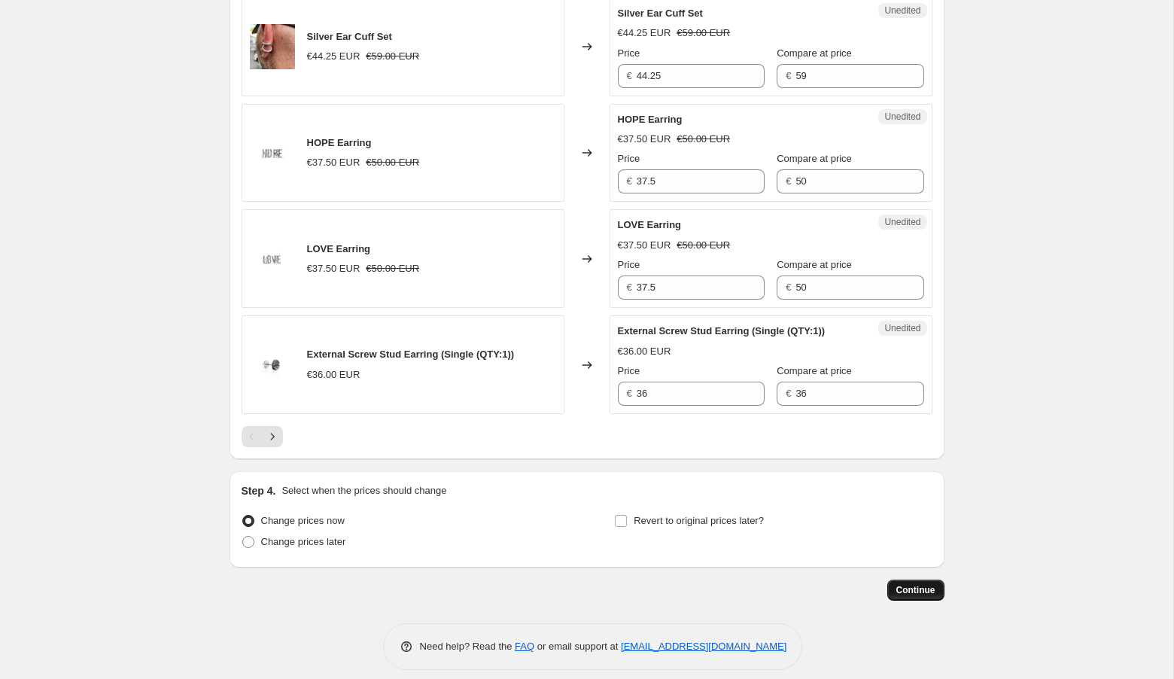
click at [909, 584] on span "Continue" at bounding box center [916, 590] width 39 height 12
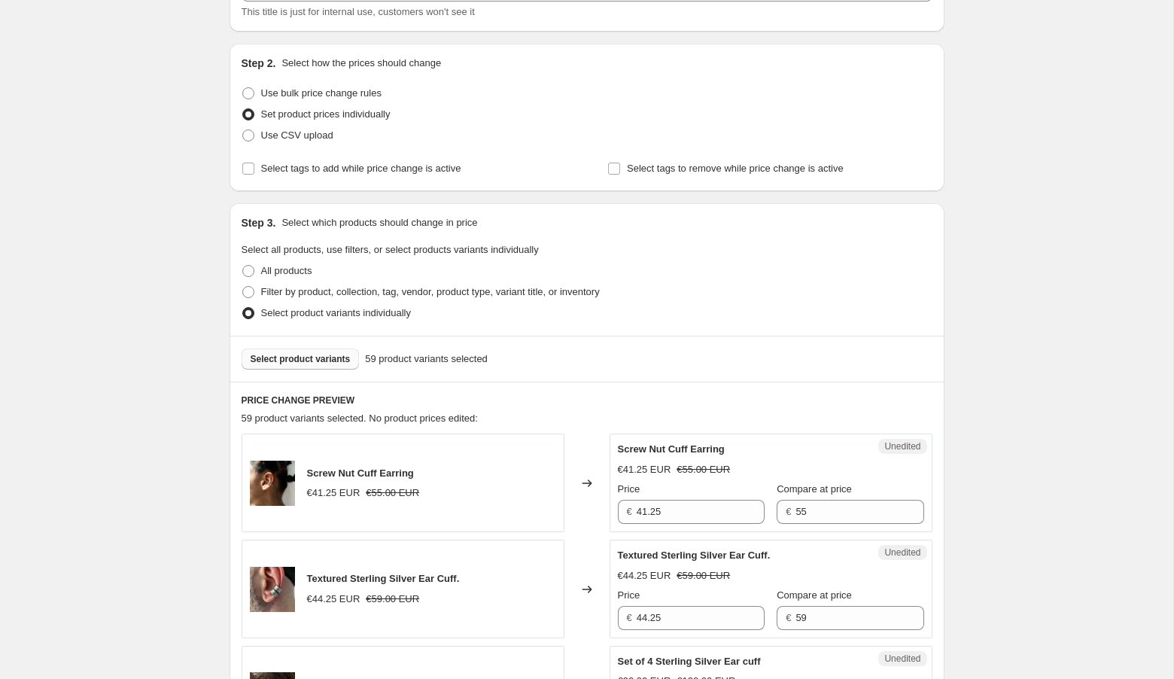
scroll to position [246, 0]
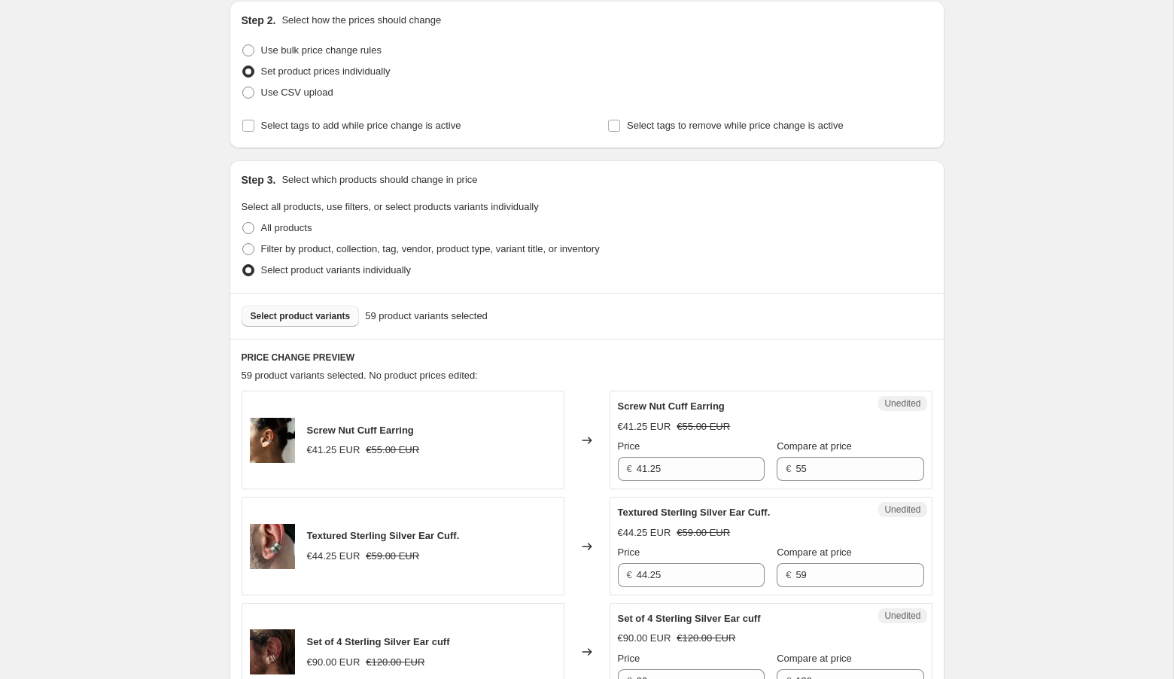
click at [418, 318] on span "59 product variants selected" at bounding box center [426, 316] width 123 height 15
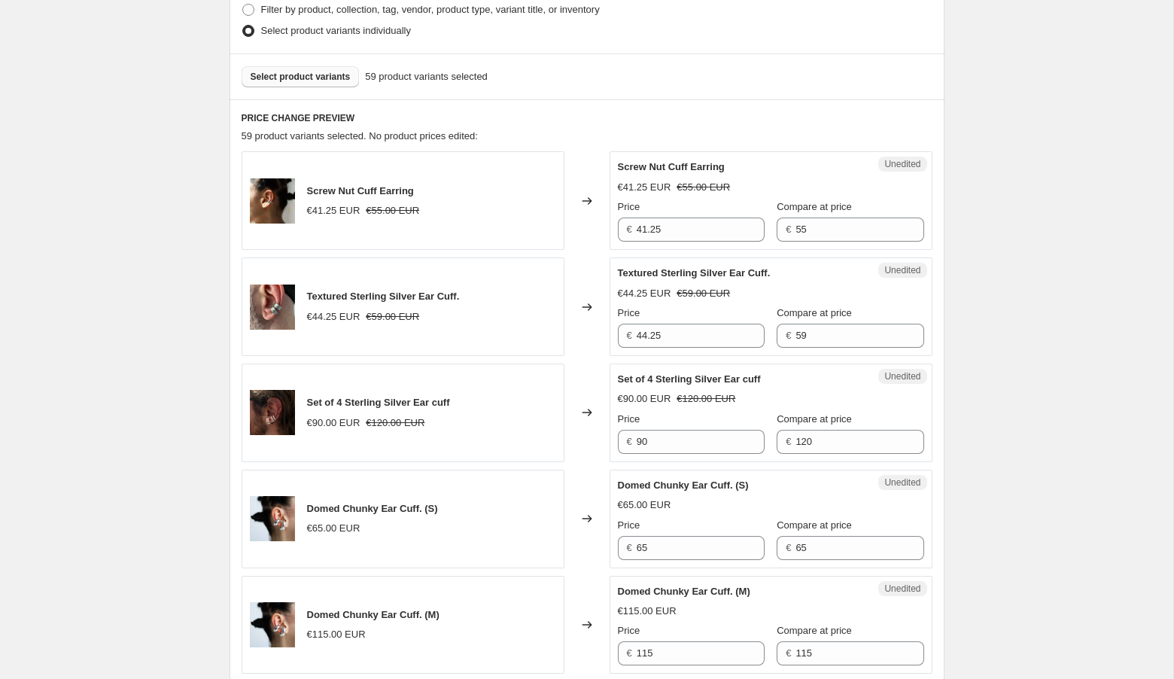
scroll to position [514, 0]
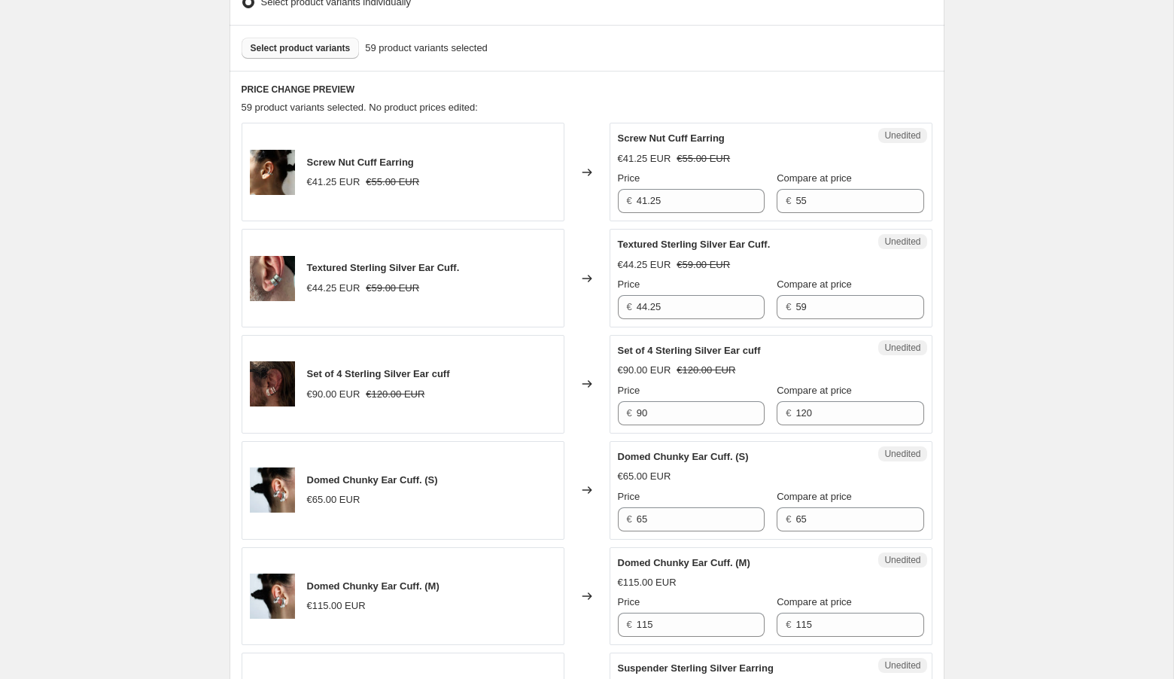
click at [896, 136] on span "Unedited" at bounding box center [903, 135] width 36 height 12
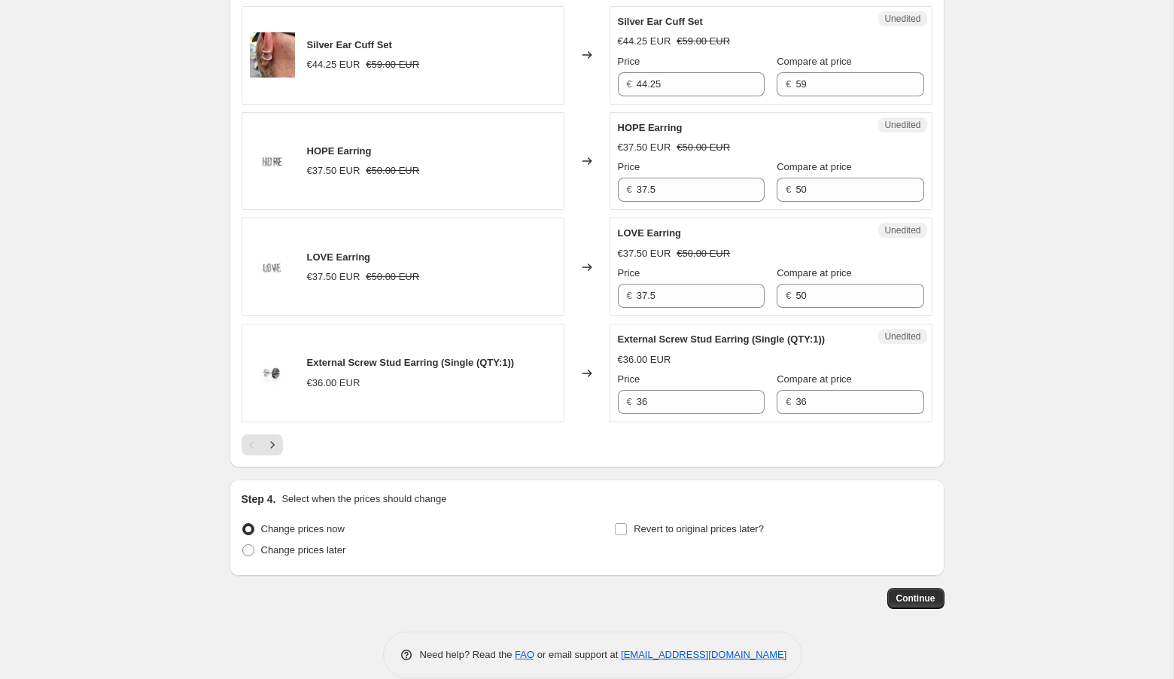
scroll to position [2335, 0]
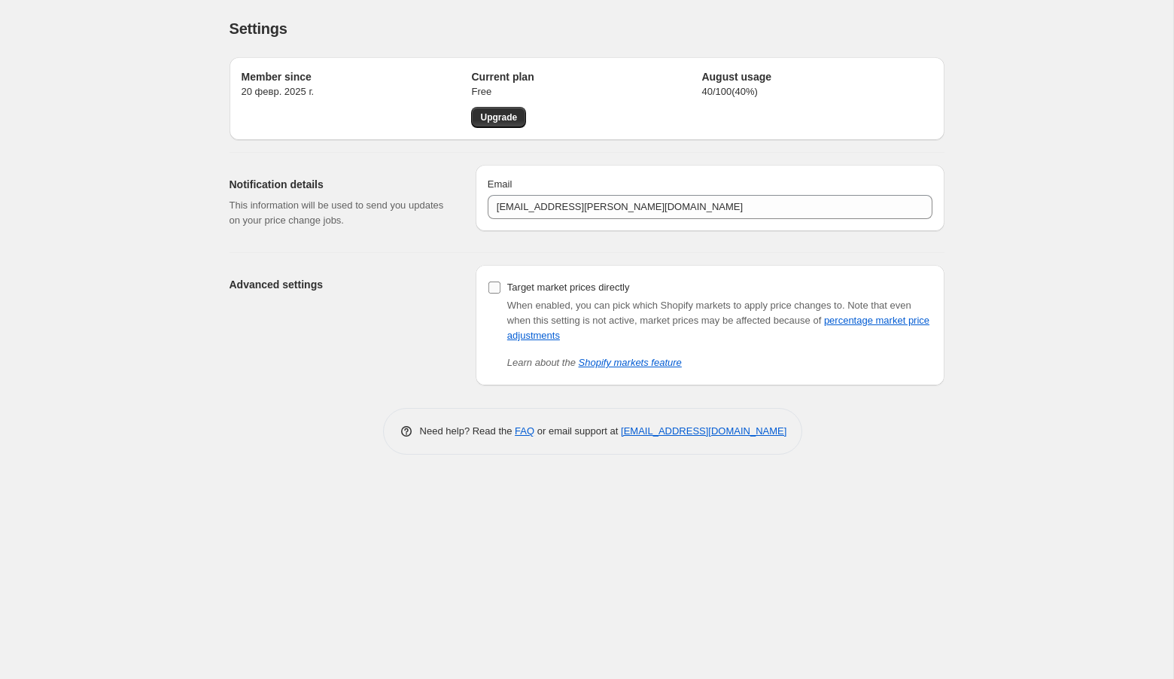
click at [495, 288] on input "Target market prices directly" at bounding box center [495, 288] width 12 height 12
checkbox input "false"
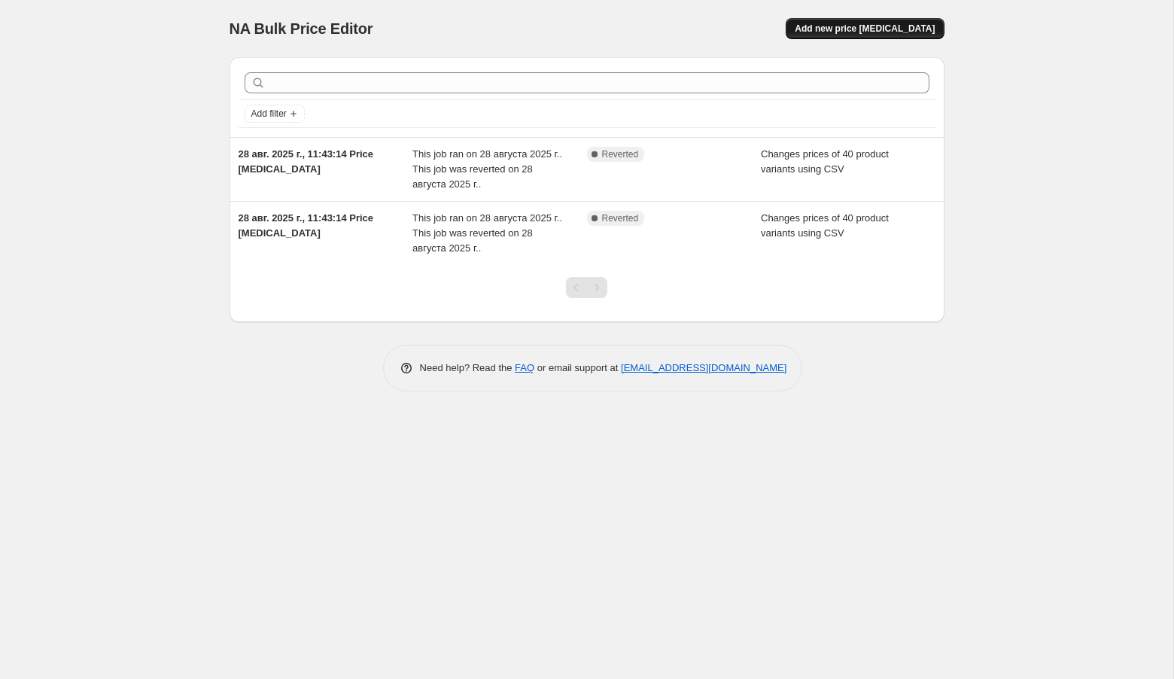
click at [842, 31] on span "Add new price change job" at bounding box center [865, 29] width 140 height 12
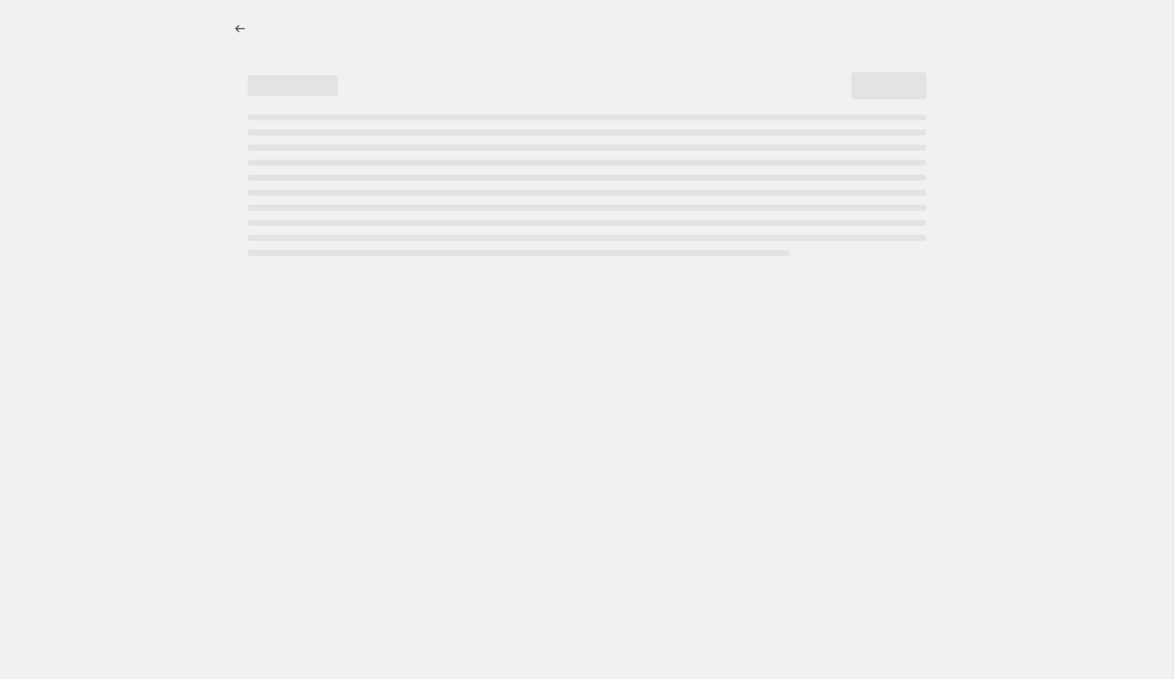
select select "percentage"
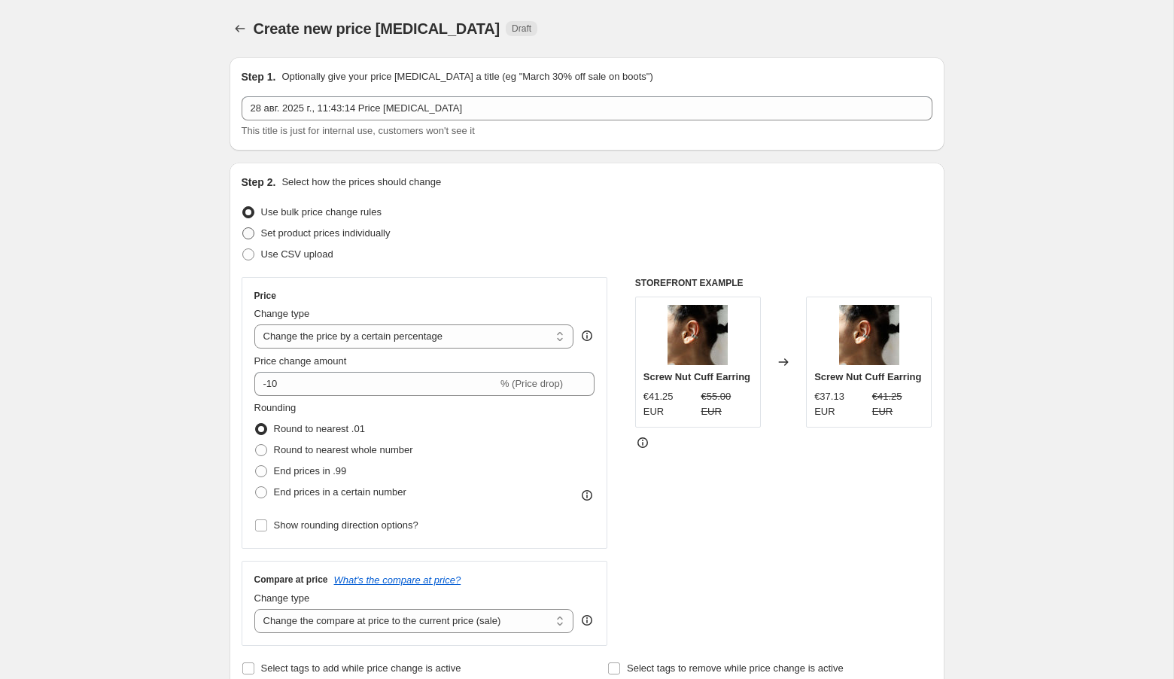
click at [251, 233] on span at bounding box center [248, 233] width 12 height 12
click at [243, 228] on input "Set product prices individually" at bounding box center [242, 227] width 1 height 1
radio input "true"
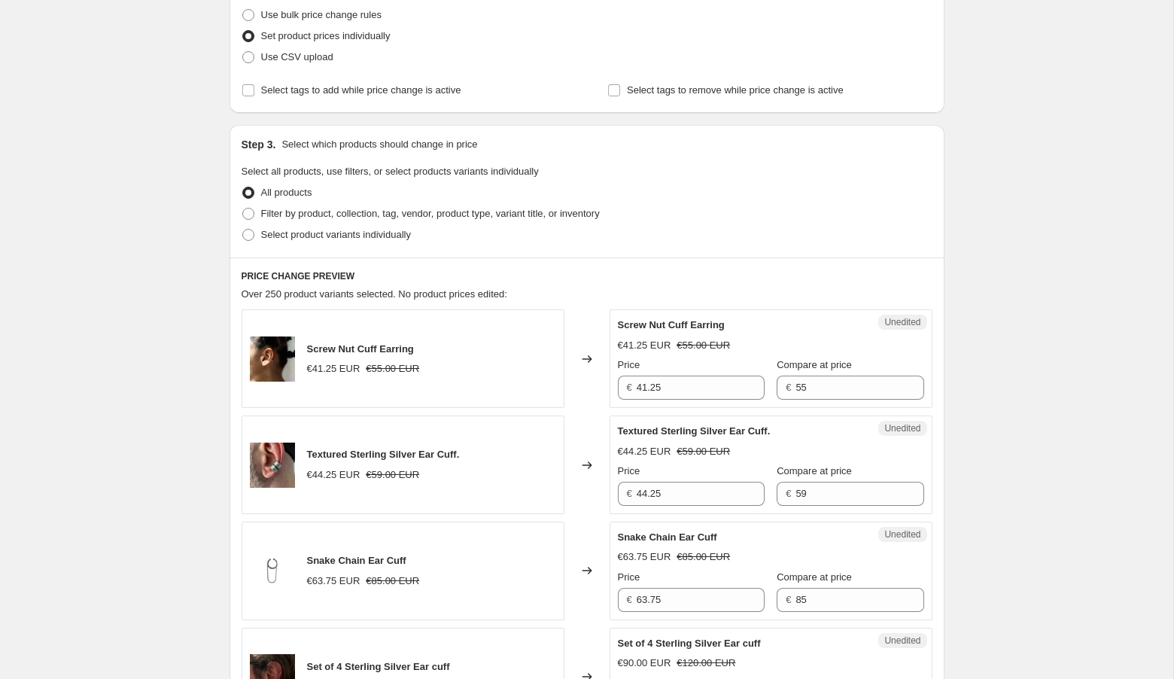
scroll to position [207, 0]
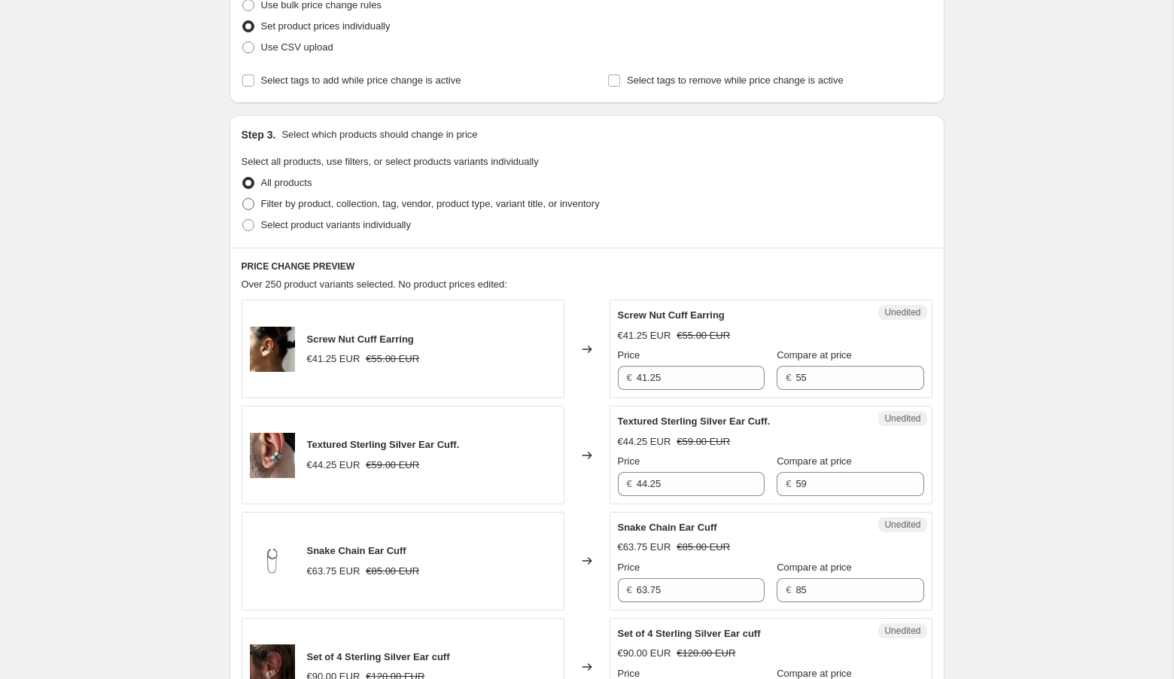
click at [251, 206] on span at bounding box center [248, 204] width 12 height 12
click at [243, 199] on input "Filter by product, collection, tag, vendor, product type, variant title, or inv…" at bounding box center [242, 198] width 1 height 1
radio input "true"
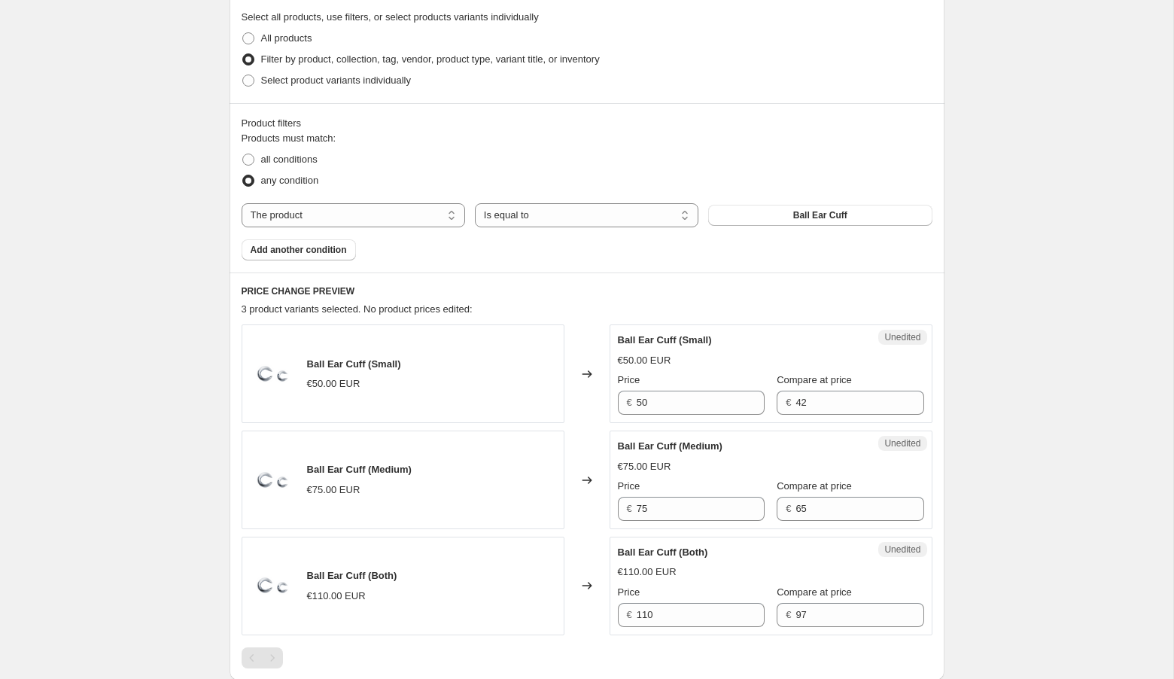
scroll to position [351, 0]
click at [276, 252] on span "Add another condition" at bounding box center [299, 251] width 96 height 12
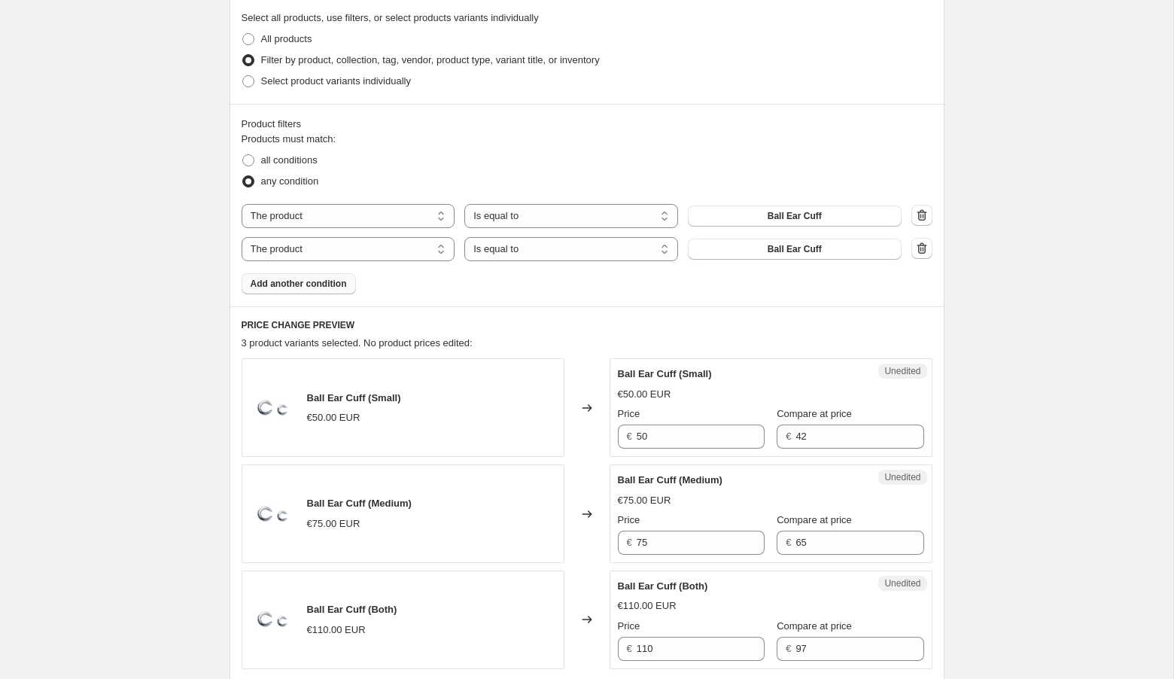
click at [347, 433] on div "Ball Ear Cuff (Small) €50.00 EUR" at bounding box center [403, 407] width 323 height 99
click at [265, 81] on span "Select product variants individually" at bounding box center [336, 80] width 150 height 11
click at [243, 76] on input "Select product variants individually" at bounding box center [242, 75] width 1 height 1
radio input "true"
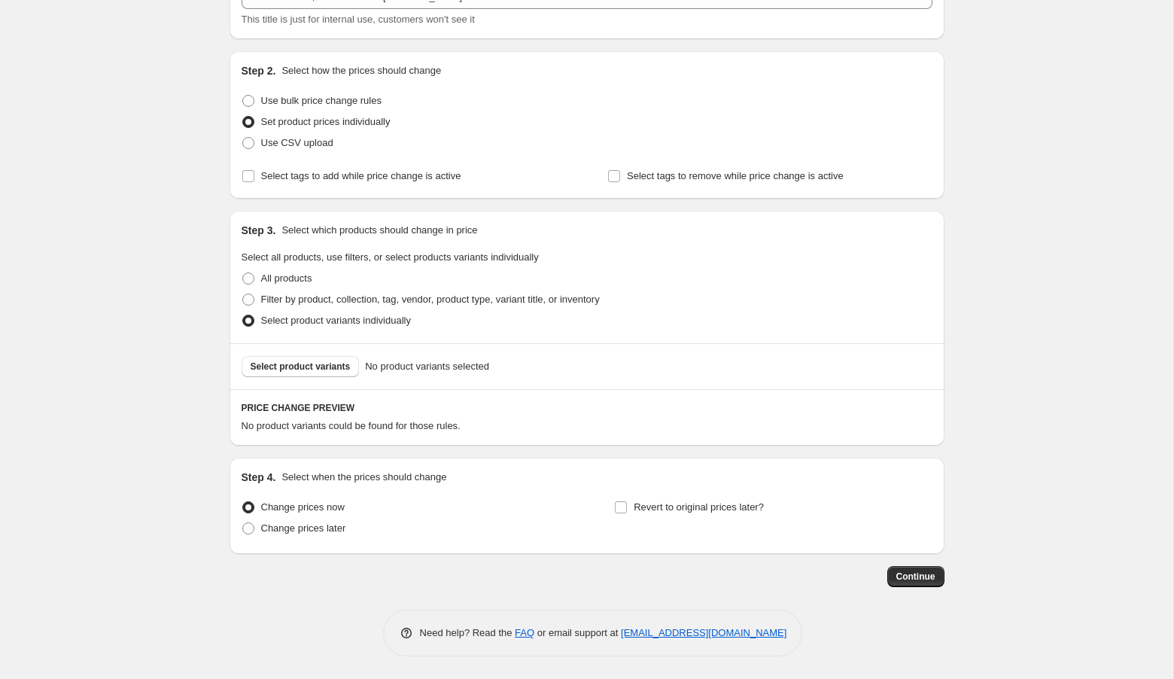
scroll to position [110, 0]
click at [303, 369] on span "Select product variants" at bounding box center [301, 368] width 100 height 12
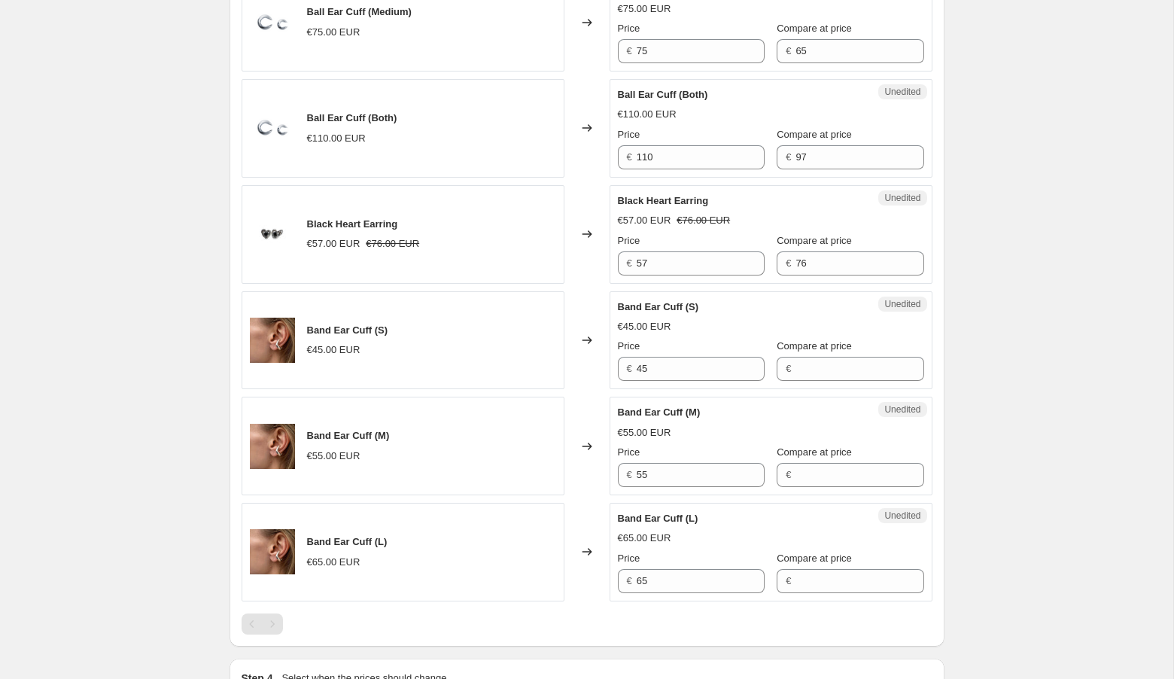
scroll to position [881, 0]
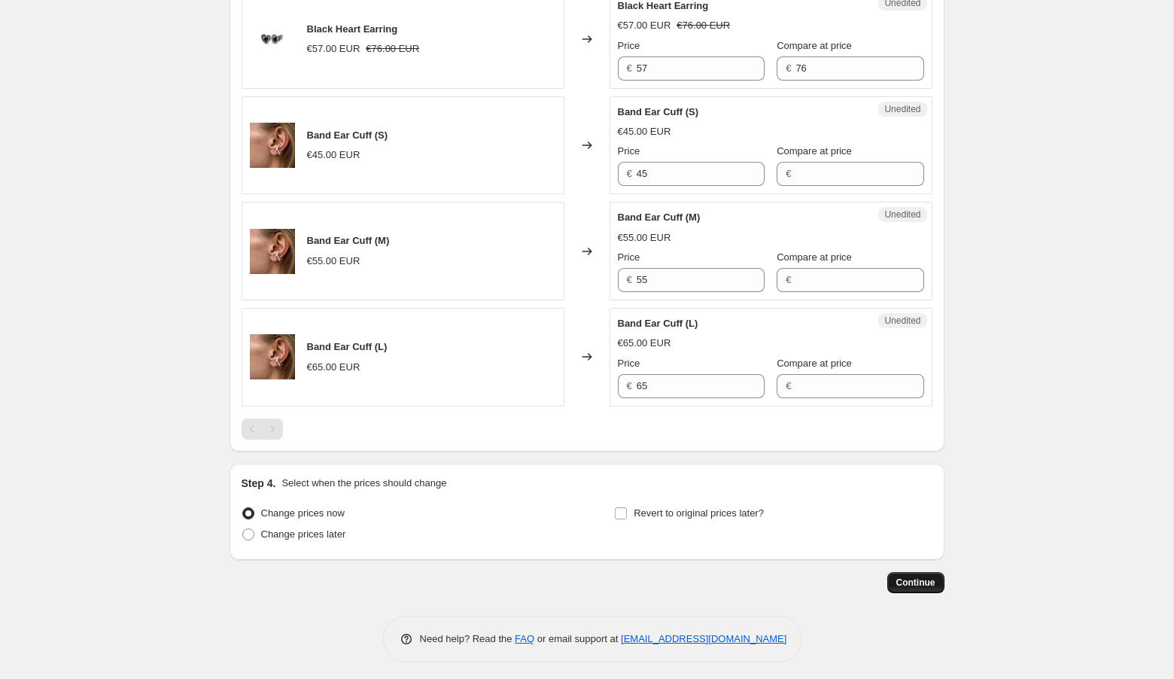
click at [902, 579] on span "Continue" at bounding box center [916, 583] width 39 height 12
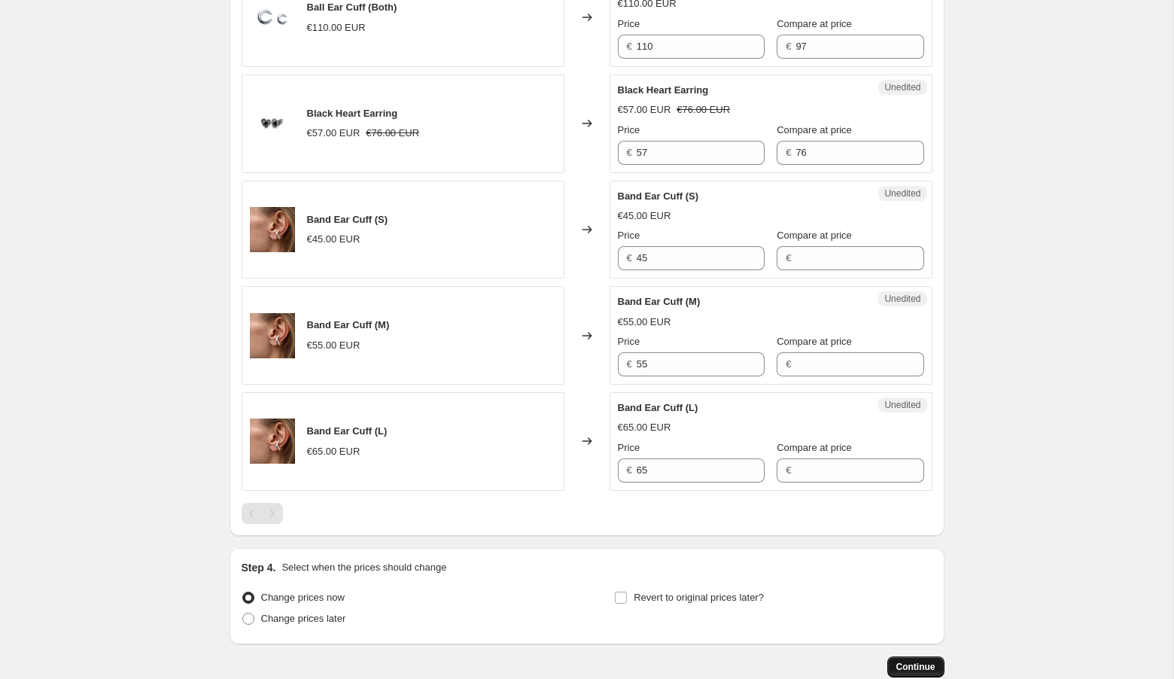
scroll to position [0, 0]
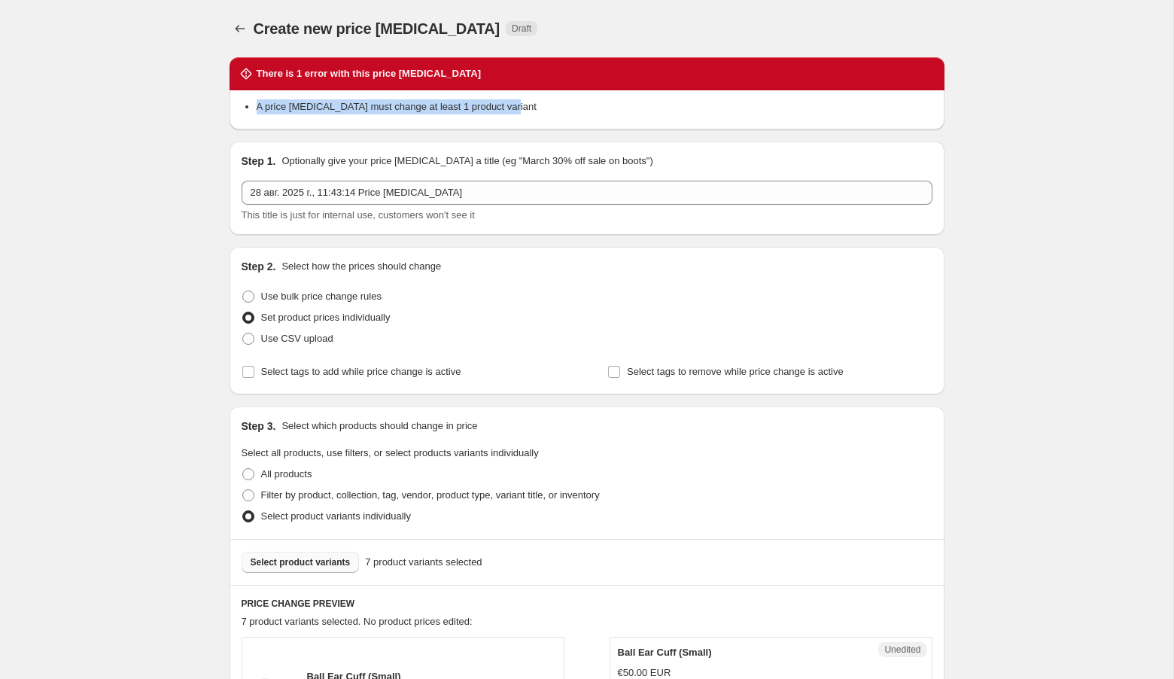
drag, startPoint x: 539, startPoint y: 103, endPoint x: 248, endPoint y: 99, distance: 290.6
click at [257, 99] on li "A price change job must change at least 1 product variant" at bounding box center [595, 106] width 676 height 15
copy li "A price change job must change at least 1 product variant"
click at [239, 28] on icon "Price change jobs" at bounding box center [240, 28] width 15 height 15
